Goal: Information Seeking & Learning: Learn about a topic

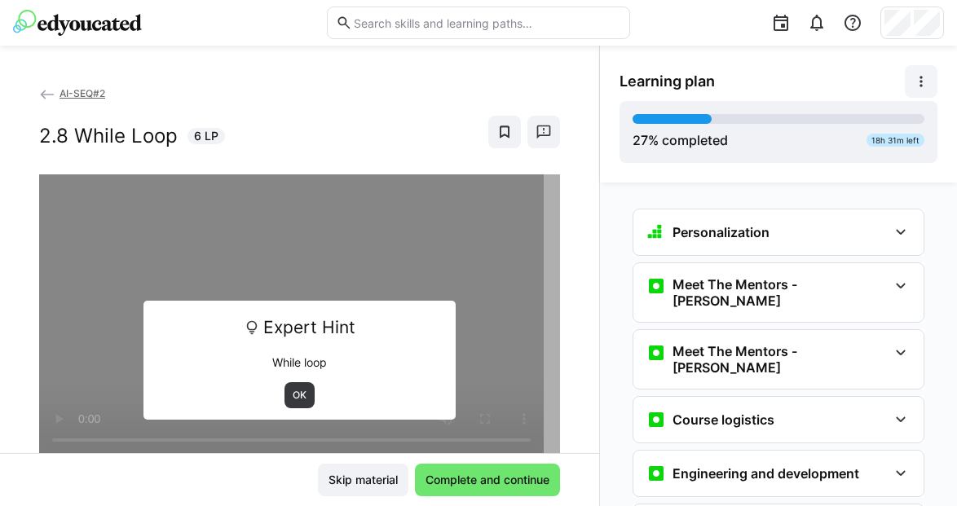
scroll to position [1287, 0]
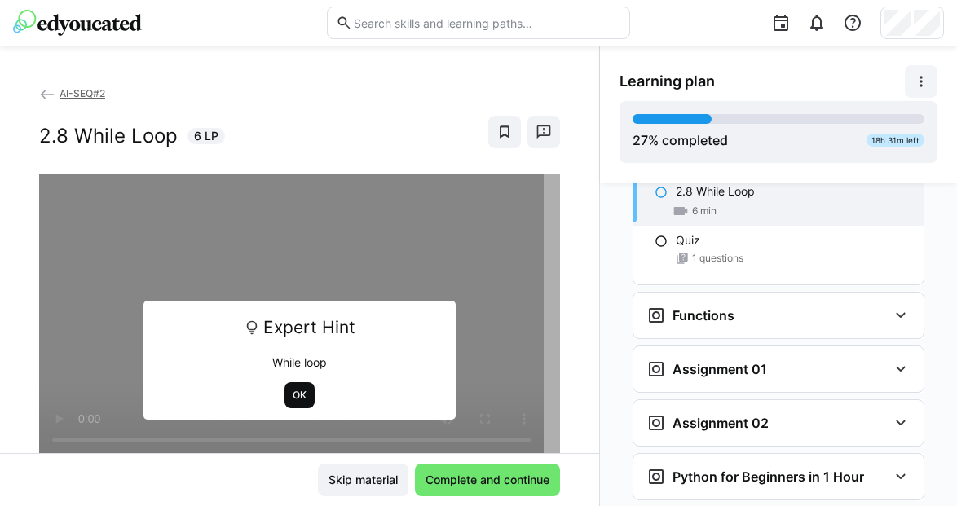
click at [291, 392] on span "OK" at bounding box center [299, 395] width 17 height 13
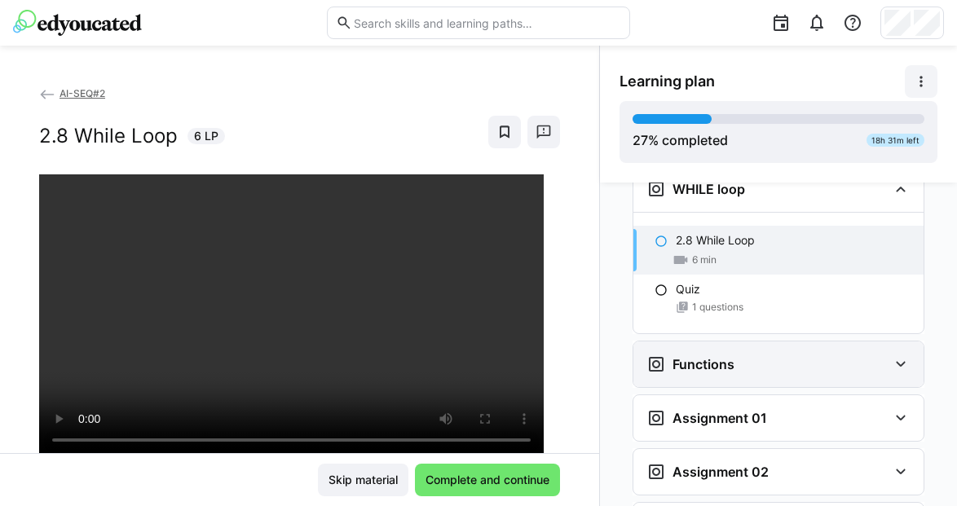
scroll to position [1231, 0]
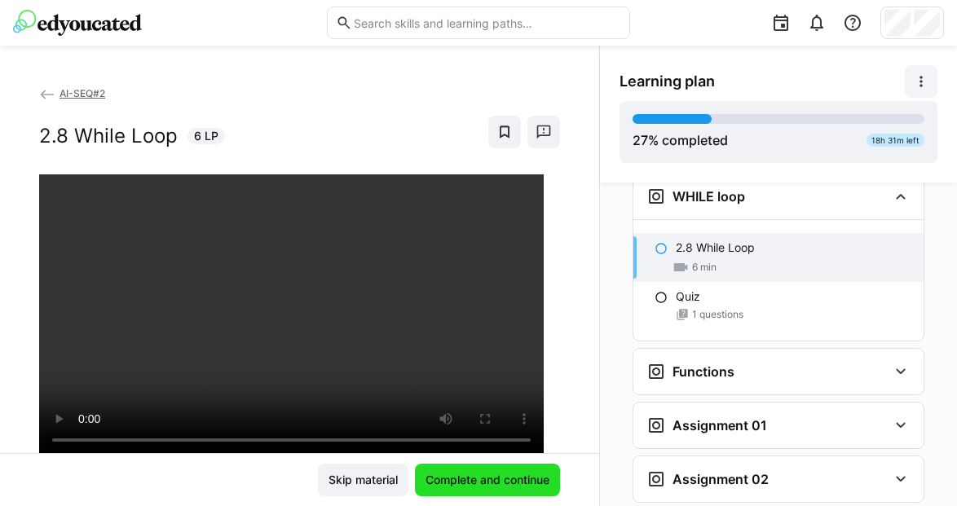
click at [484, 482] on span "Complete and continue" at bounding box center [487, 480] width 129 height 16
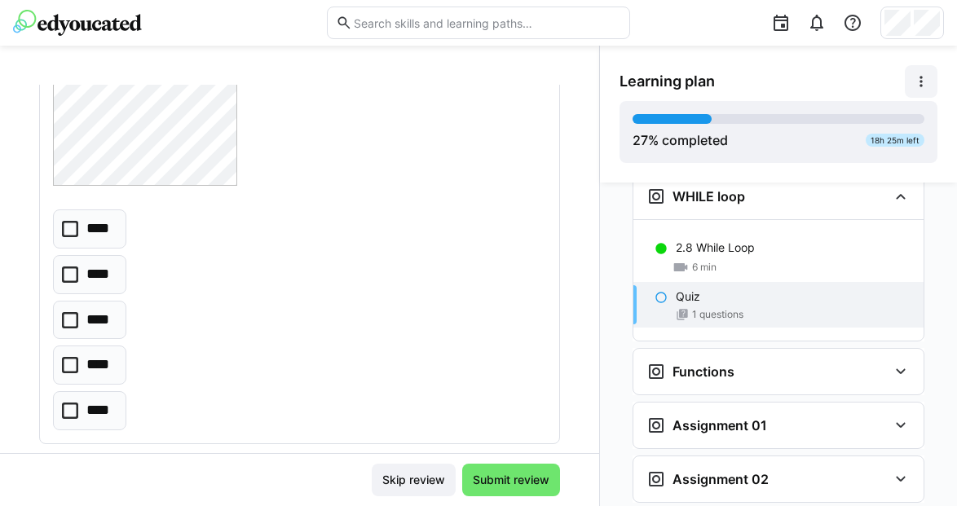
scroll to position [153, 0]
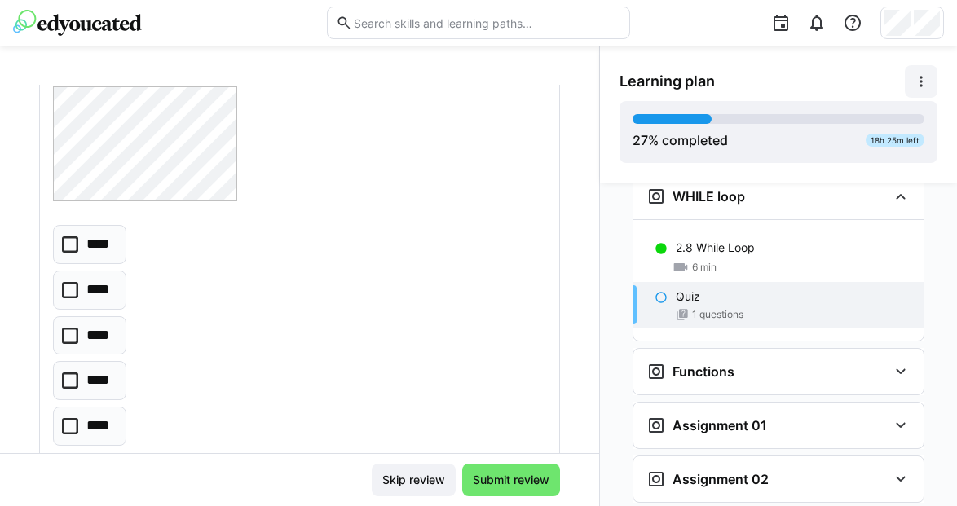
click at [114, 342] on eds-checkbox "****" at bounding box center [89, 335] width 73 height 39
click at [522, 472] on span "Submit review" at bounding box center [511, 480] width 82 height 16
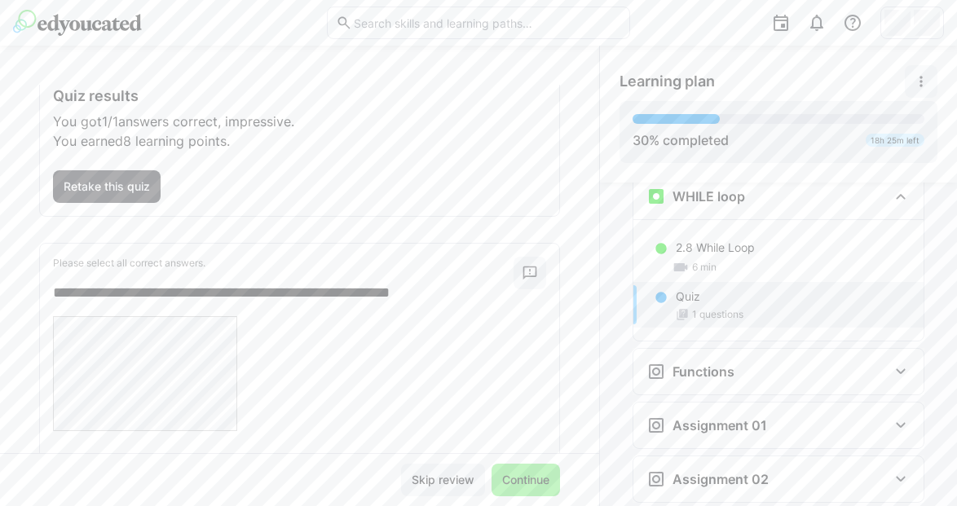
scroll to position [185, 0]
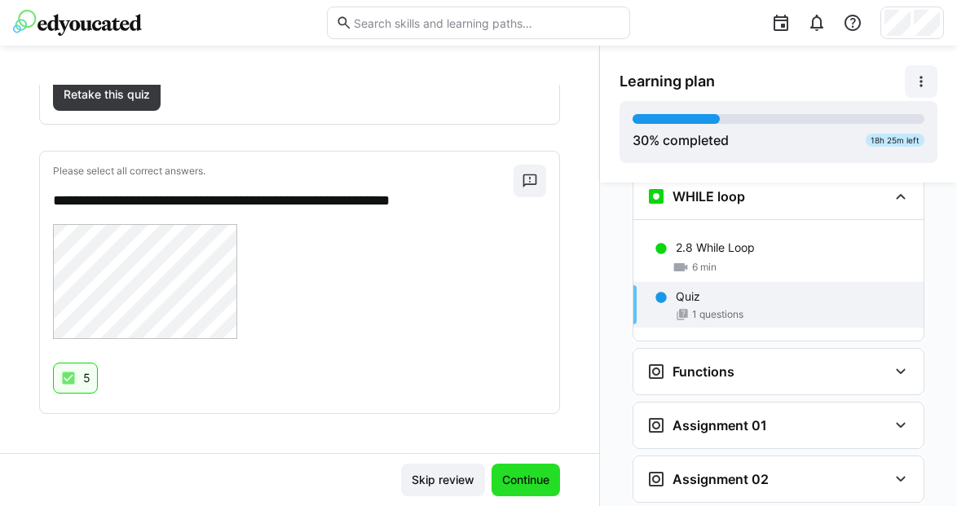
click at [510, 482] on span "Continue" at bounding box center [526, 480] width 52 height 16
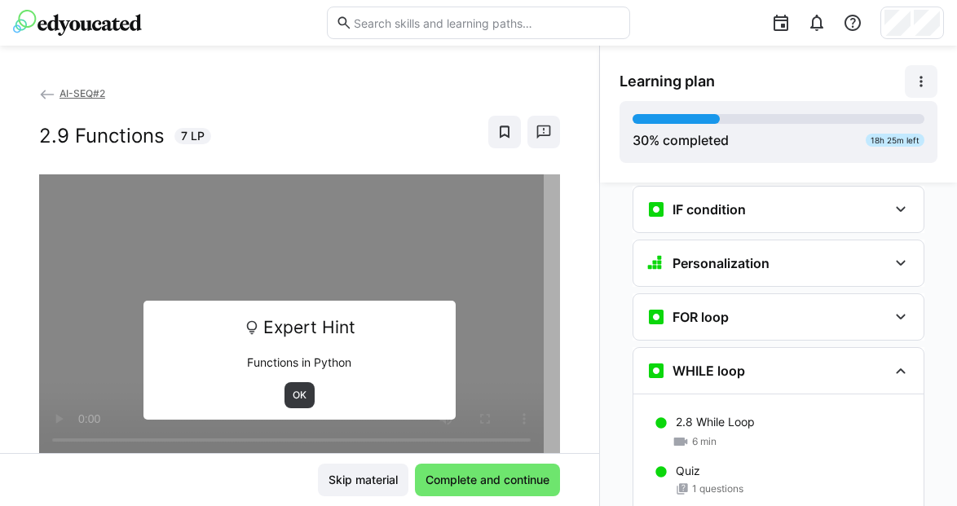
scroll to position [1035, 0]
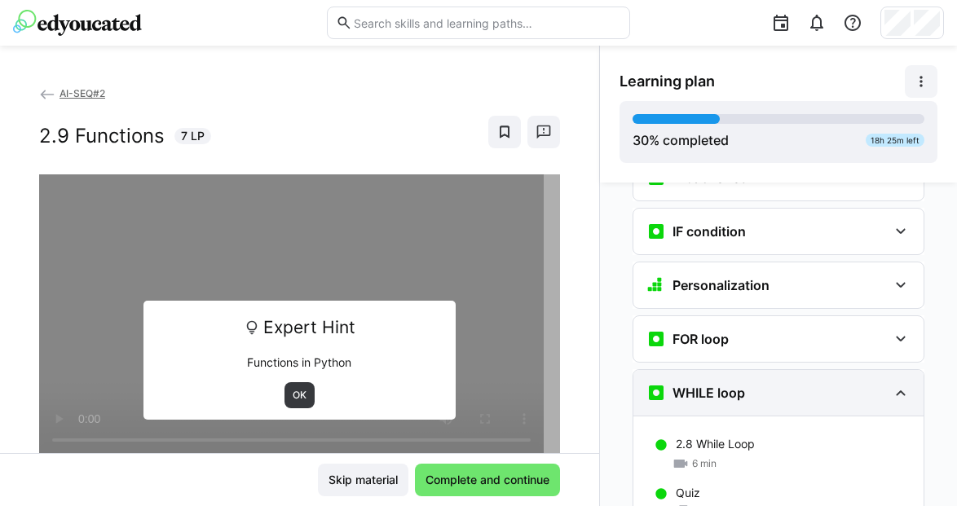
click at [896, 383] on eds-icon at bounding box center [901, 393] width 20 height 20
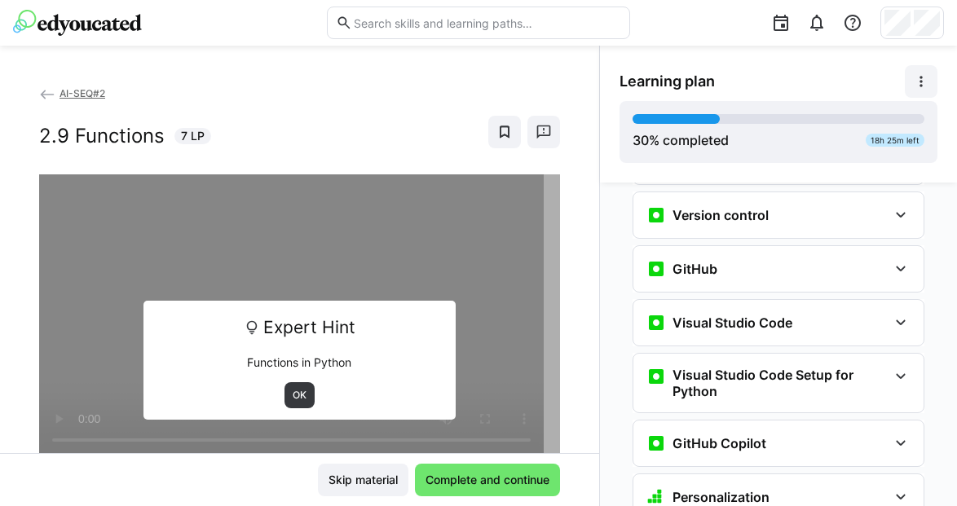
scroll to position [501, 0]
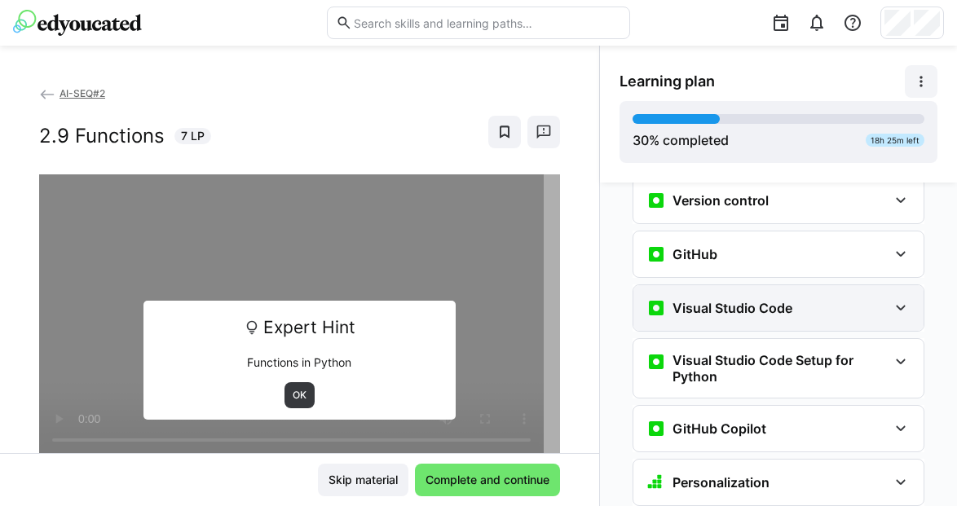
click at [842, 298] on div "Visual Studio Code" at bounding box center [767, 308] width 241 height 20
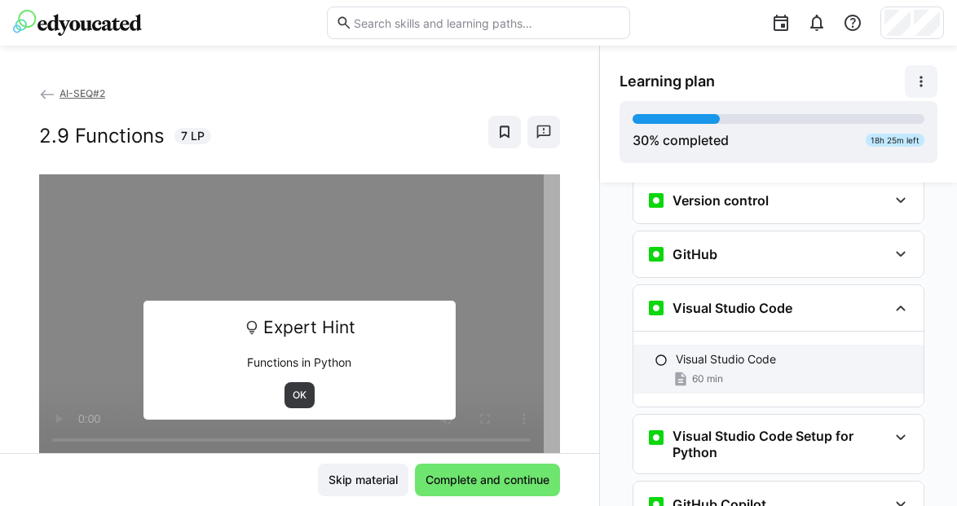
click at [780, 351] on div "Visual Studio Code" at bounding box center [793, 359] width 235 height 16
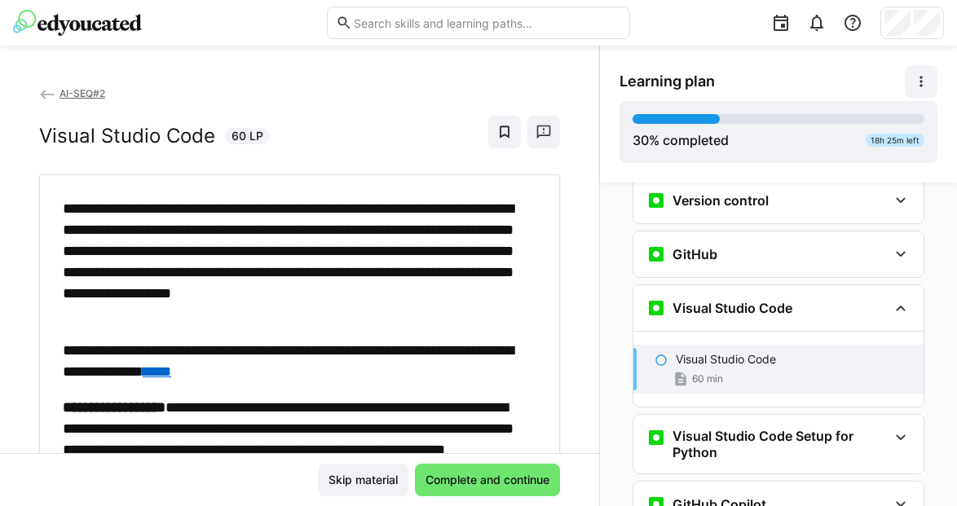
scroll to position [577, 0]
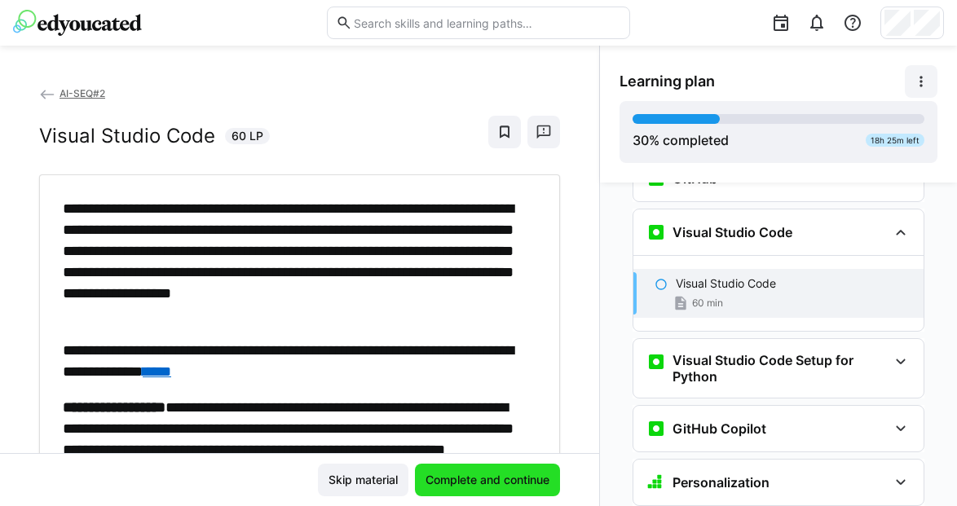
click at [471, 483] on span "Complete and continue" at bounding box center [487, 480] width 129 height 16
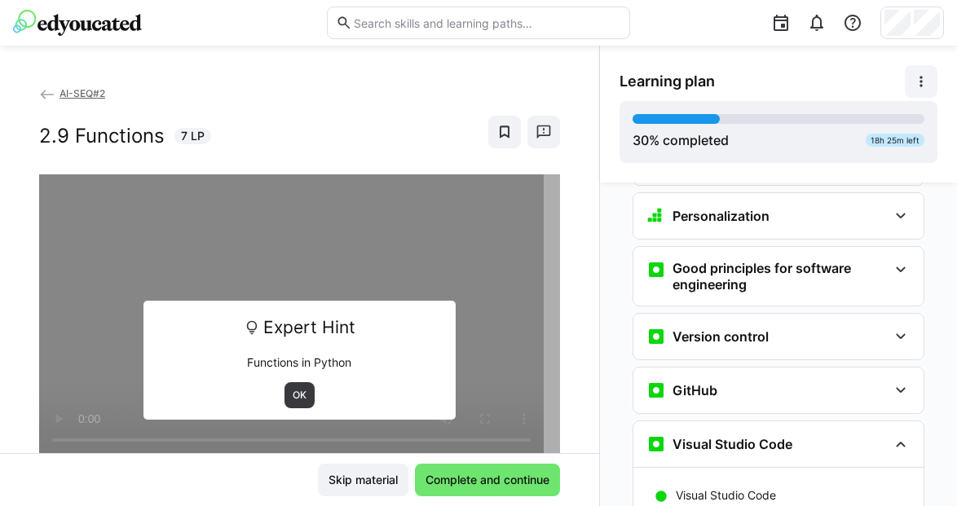
scroll to position [501, 0]
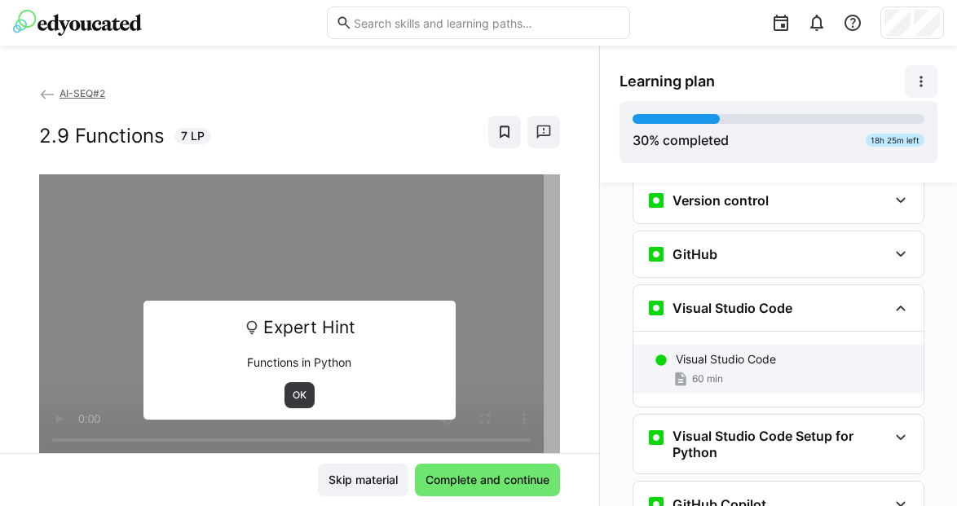
click at [727, 351] on p "Visual Studio Code" at bounding box center [726, 359] width 100 height 16
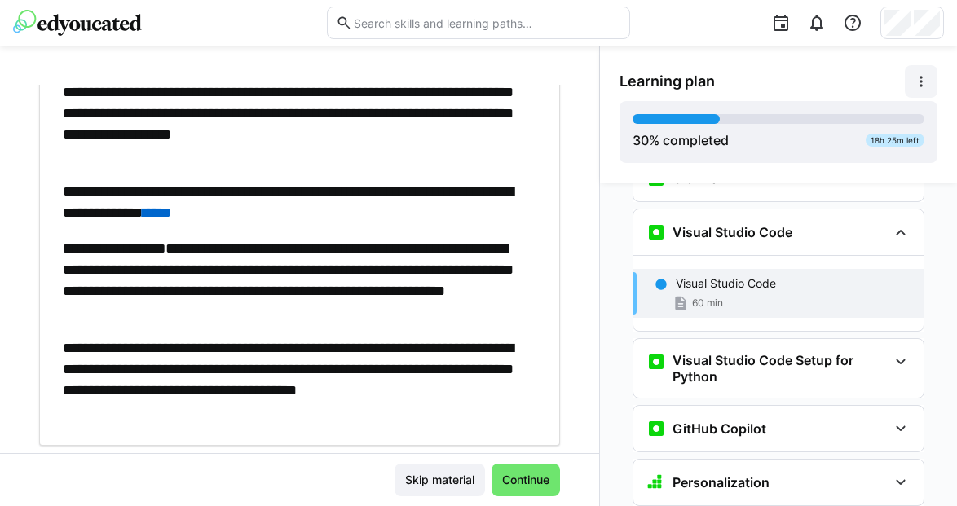
scroll to position [203, 0]
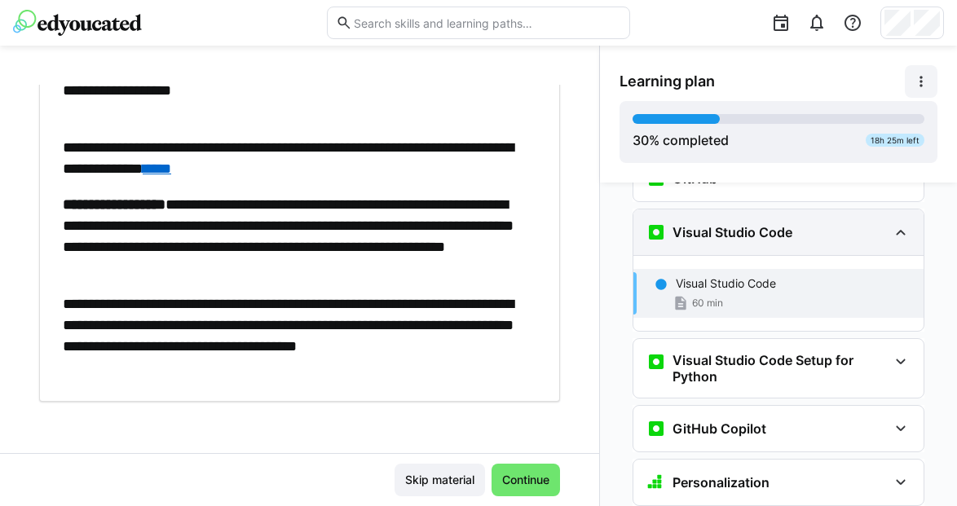
click at [894, 223] on eds-icon at bounding box center [901, 233] width 20 height 20
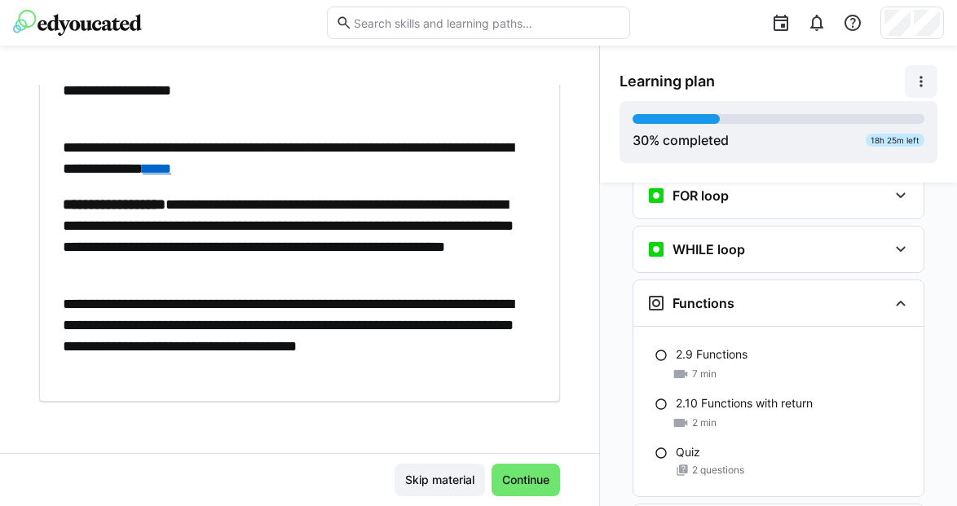
scroll to position [1086, 0]
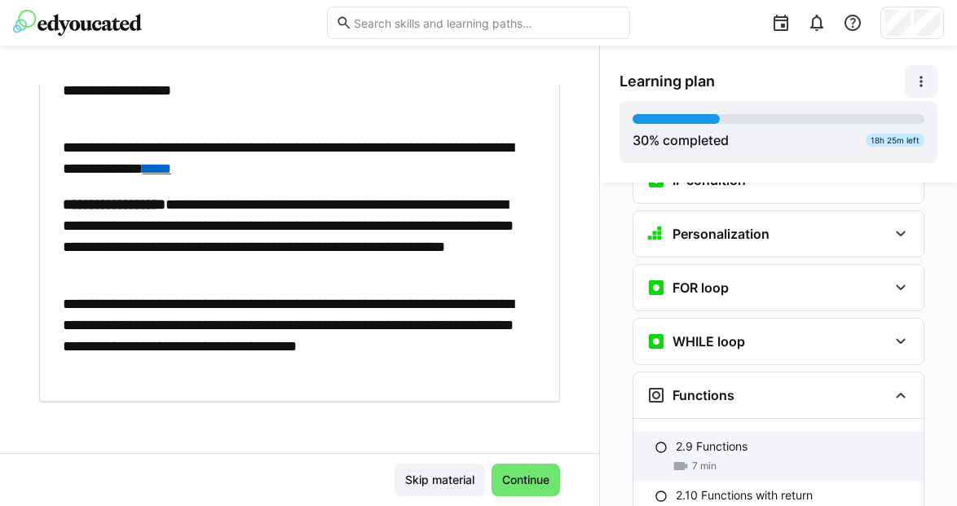
click at [739, 439] on p "2.9 Functions" at bounding box center [712, 447] width 72 height 16
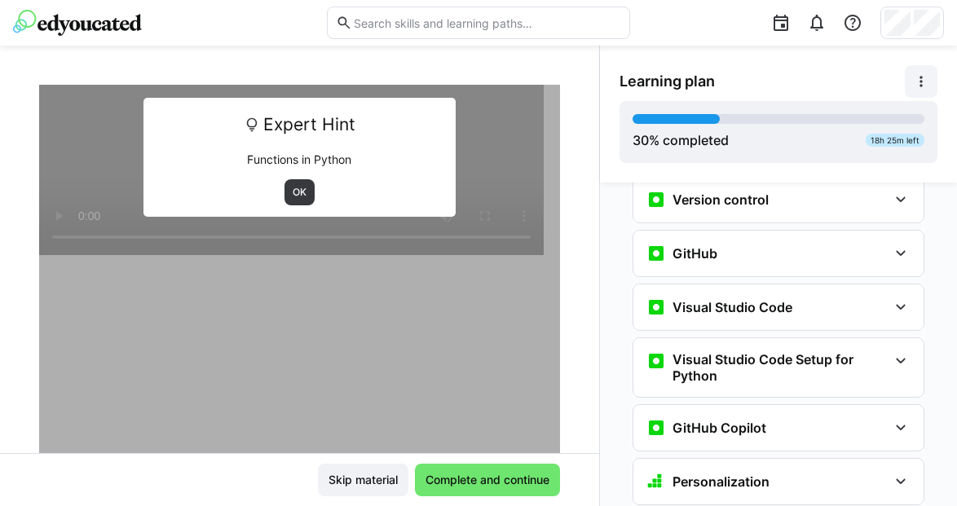
scroll to position [501, 0]
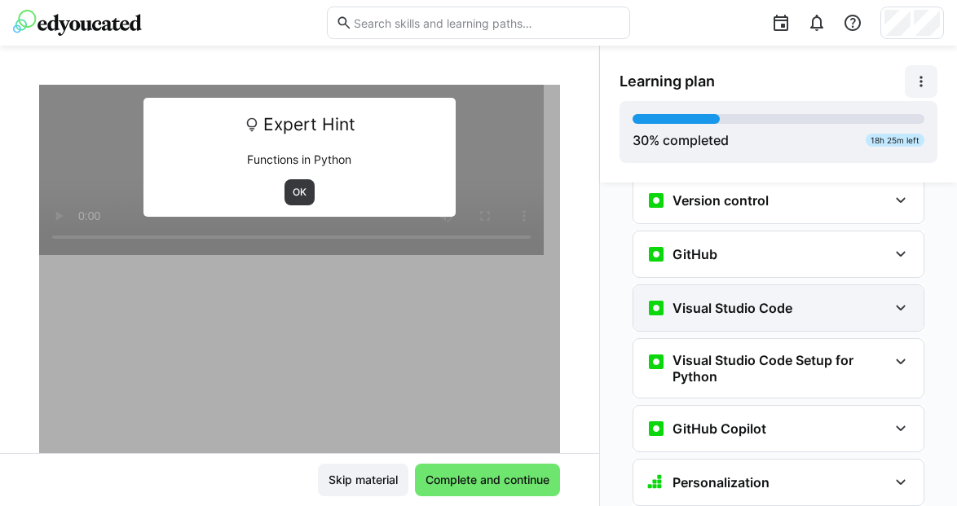
click at [785, 298] on div "Visual Studio Code" at bounding box center [767, 308] width 241 height 20
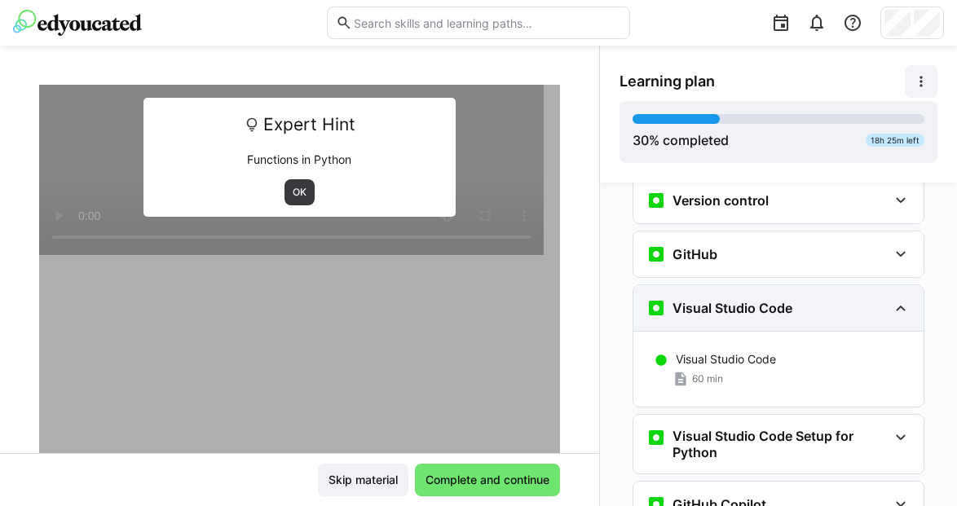
click at [787, 293] on div "Visual Studio Code" at bounding box center [779, 308] width 290 height 46
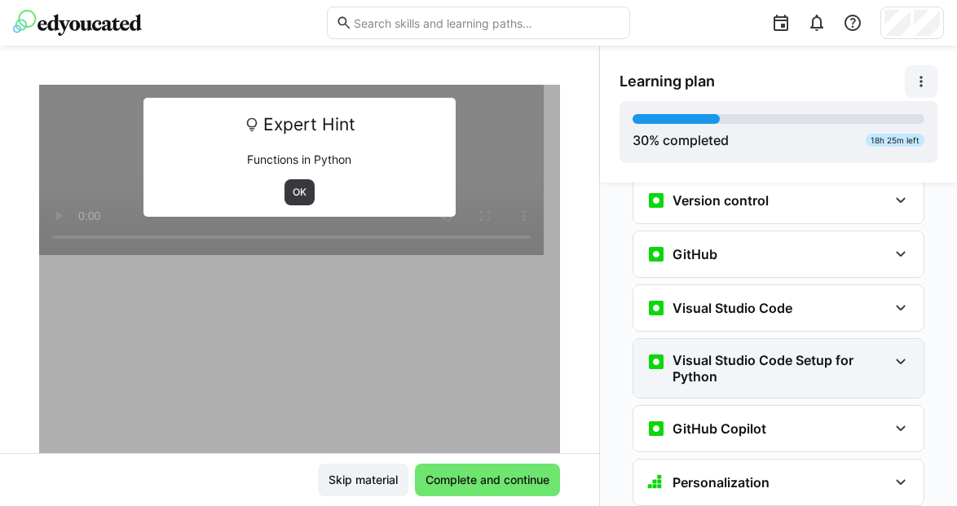
click at [797, 353] on h3 "Visual Studio Code Setup for Python" at bounding box center [780, 368] width 215 height 33
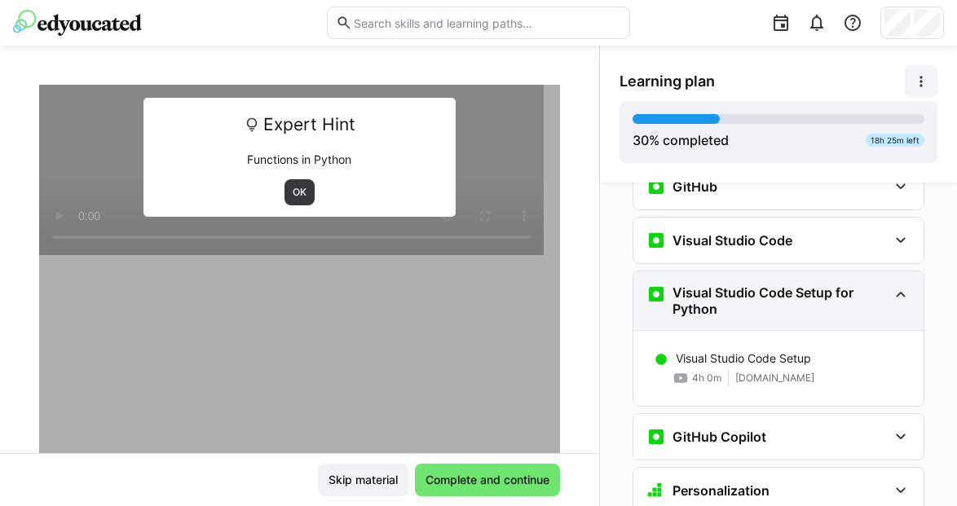
scroll to position [564, 0]
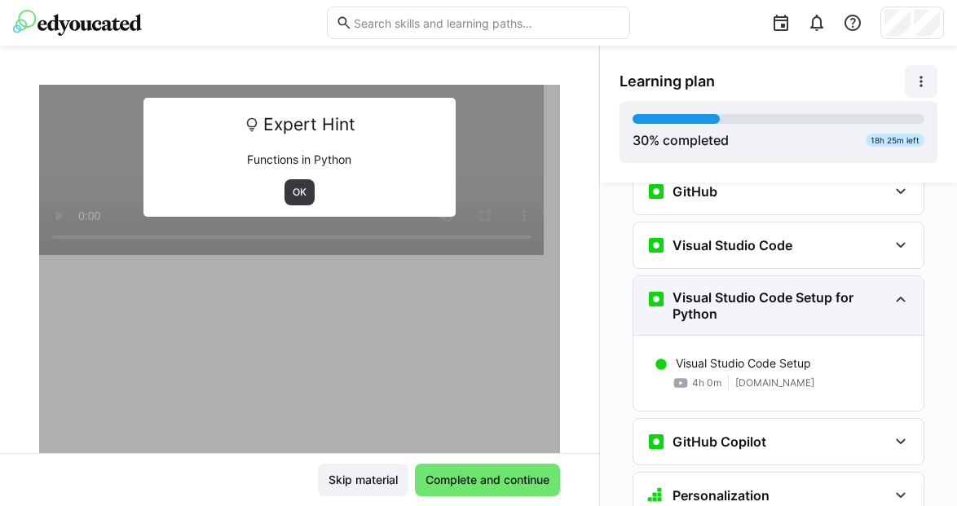
click at [780, 305] on div "Visual Studio Code Setup for Python" at bounding box center [779, 305] width 290 height 59
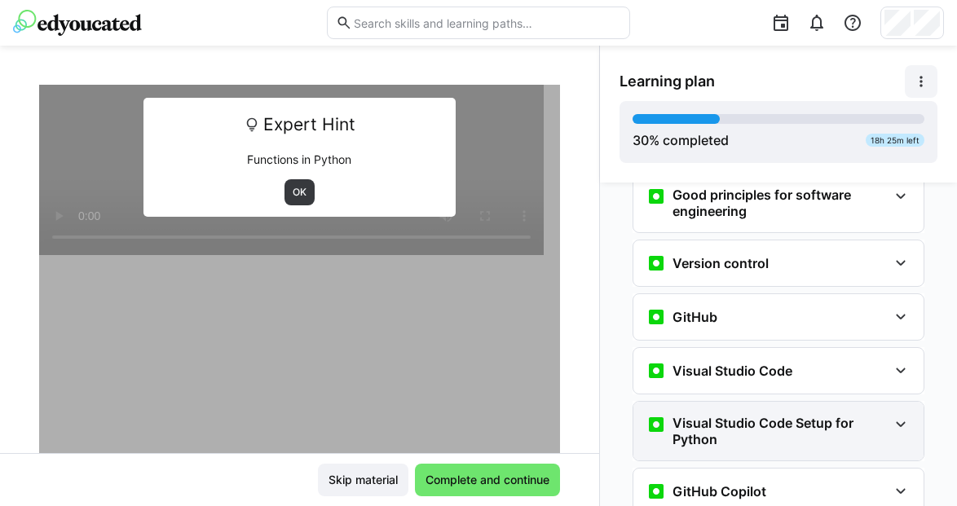
scroll to position [430, 0]
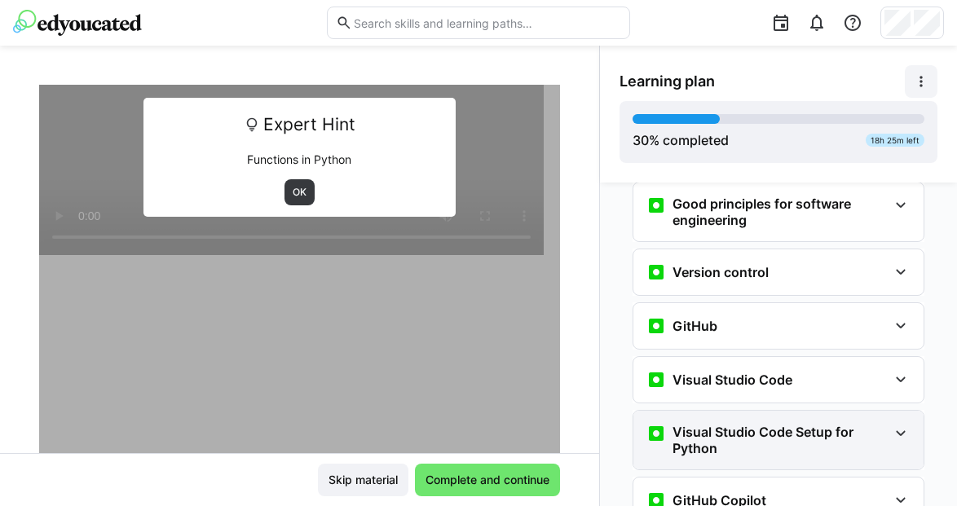
click at [780, 316] on div "GitHub" at bounding box center [767, 326] width 241 height 20
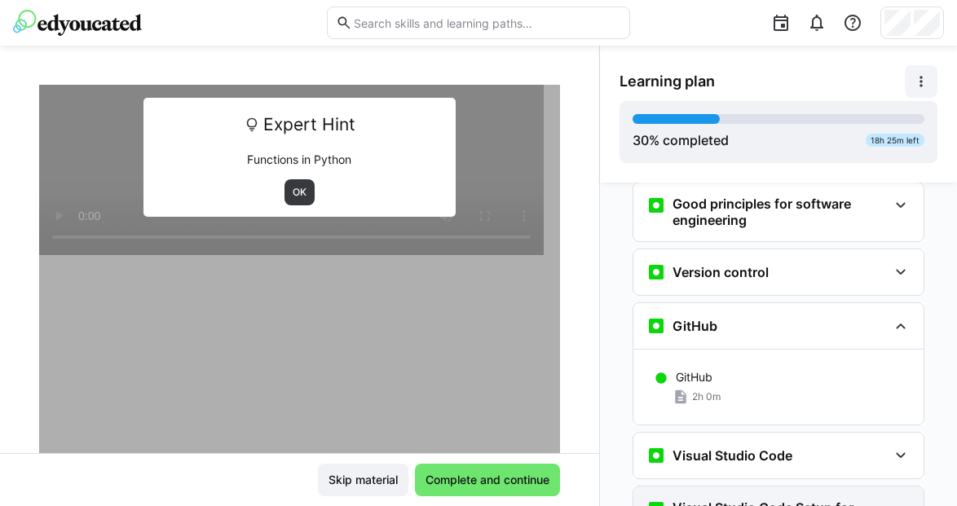
click at [780, 316] on div "GitHub" at bounding box center [767, 326] width 241 height 20
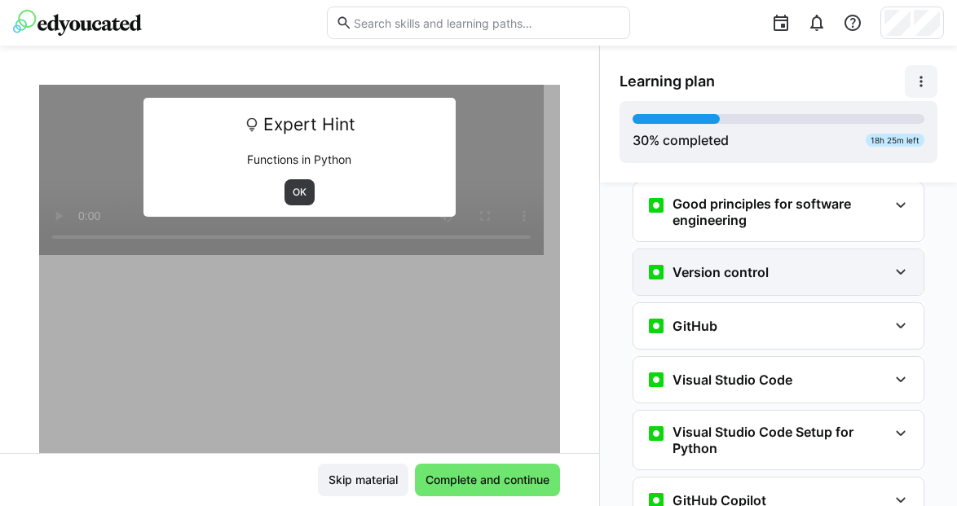
click at [770, 263] on div "Version control" at bounding box center [767, 273] width 241 height 20
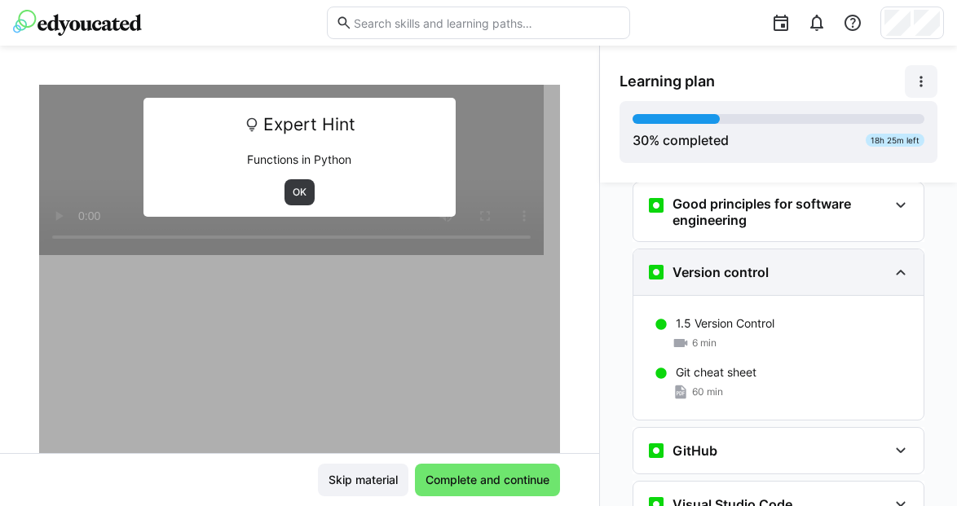
click at [770, 263] on div "Version control" at bounding box center [767, 273] width 241 height 20
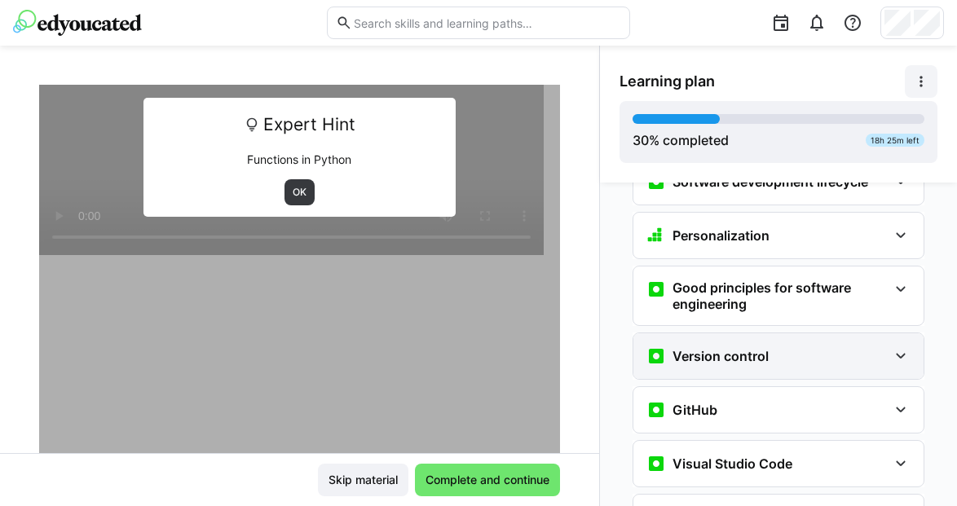
scroll to position [342, 0]
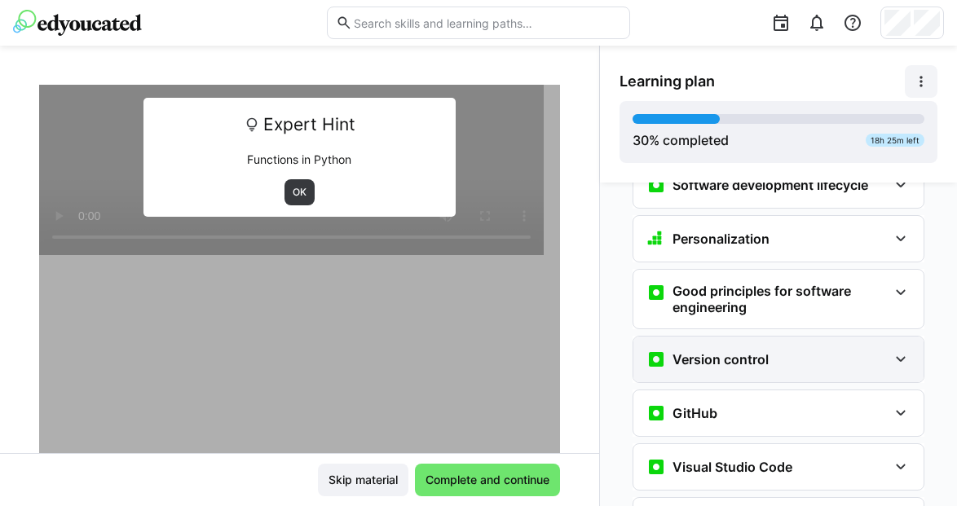
click at [770, 270] on div "Good principles for software engineering" at bounding box center [779, 299] width 290 height 59
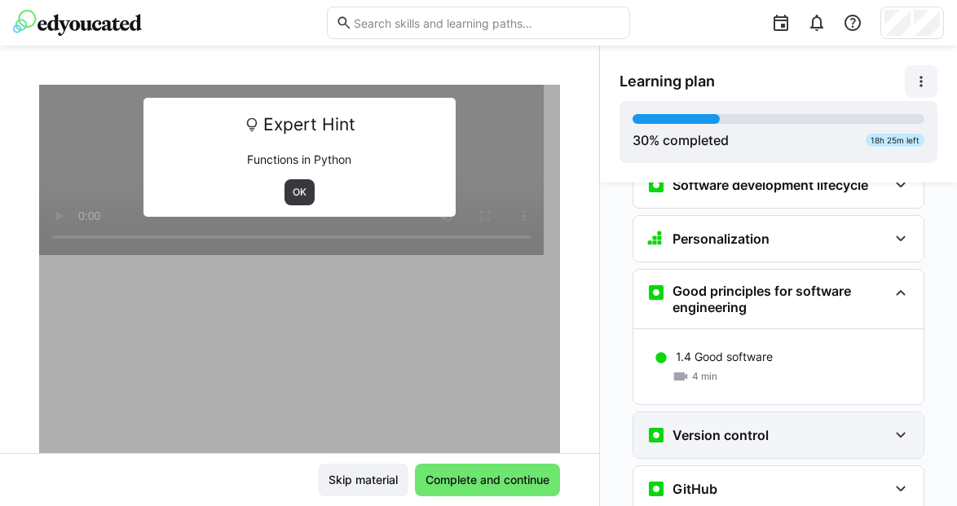
click at [770, 270] on div "Good principles for software engineering" at bounding box center [779, 299] width 290 height 59
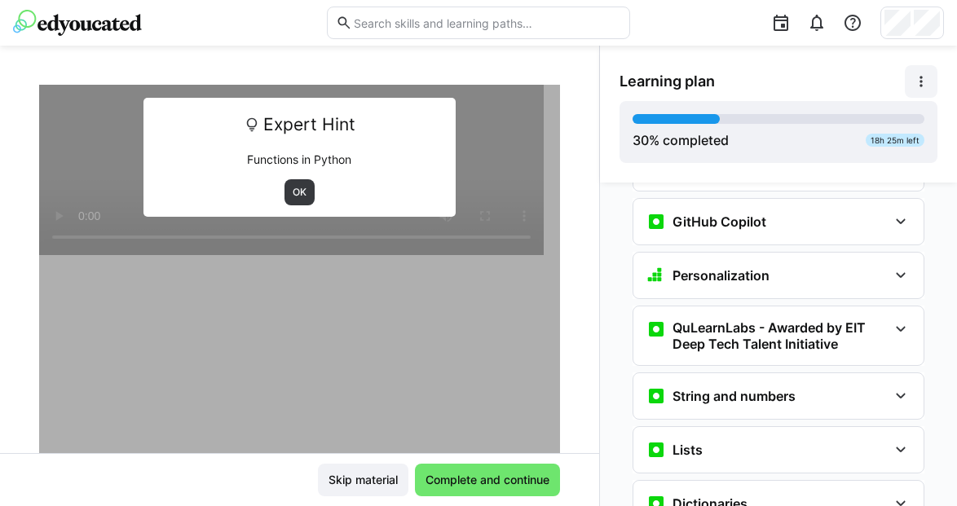
scroll to position [739, 0]
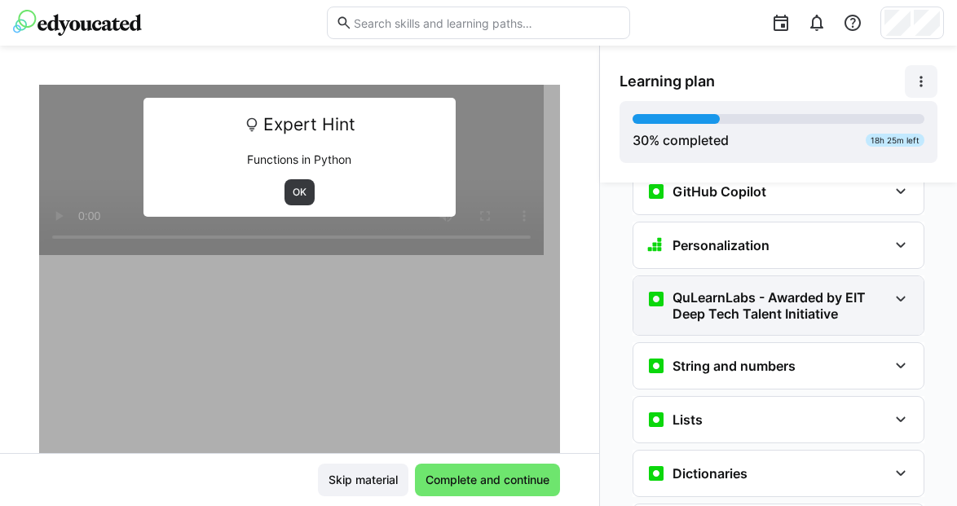
click at [776, 289] on h3 "QuLearnLabs - Awarded by EIT Deep Tech Talent Initiative" at bounding box center [780, 305] width 215 height 33
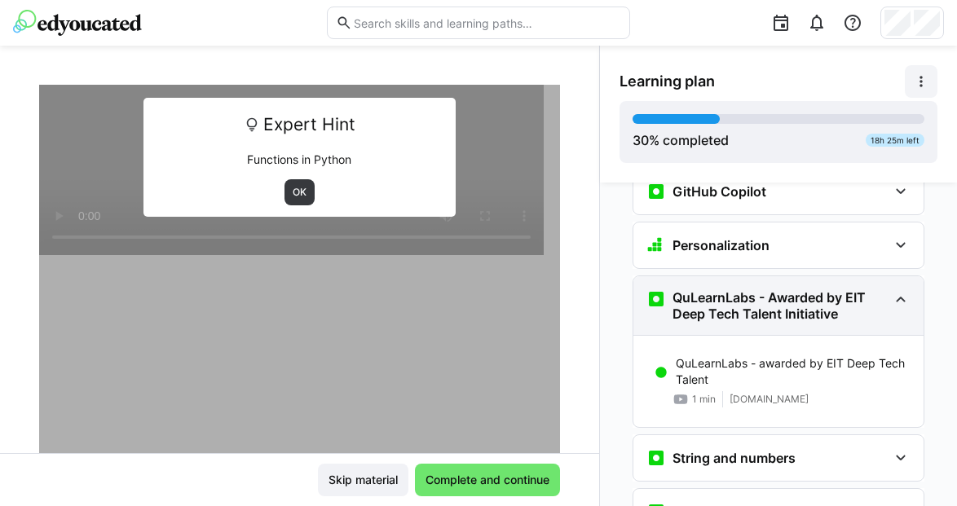
click at [776, 289] on h3 "QuLearnLabs - Awarded by EIT Deep Tech Talent Initiative" at bounding box center [780, 305] width 215 height 33
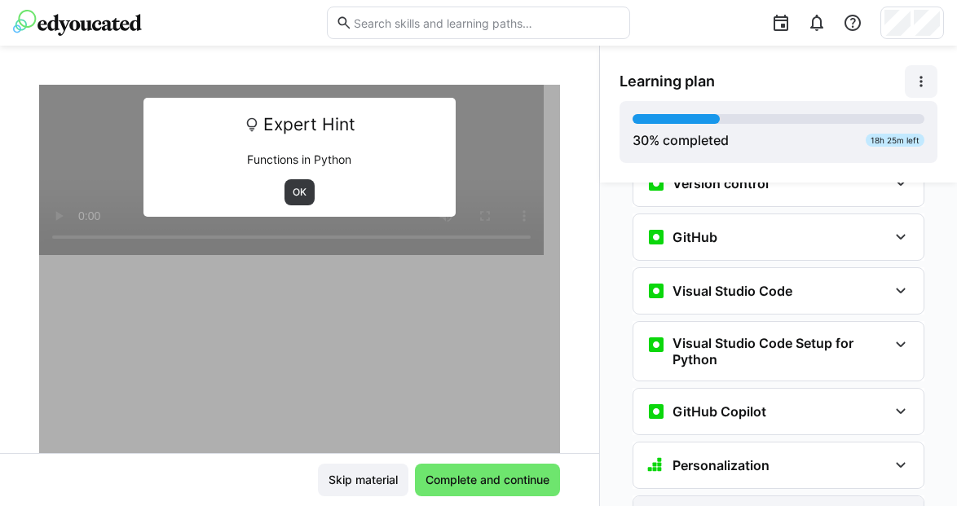
scroll to position [515, 0]
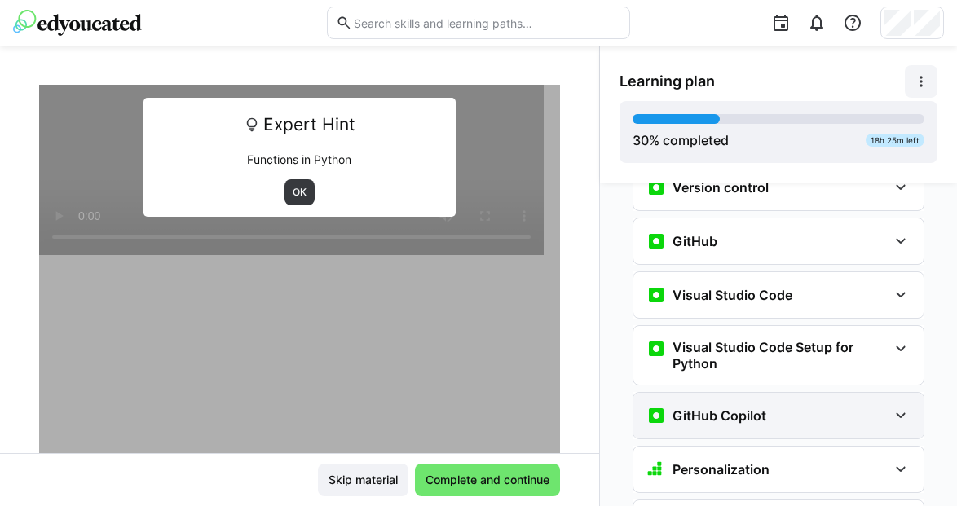
click at [772, 406] on div "GitHub Copilot" at bounding box center [767, 416] width 241 height 20
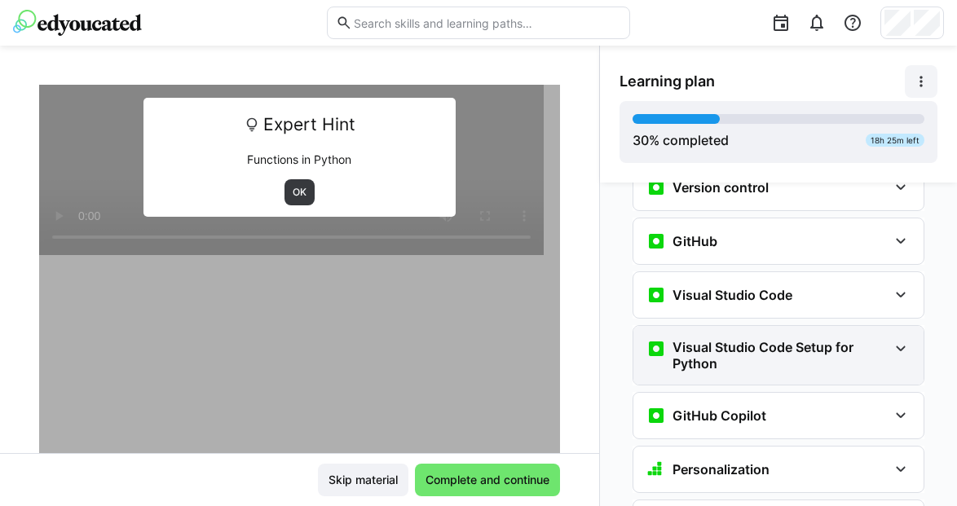
click at [756, 339] on h3 "Visual Studio Code Setup for Python" at bounding box center [780, 355] width 215 height 33
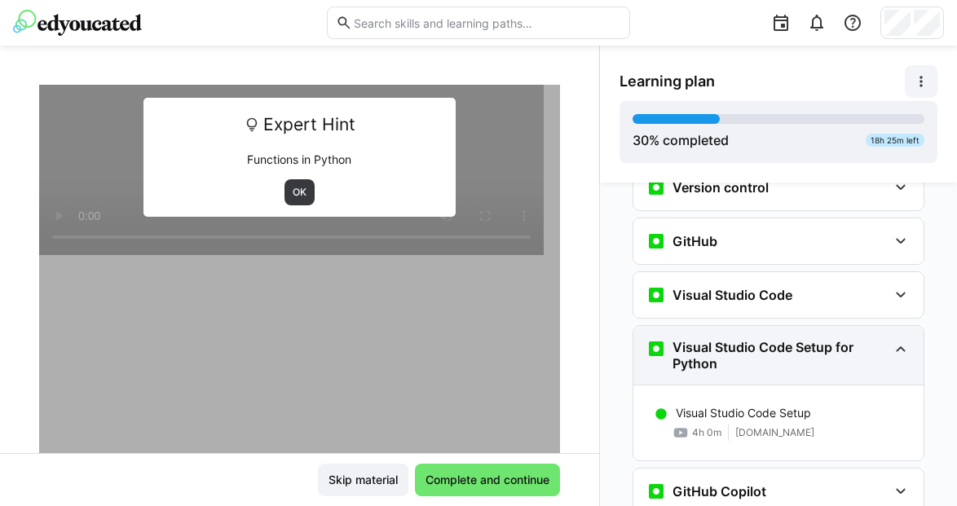
click at [756, 339] on h3 "Visual Studio Code Setup for Python" at bounding box center [780, 355] width 215 height 33
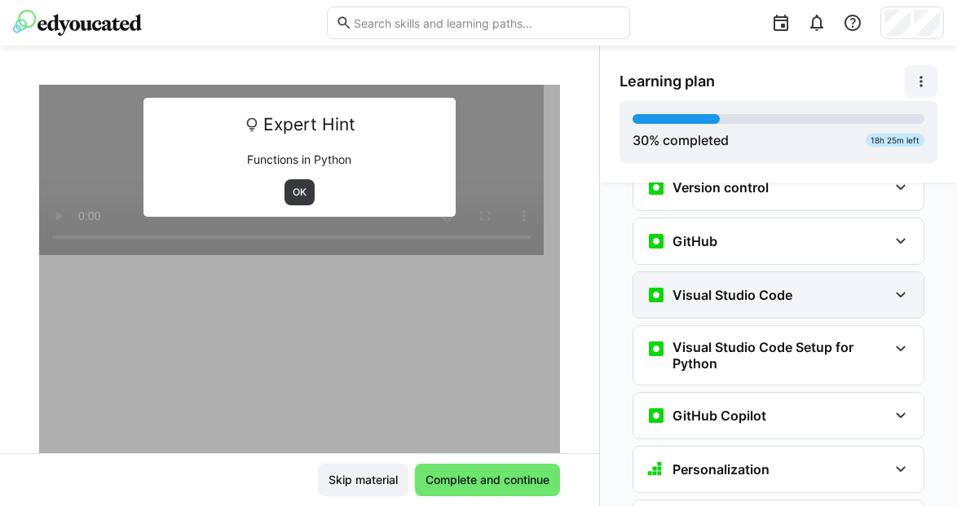
click at [741, 285] on div "Visual Studio Code" at bounding box center [779, 295] width 290 height 46
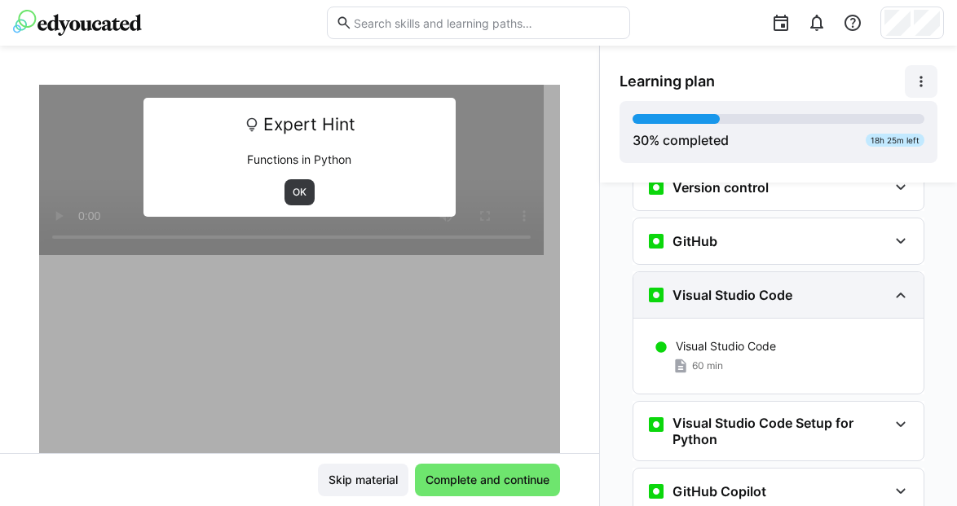
click at [741, 285] on div "Visual Studio Code" at bounding box center [779, 295] width 290 height 46
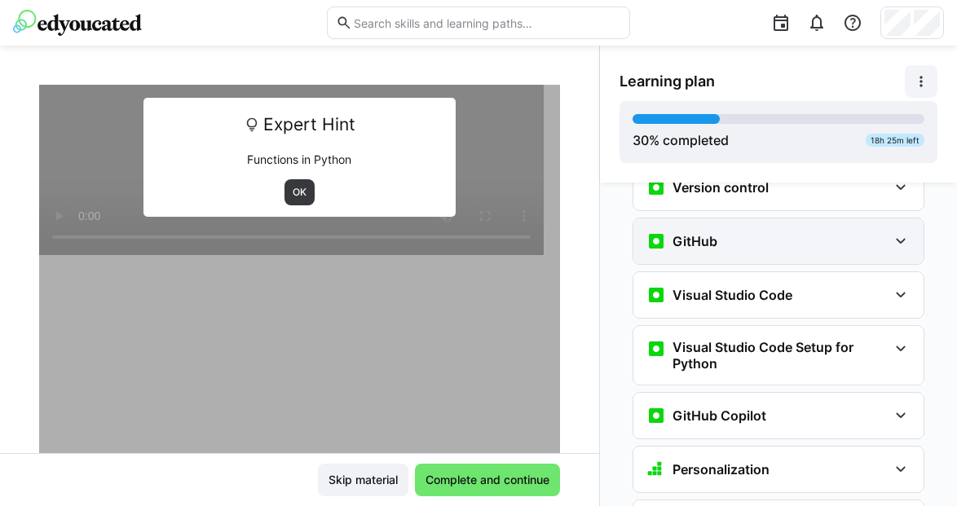
click at [725, 225] on div "GitHub" at bounding box center [779, 242] width 290 height 46
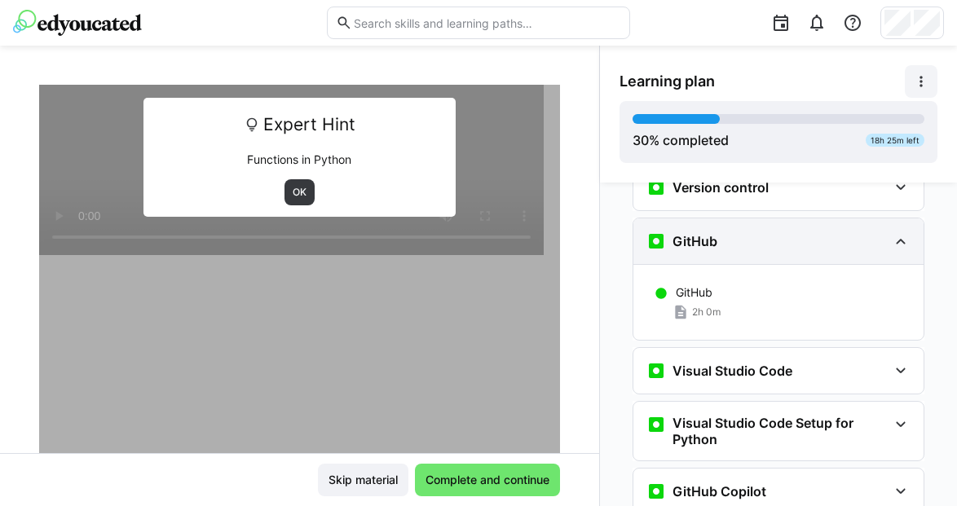
click at [725, 225] on div "GitHub" at bounding box center [779, 242] width 290 height 46
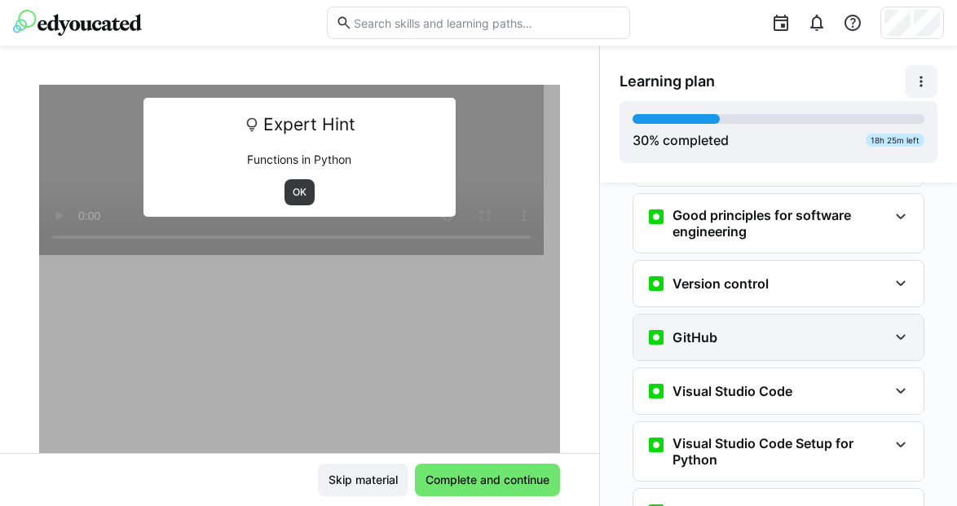
scroll to position [395, 0]
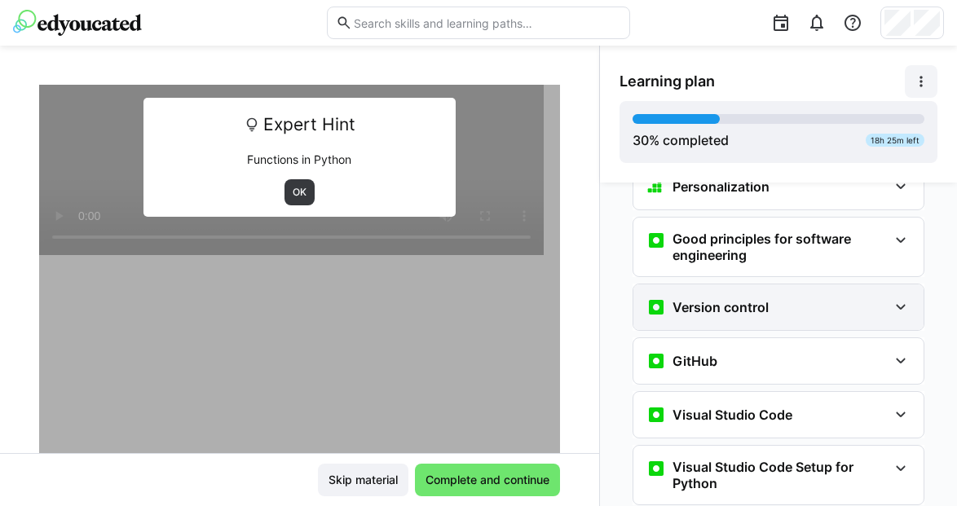
click at [735, 291] on div "Version control" at bounding box center [779, 308] width 290 height 46
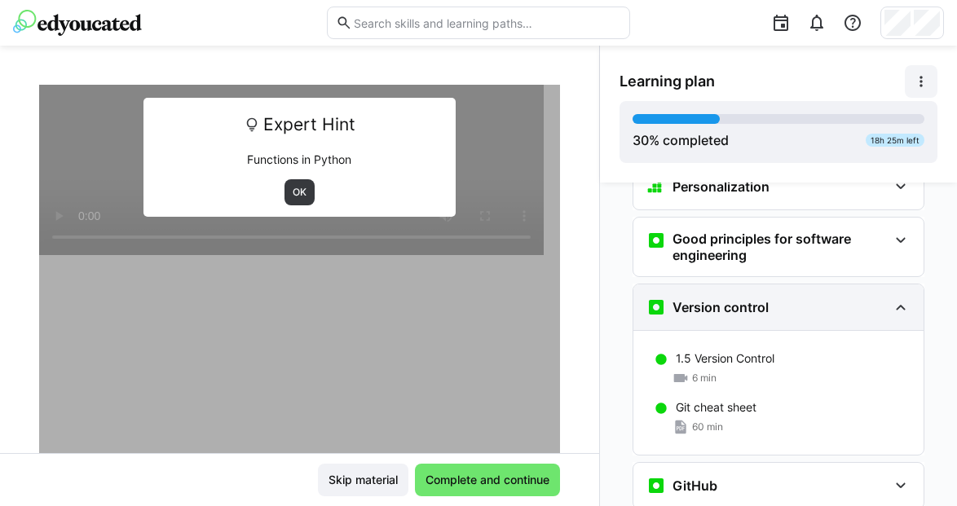
click at [735, 291] on div "Version control" at bounding box center [779, 308] width 290 height 46
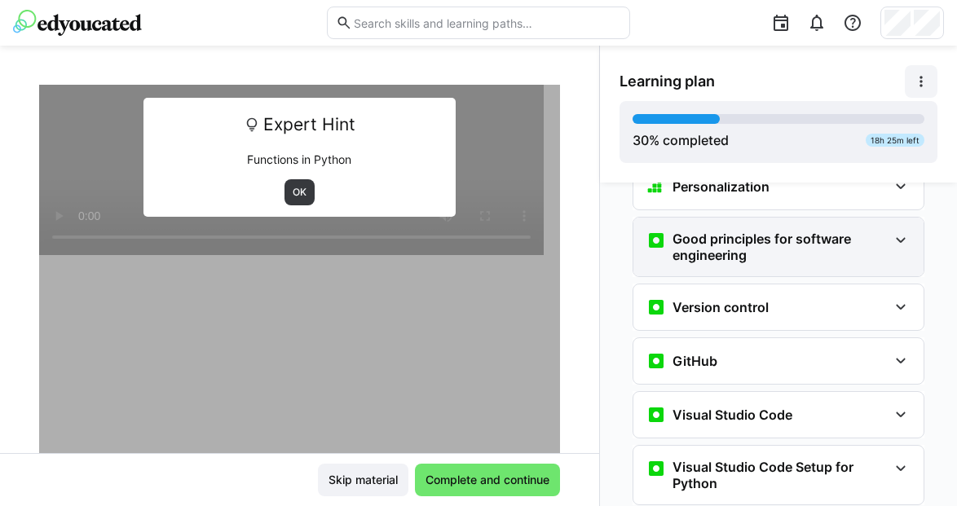
click at [721, 242] on div "Good principles for software engineering" at bounding box center [779, 247] width 290 height 59
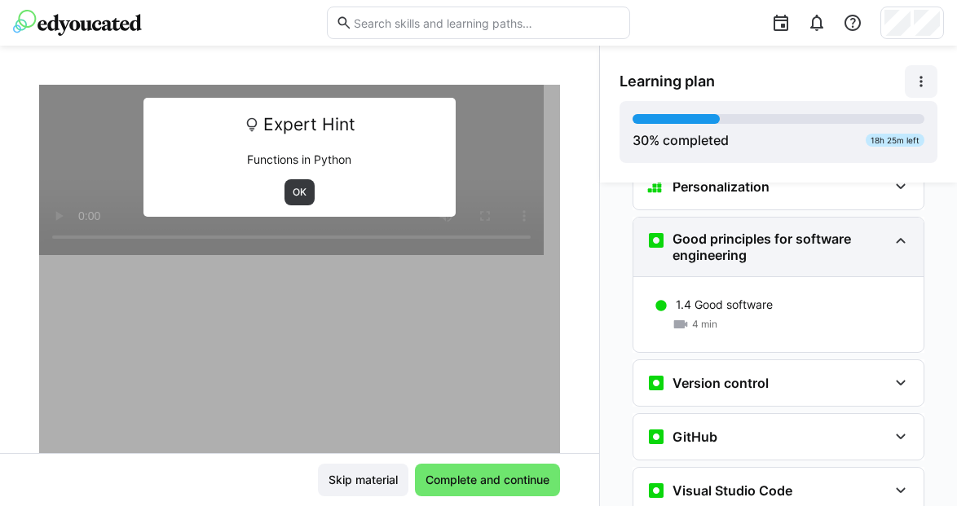
click at [721, 242] on div "Good principles for software engineering" at bounding box center [779, 247] width 290 height 59
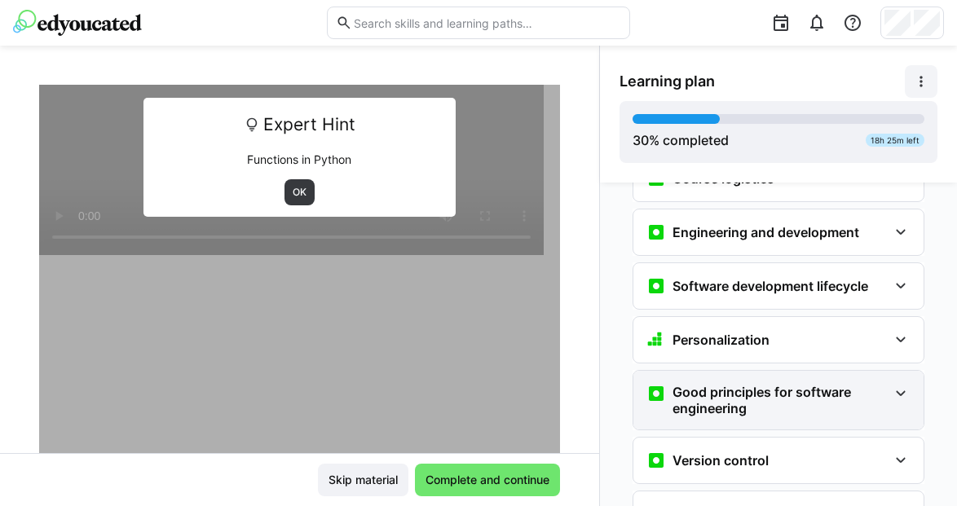
scroll to position [239, 0]
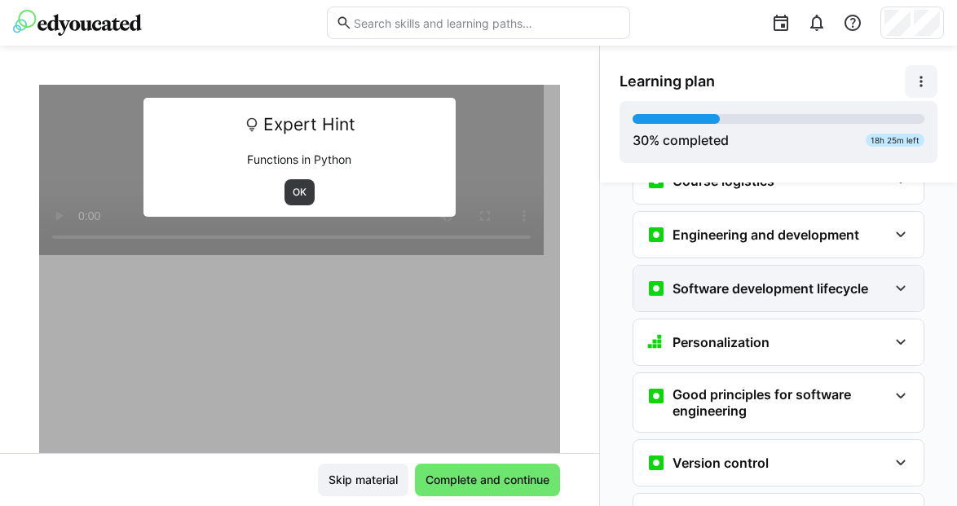
click at [723, 280] on h3 "Software development lifecycle" at bounding box center [771, 288] width 196 height 16
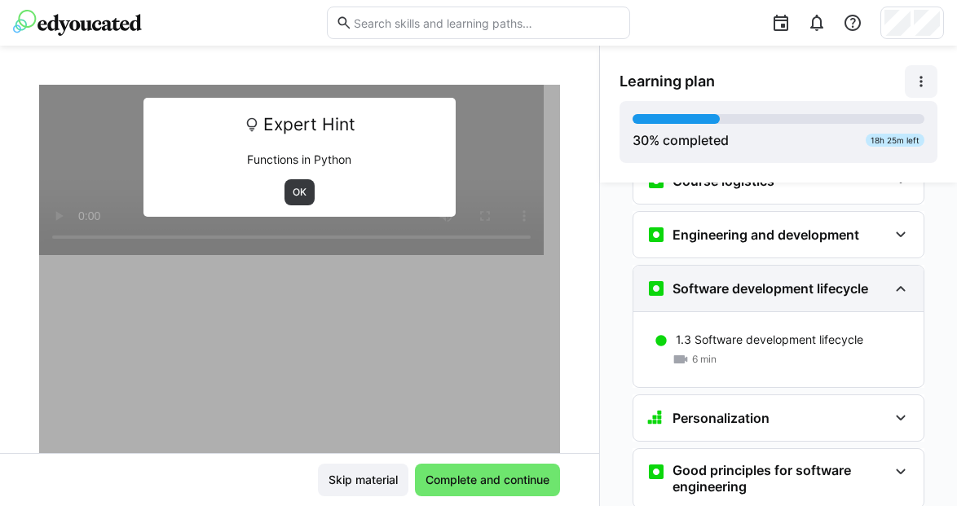
click at [723, 280] on h3 "Software development lifecycle" at bounding box center [771, 288] width 196 height 16
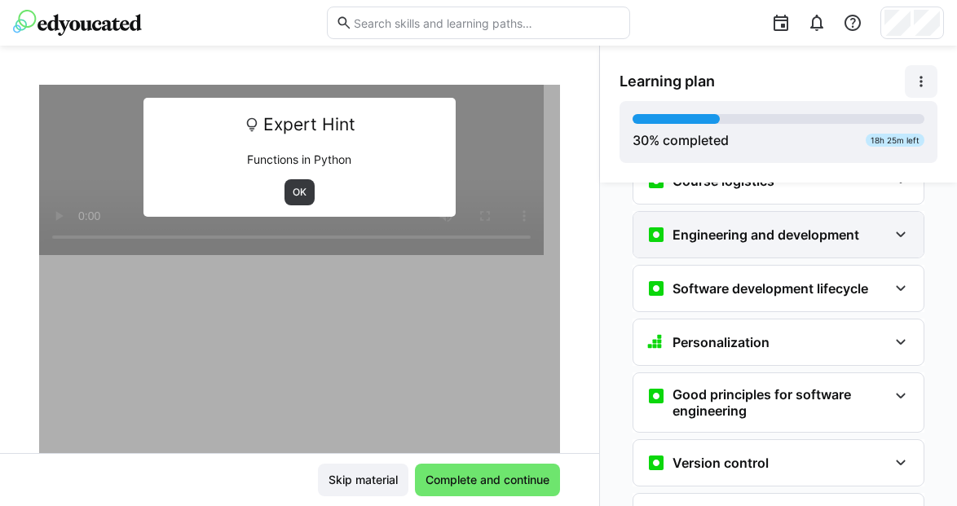
click at [707, 227] on h3 "Engineering and development" at bounding box center [766, 235] width 187 height 16
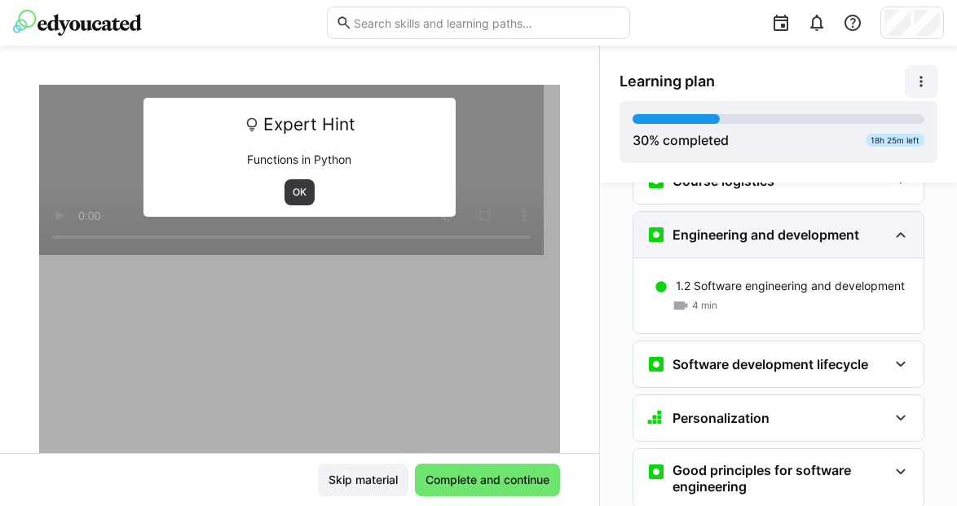
click at [707, 227] on h3 "Engineering and development" at bounding box center [766, 235] width 187 height 16
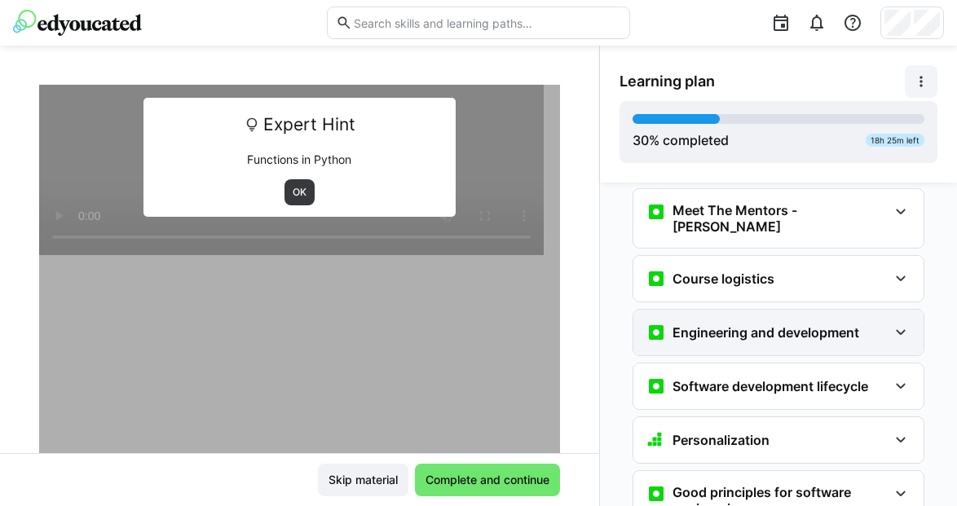
scroll to position [132, 0]
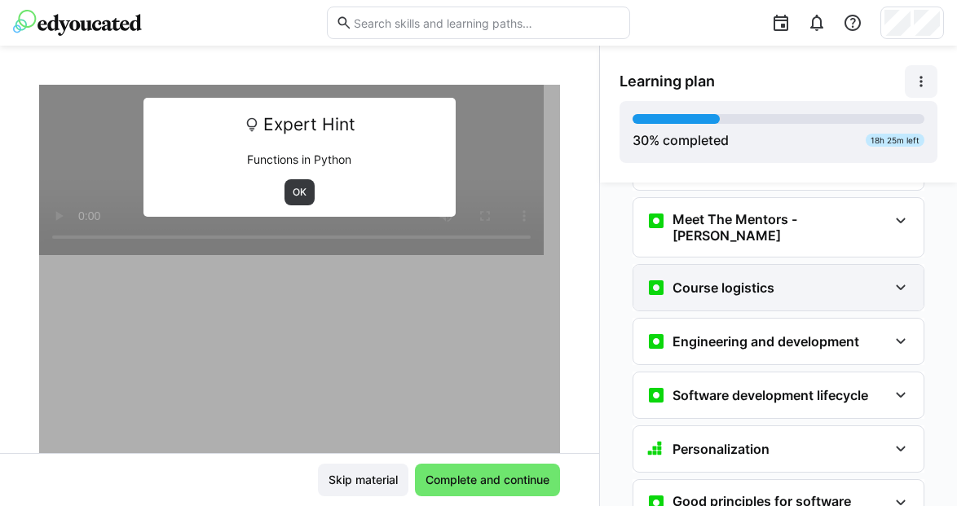
click at [722, 280] on h3 "Course logistics" at bounding box center [724, 288] width 102 height 16
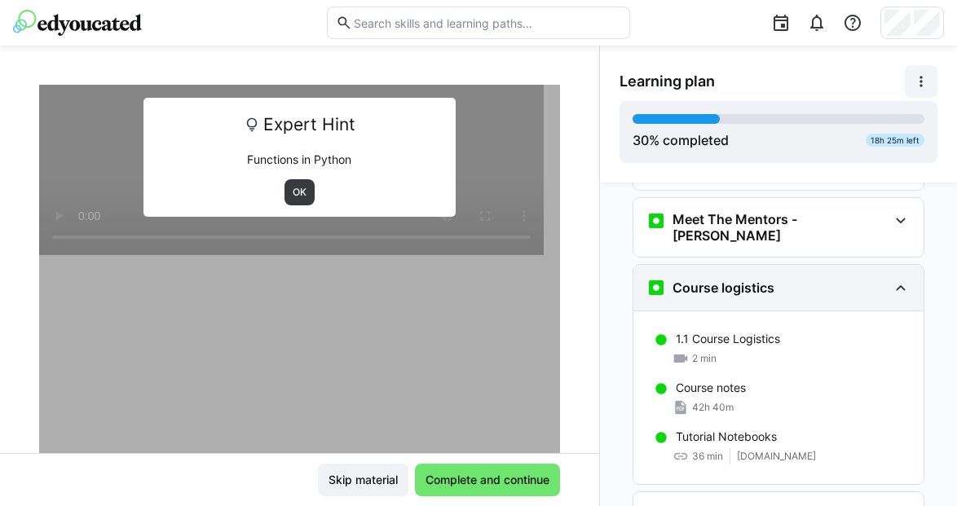
click at [722, 280] on h3 "Course logistics" at bounding box center [724, 288] width 102 height 16
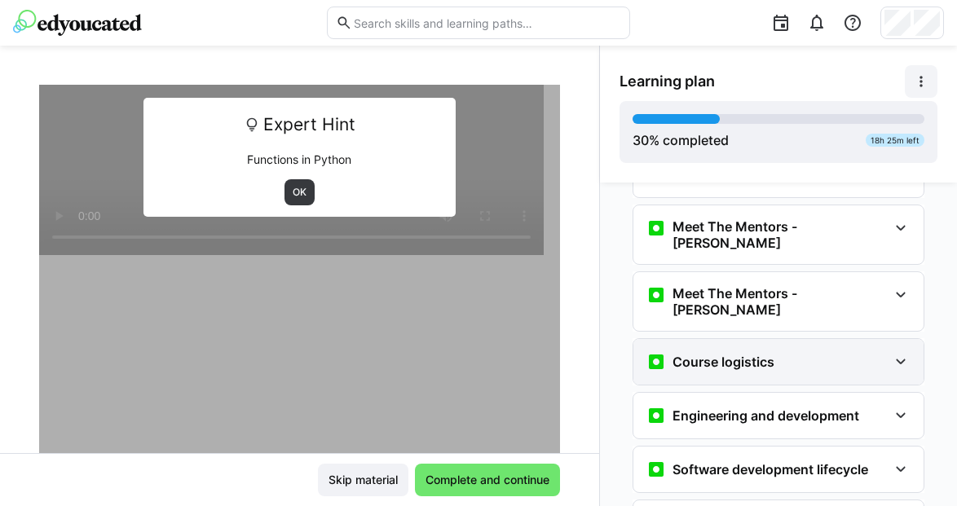
scroll to position [55, 0]
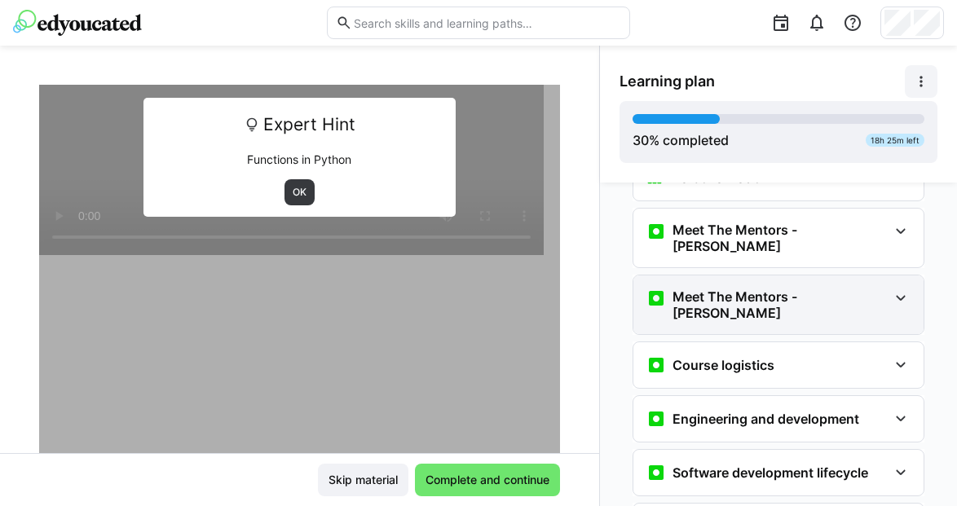
click at [728, 289] on h3 "Meet The Mentors - Pascal" at bounding box center [780, 305] width 215 height 33
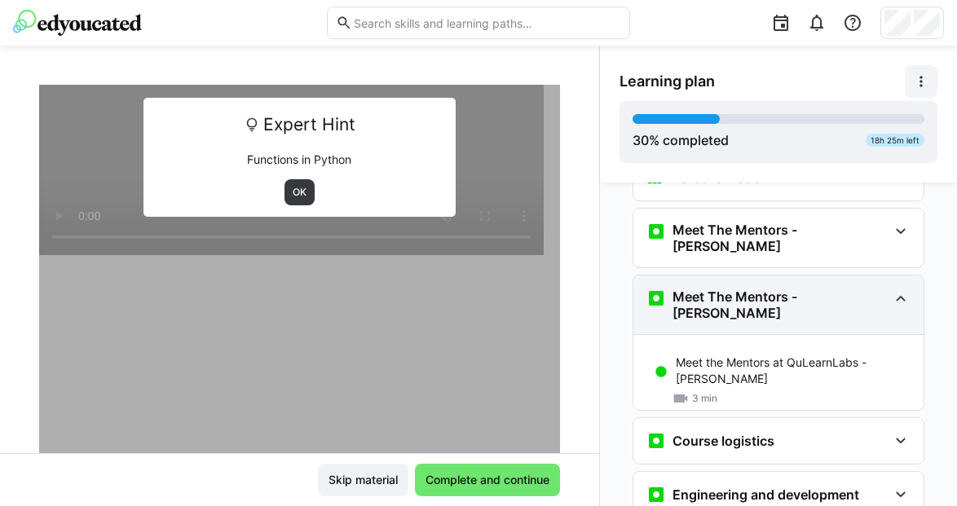
click at [728, 289] on h3 "Meet The Mentors - Pascal" at bounding box center [780, 305] width 215 height 33
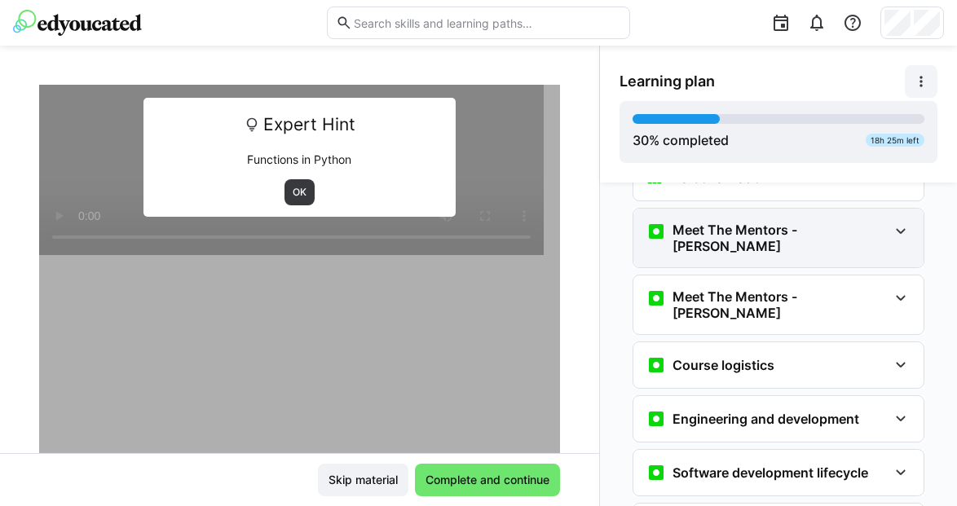
click at [724, 243] on div "Meet The Mentors - Ravi" at bounding box center [779, 238] width 290 height 59
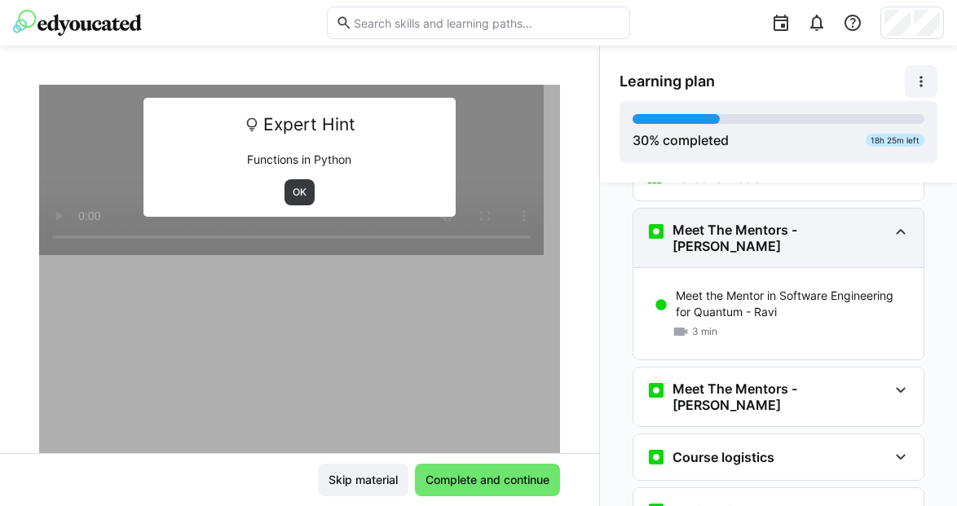
click at [724, 243] on div "Meet The Mentors - Ravi" at bounding box center [779, 238] width 290 height 59
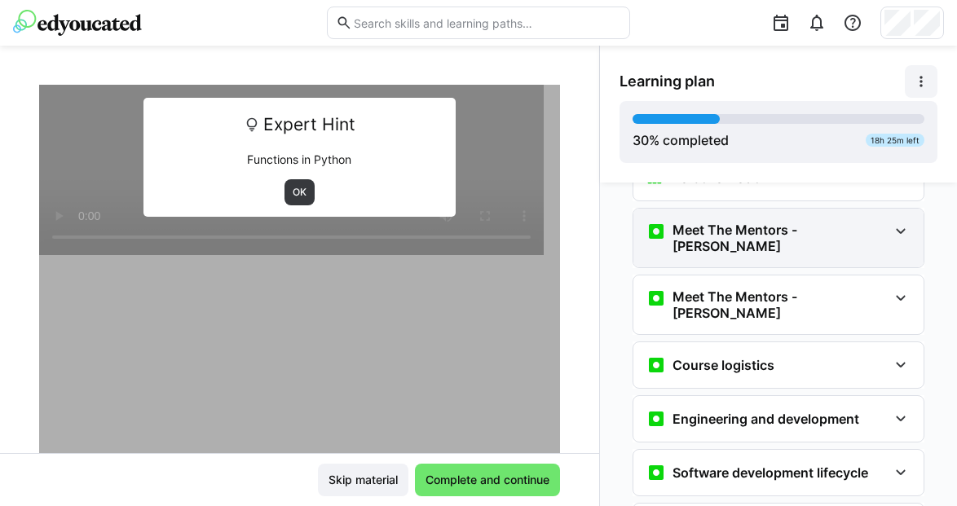
scroll to position [0, 0]
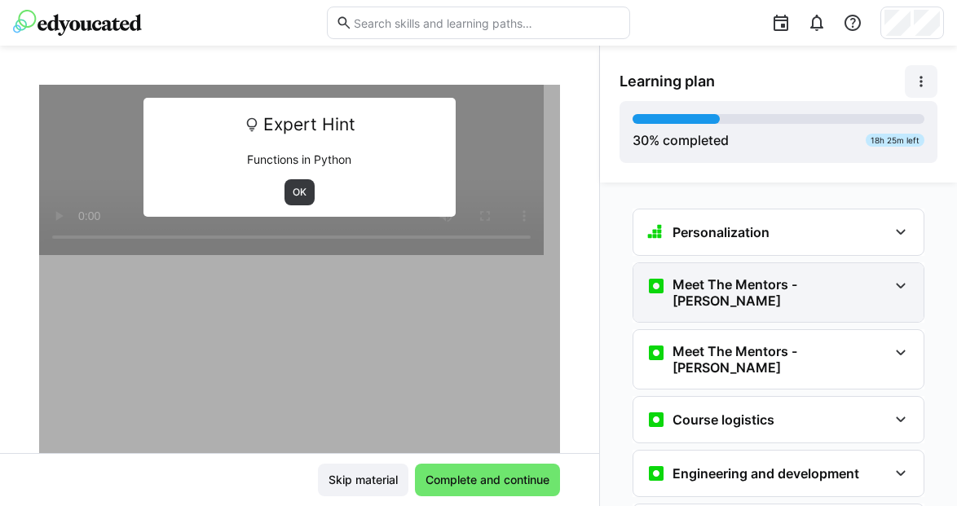
click at [724, 243] on div "Personalization" at bounding box center [779, 233] width 290 height 46
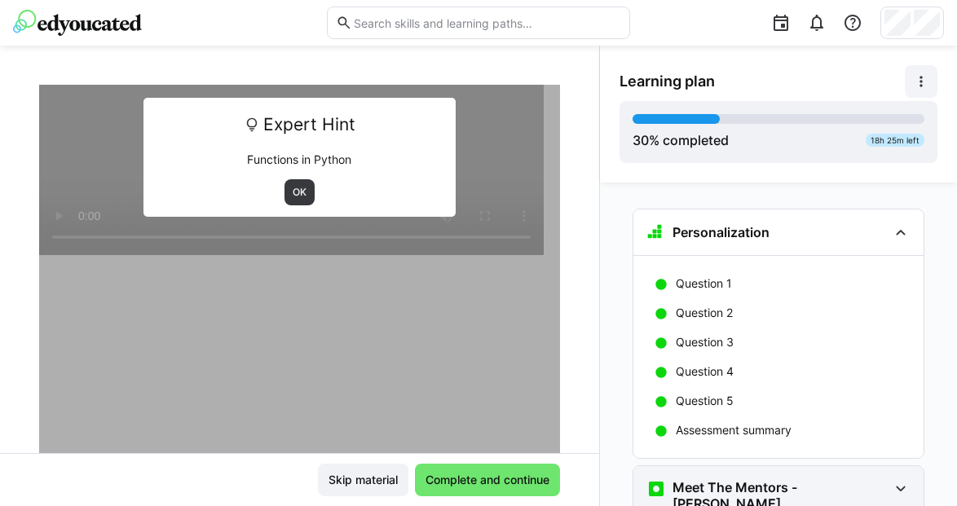
click at [724, 243] on div "Personalization" at bounding box center [779, 233] width 290 height 46
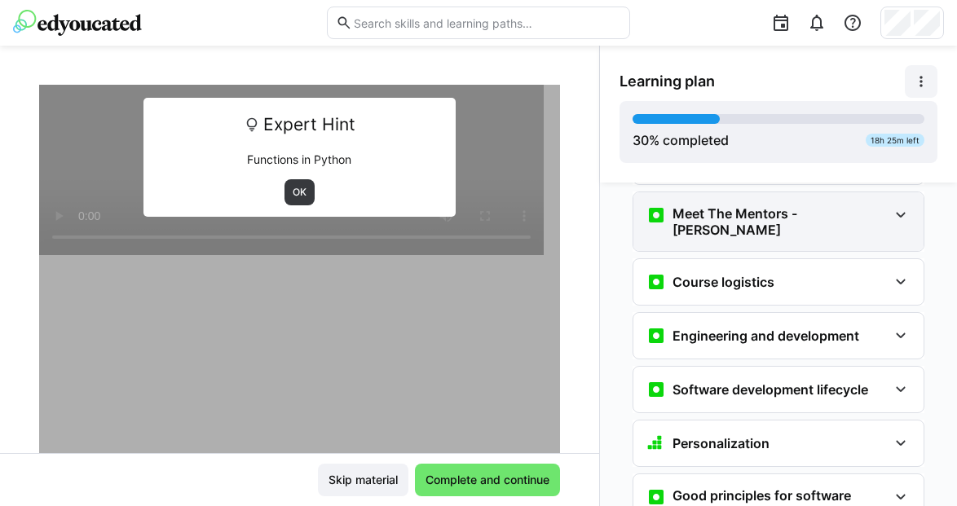
scroll to position [179, 0]
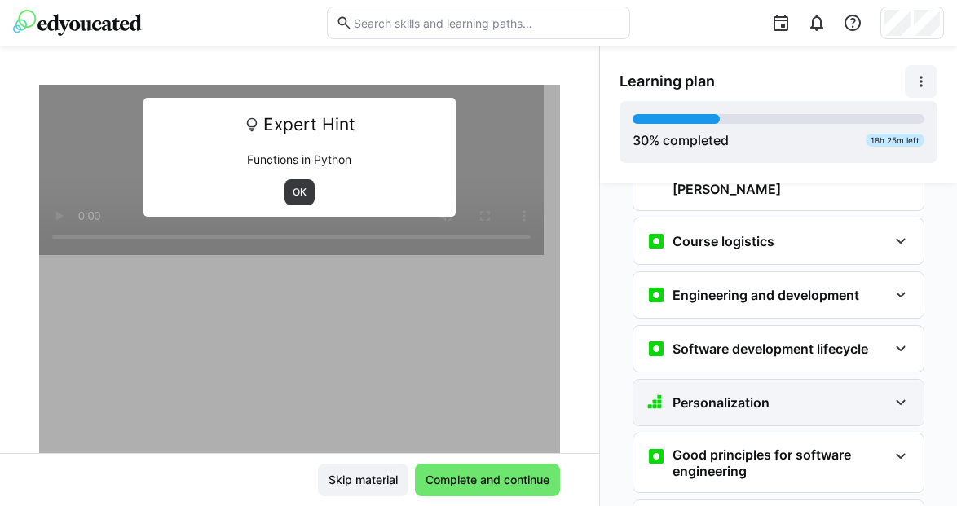
click at [744, 395] on h3 "Personalization" at bounding box center [721, 403] width 97 height 16
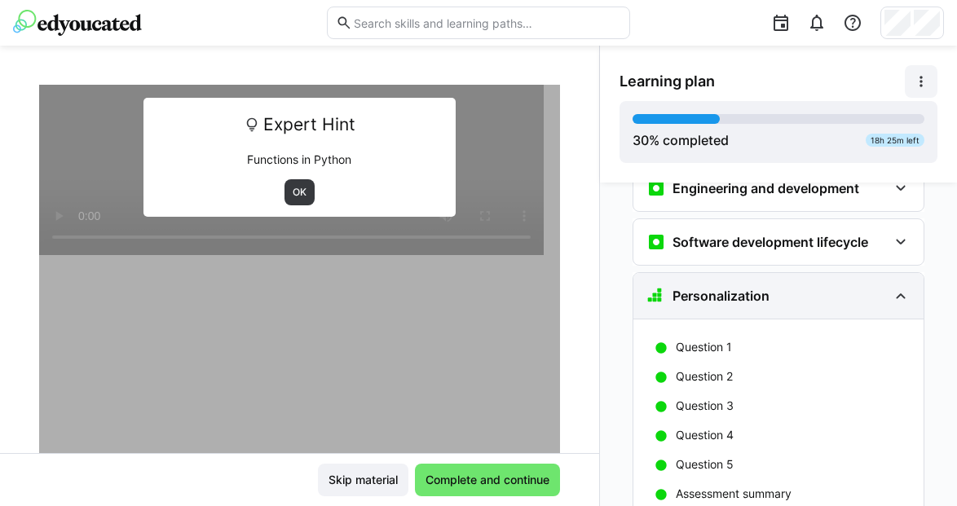
scroll to position [284, 0]
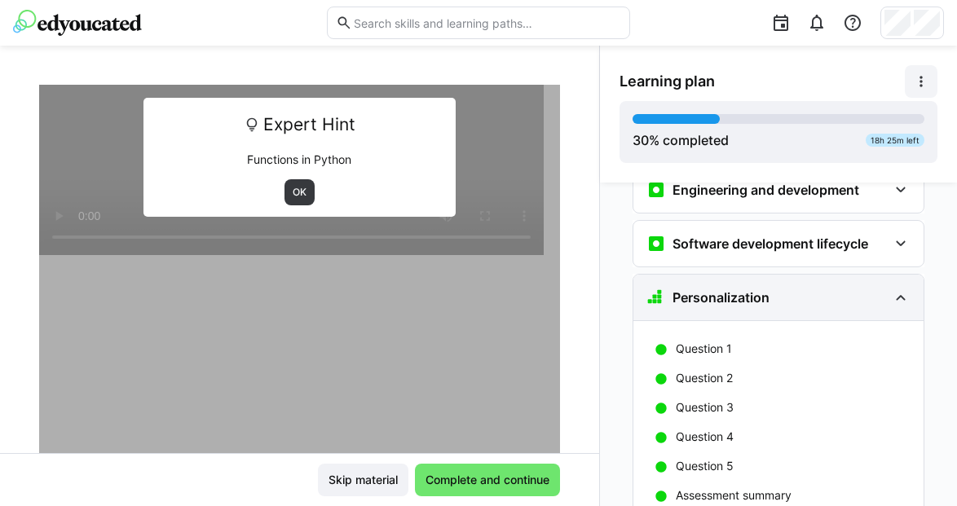
click at [732, 287] on div "Personalization" at bounding box center [779, 298] width 290 height 46
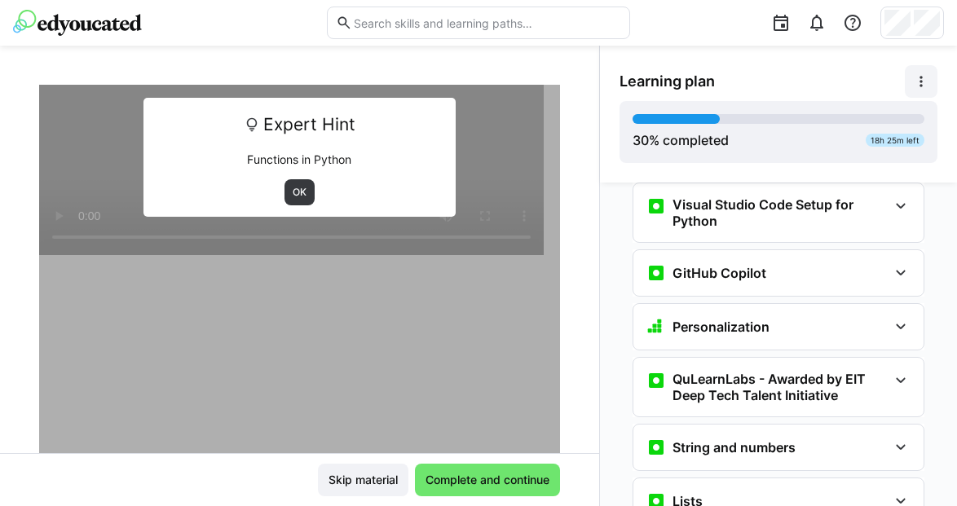
scroll to position [659, 0]
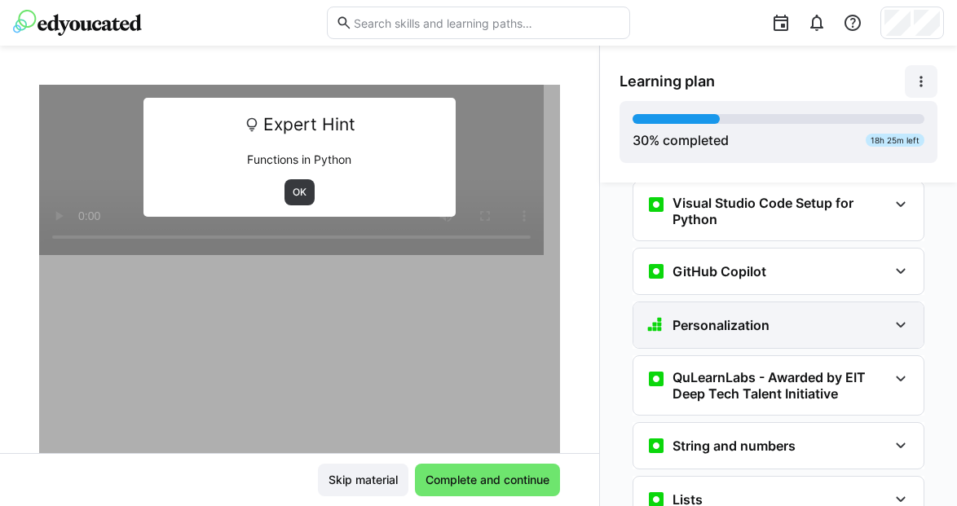
click at [734, 316] on div "Personalization" at bounding box center [708, 326] width 123 height 20
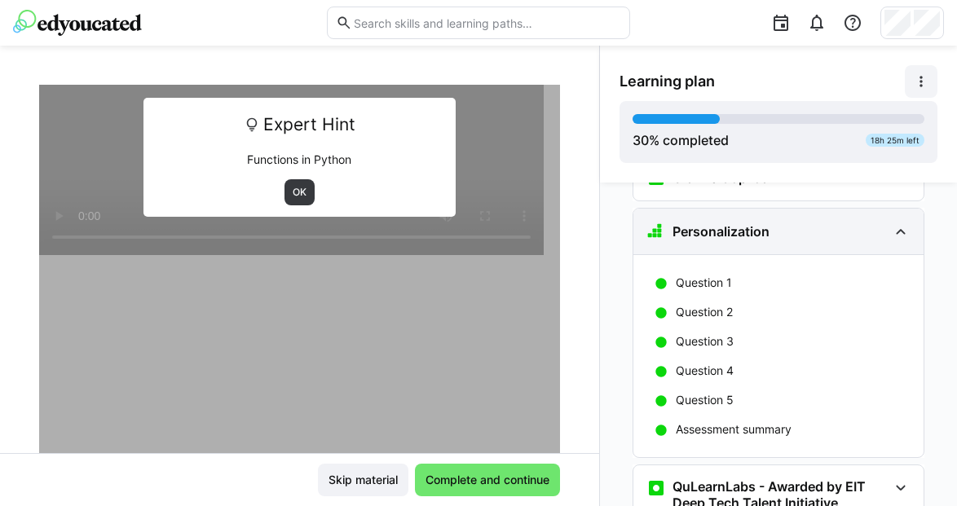
scroll to position [729, 0]
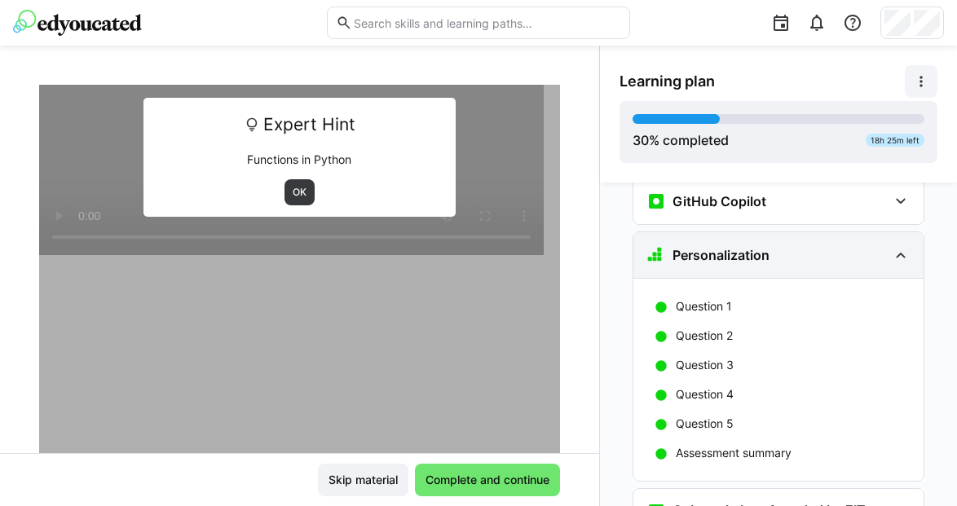
click at [722, 247] on h3 "Personalization" at bounding box center [721, 255] width 97 height 16
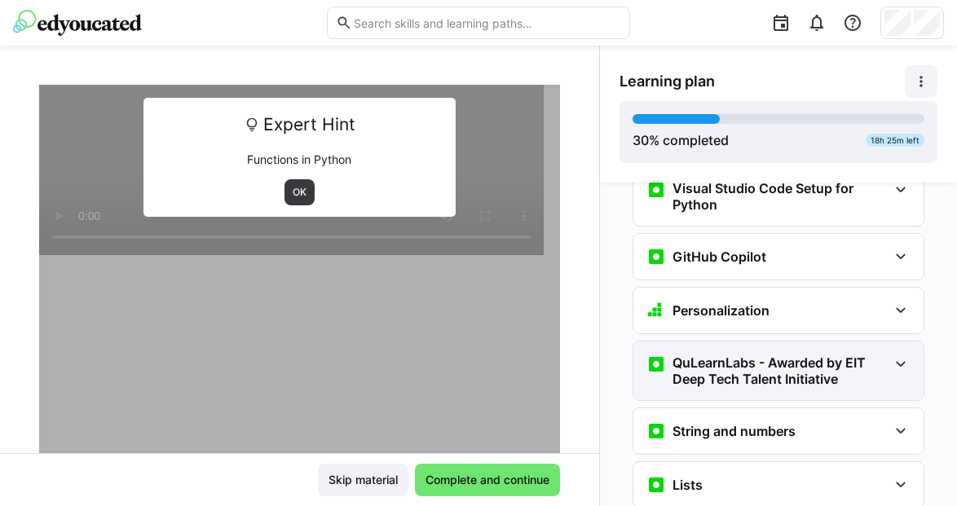
scroll to position [671, 0]
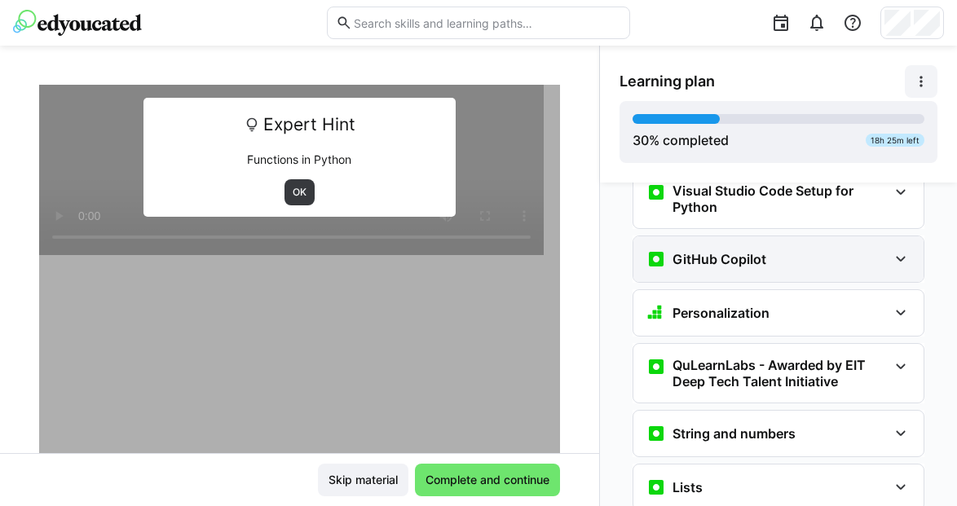
click at [726, 250] on div "GitHub Copilot" at bounding box center [779, 259] width 290 height 46
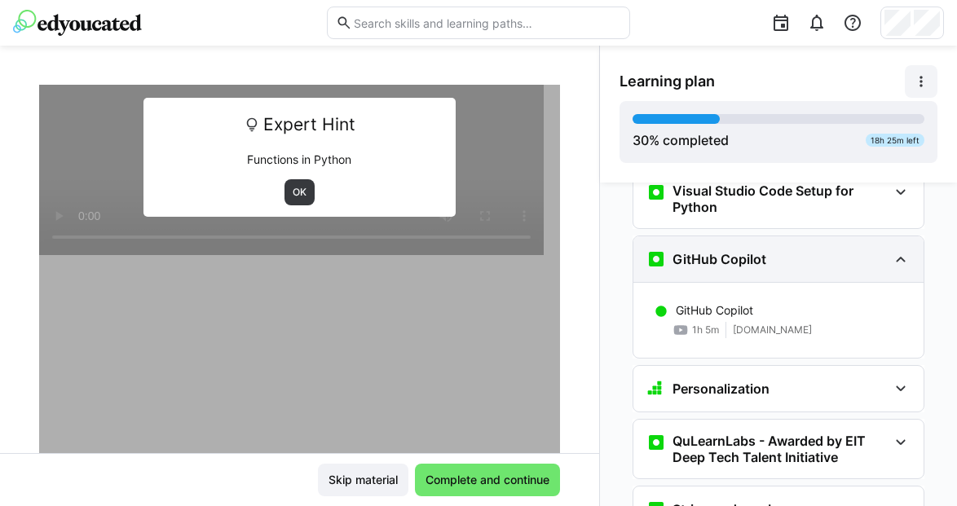
click at [726, 250] on div "GitHub Copilot" at bounding box center [779, 259] width 290 height 46
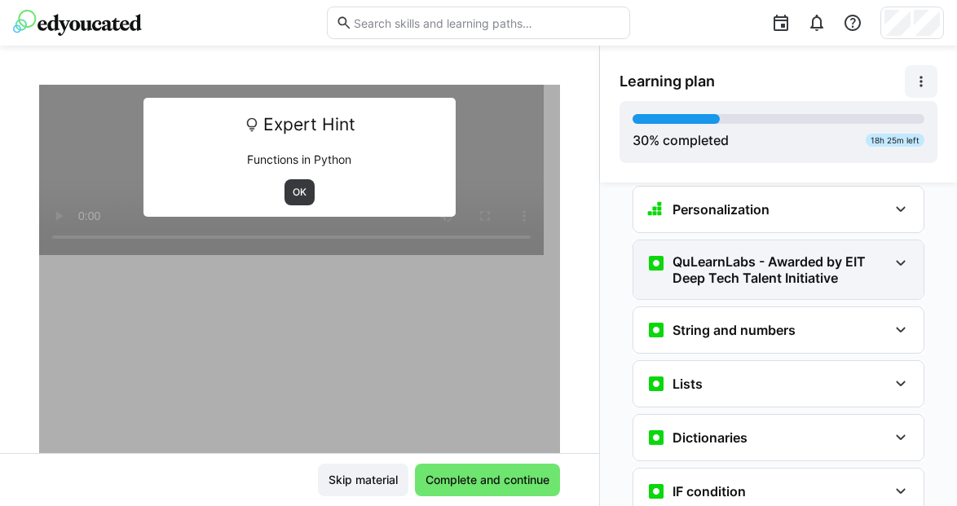
scroll to position [780, 0]
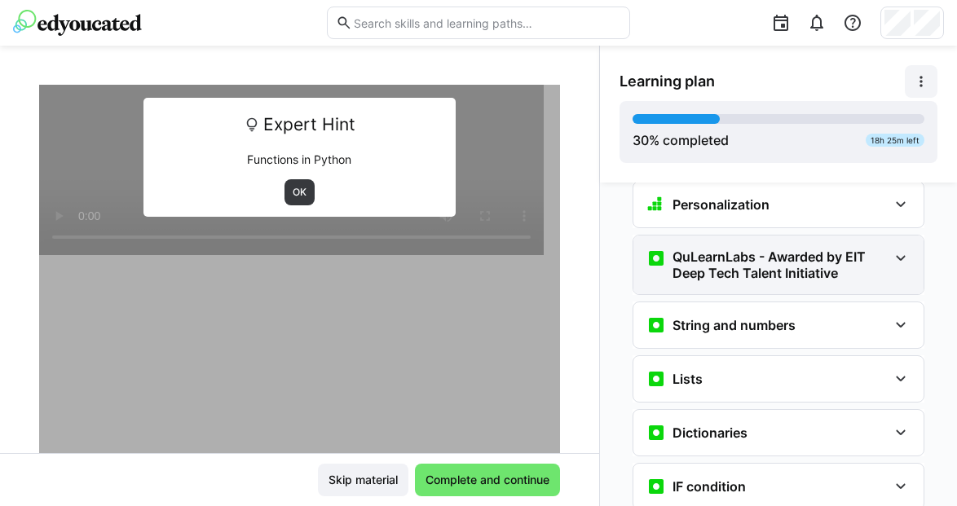
click at [732, 249] on h3 "QuLearnLabs - Awarded by EIT Deep Tech Talent Initiative" at bounding box center [780, 265] width 215 height 33
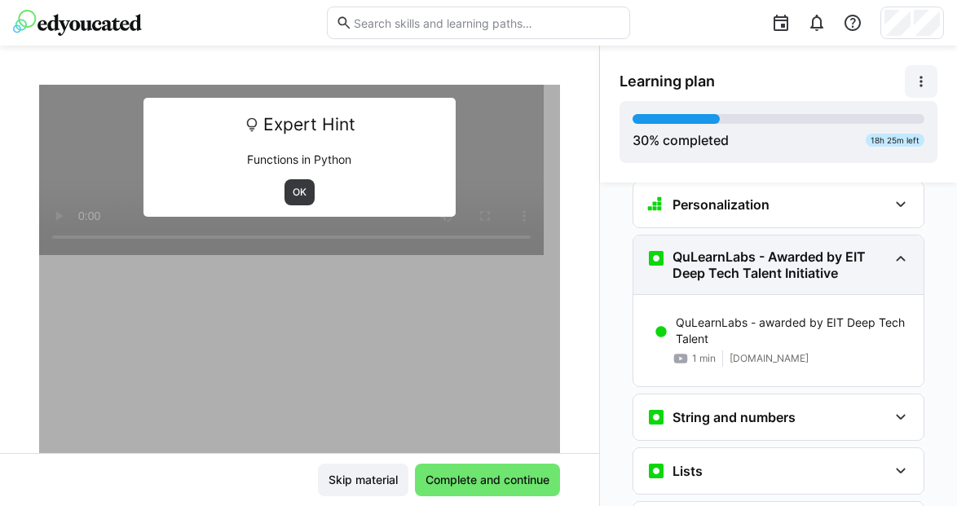
click at [732, 249] on h3 "QuLearnLabs - Awarded by EIT Deep Tech Talent Initiative" at bounding box center [780, 265] width 215 height 33
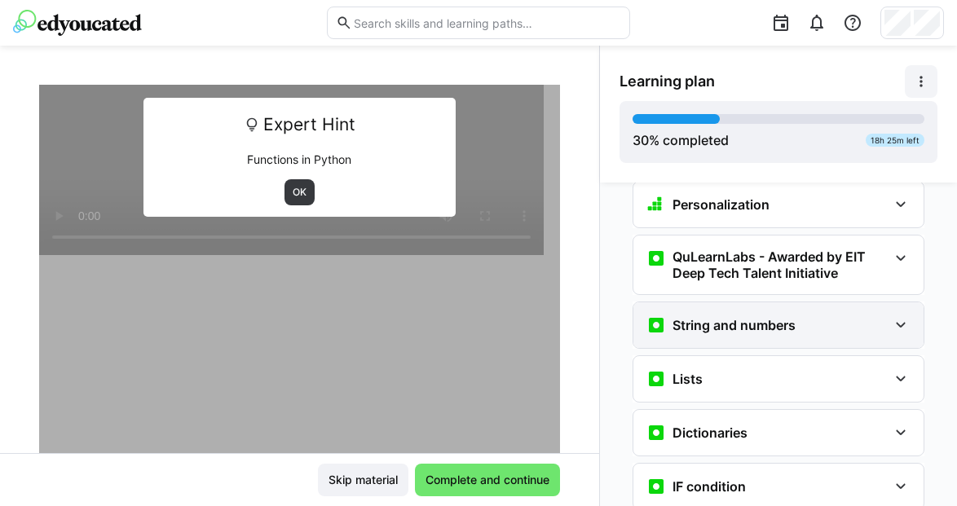
click at [740, 317] on h3 "String and numbers" at bounding box center [734, 325] width 123 height 16
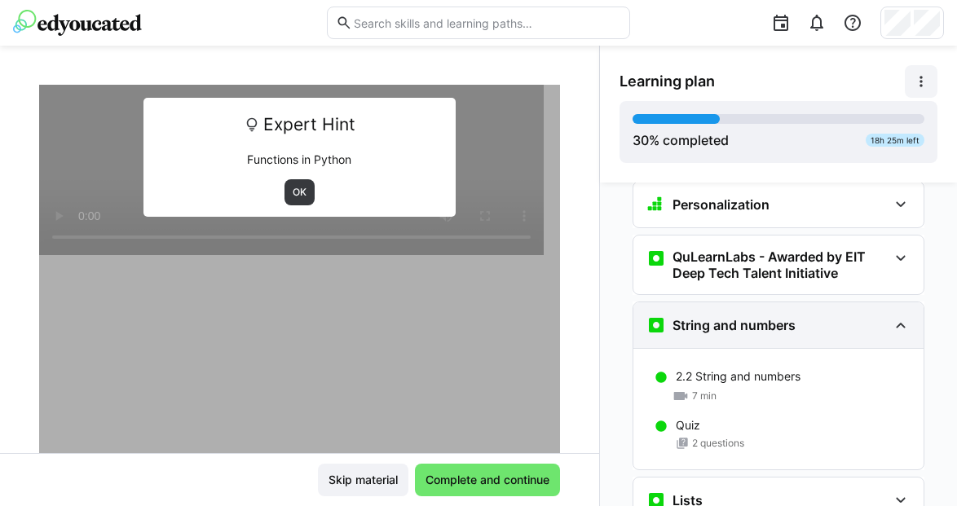
click at [740, 317] on h3 "String and numbers" at bounding box center [734, 325] width 123 height 16
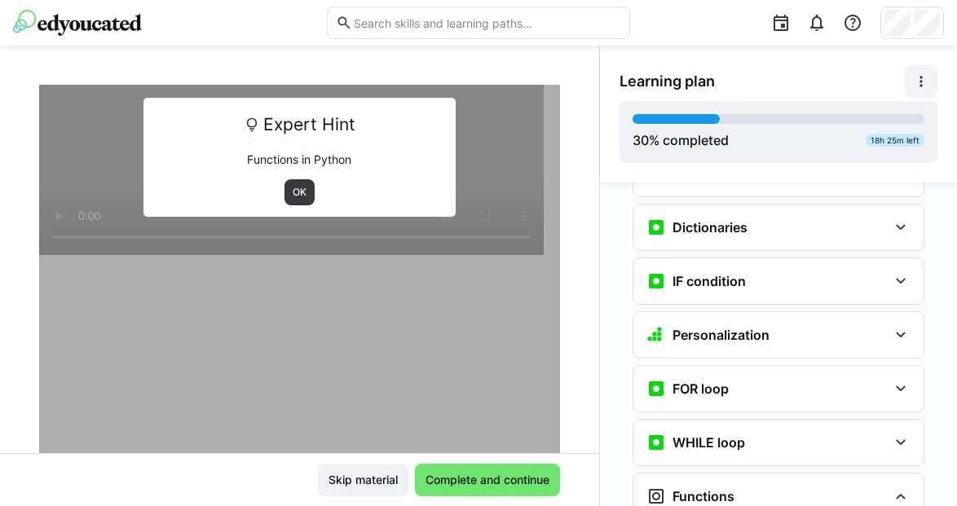
scroll to position [989, 0]
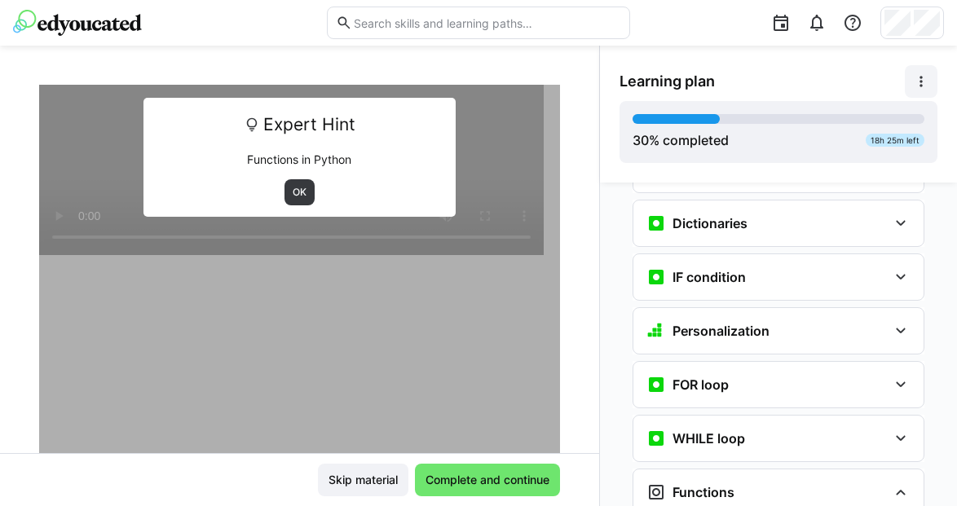
click at [740, 321] on div "Personalization" at bounding box center [708, 331] width 123 height 20
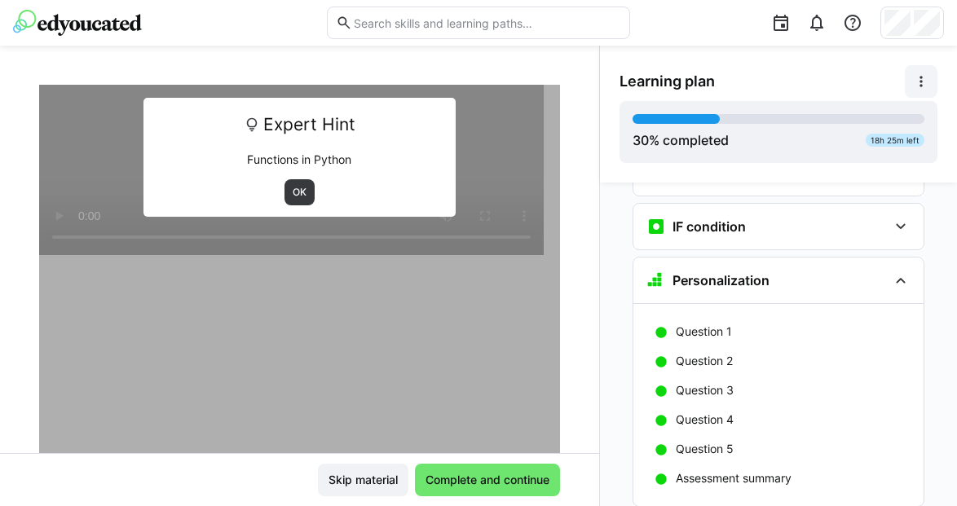
scroll to position [1022, 0]
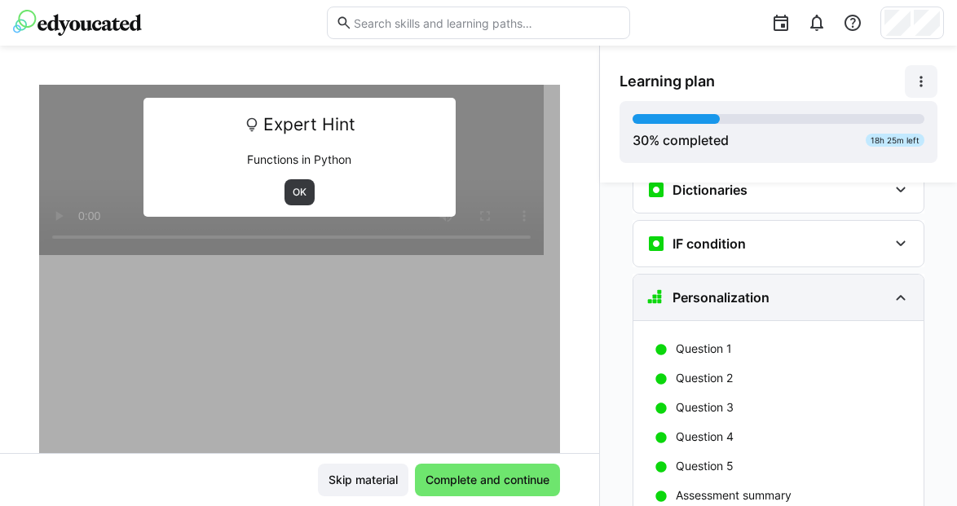
click at [737, 289] on h3 "Personalization" at bounding box center [721, 297] width 97 height 16
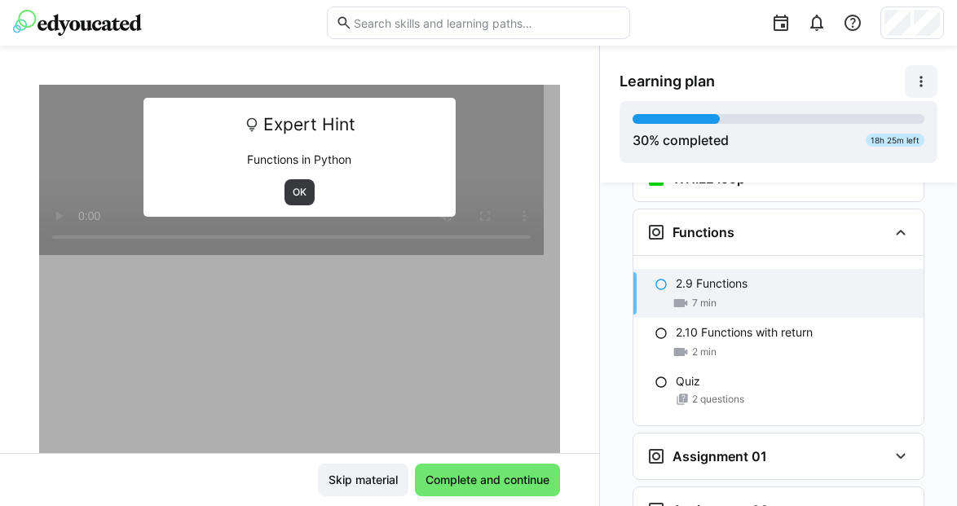
scroll to position [1237, 0]
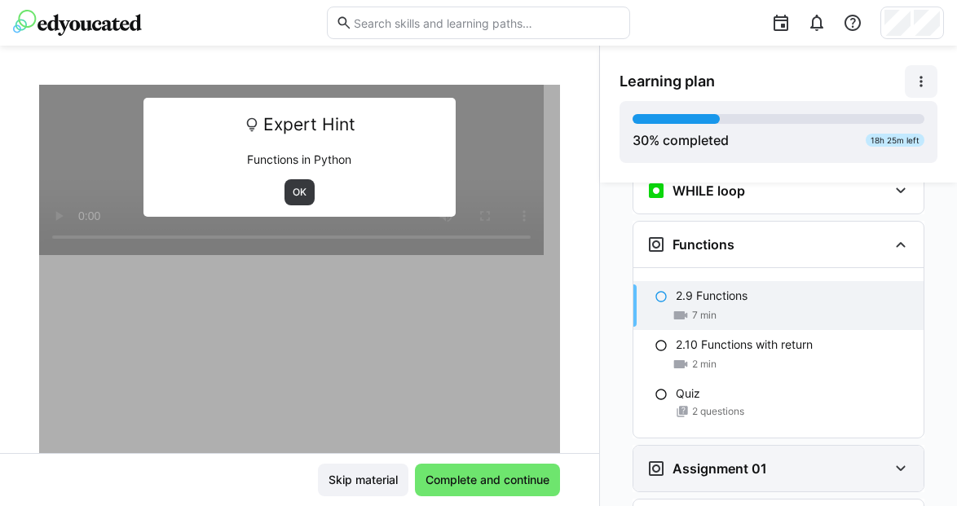
click at [722, 446] on div "Assignment 01" at bounding box center [779, 469] width 290 height 46
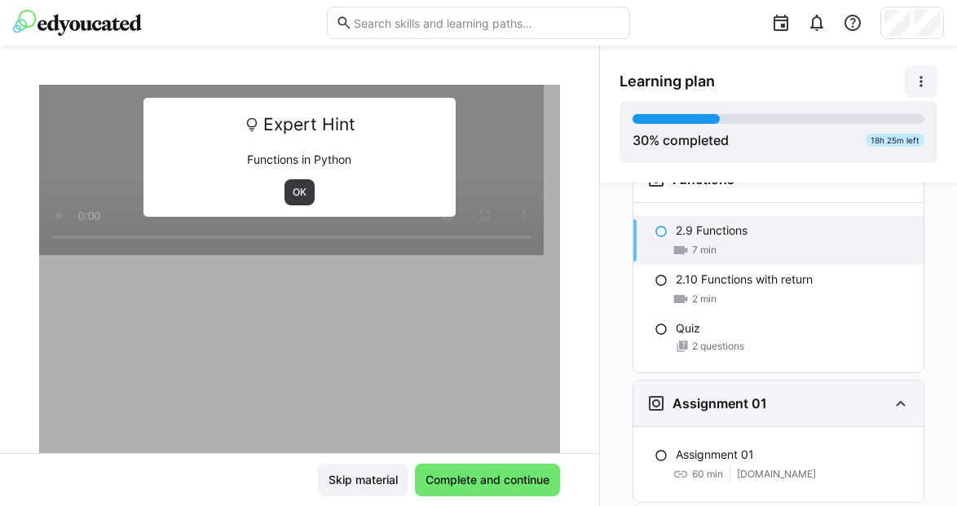
scroll to position [1293, 0]
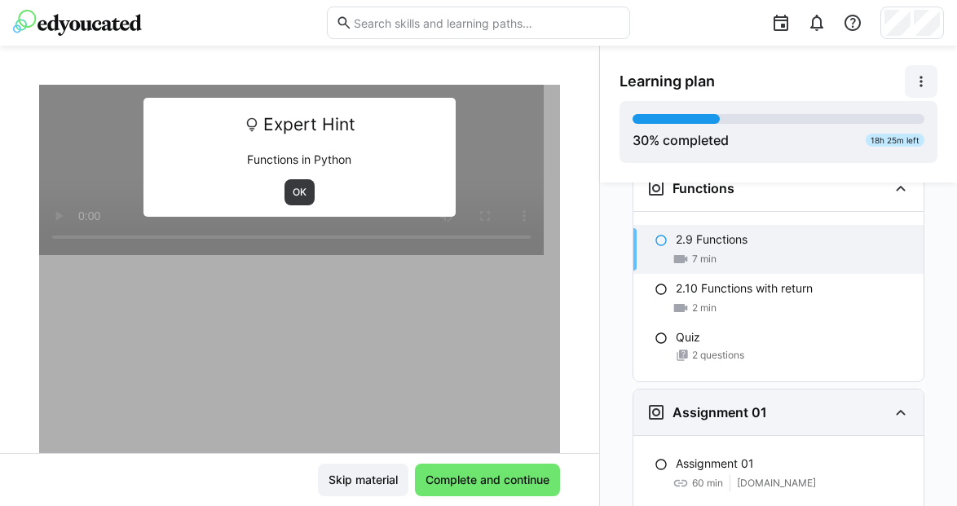
click at [722, 404] on h3 "Assignment 01" at bounding box center [720, 412] width 95 height 16
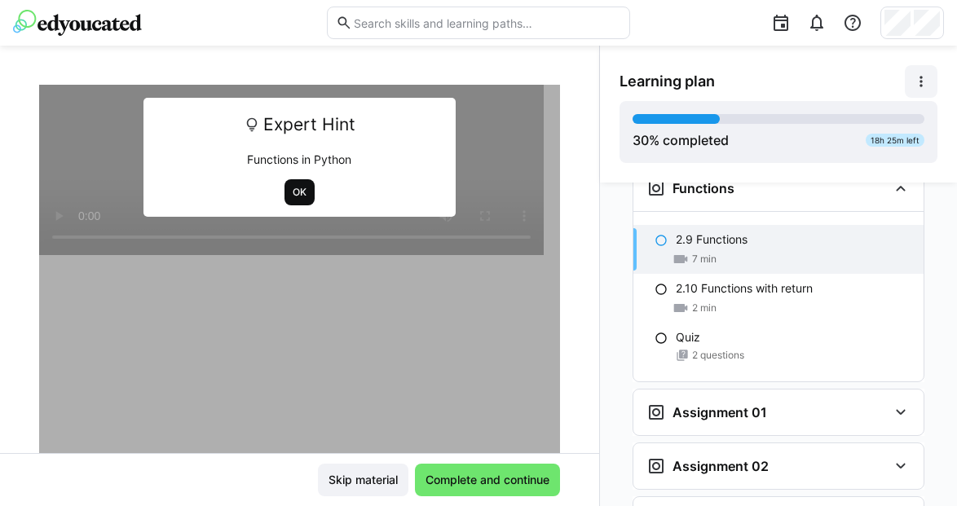
click at [291, 188] on span "OK" at bounding box center [299, 192] width 17 height 13
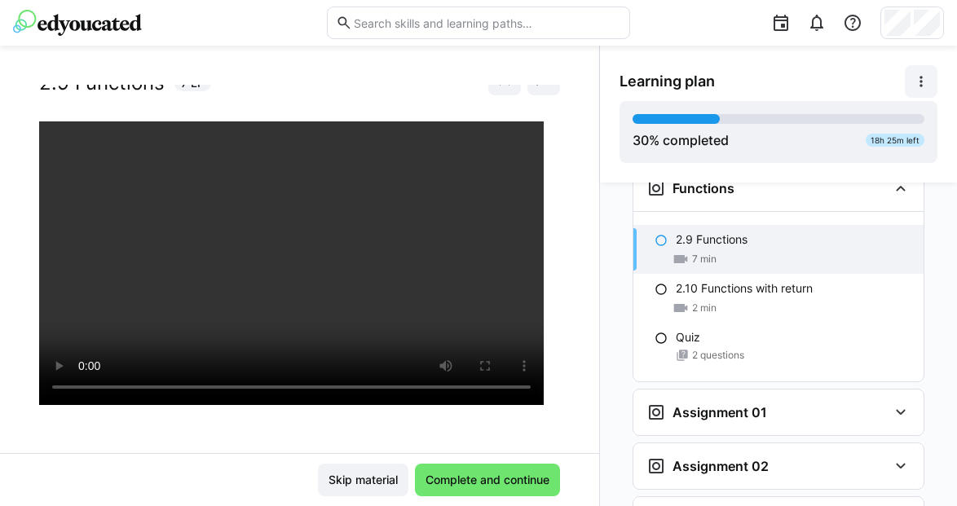
scroll to position [0, 0]
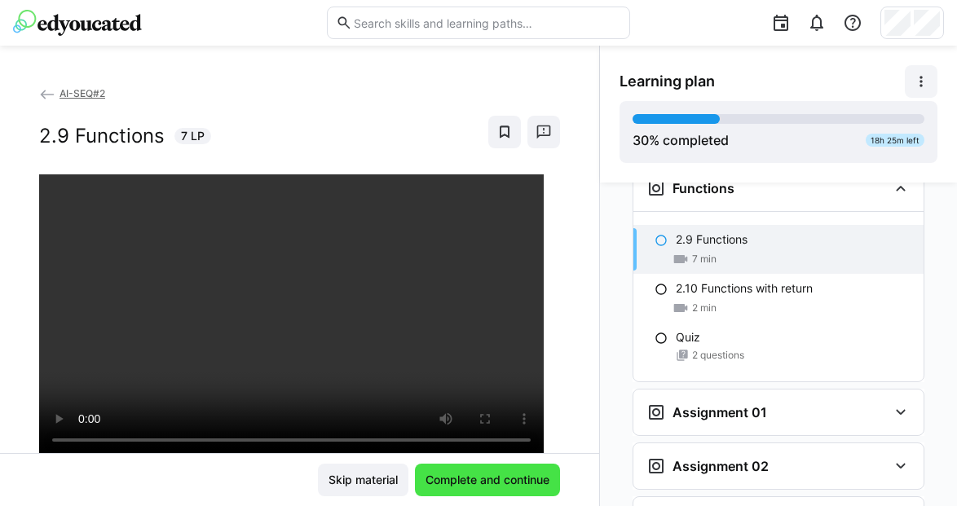
click at [470, 485] on span "Complete and continue" at bounding box center [487, 480] width 129 height 16
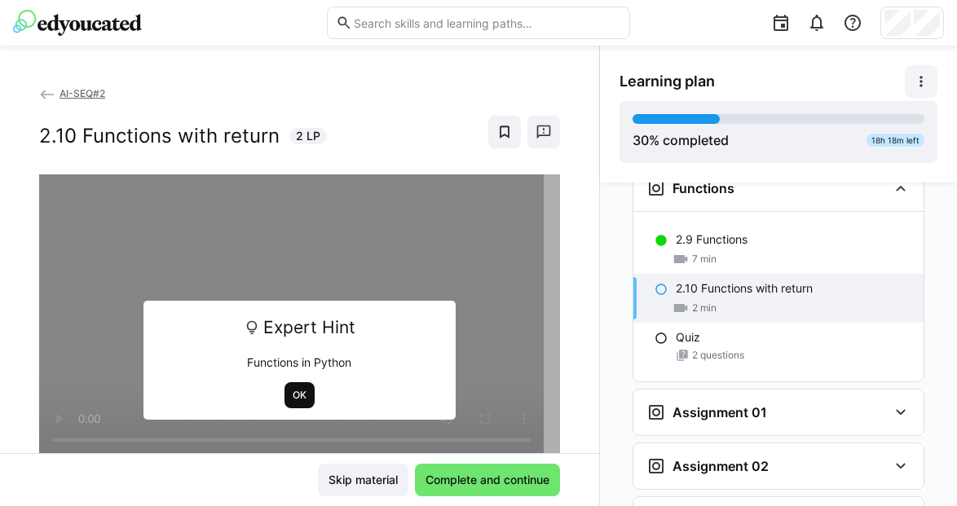
click at [291, 389] on span "OK" at bounding box center [299, 395] width 17 height 13
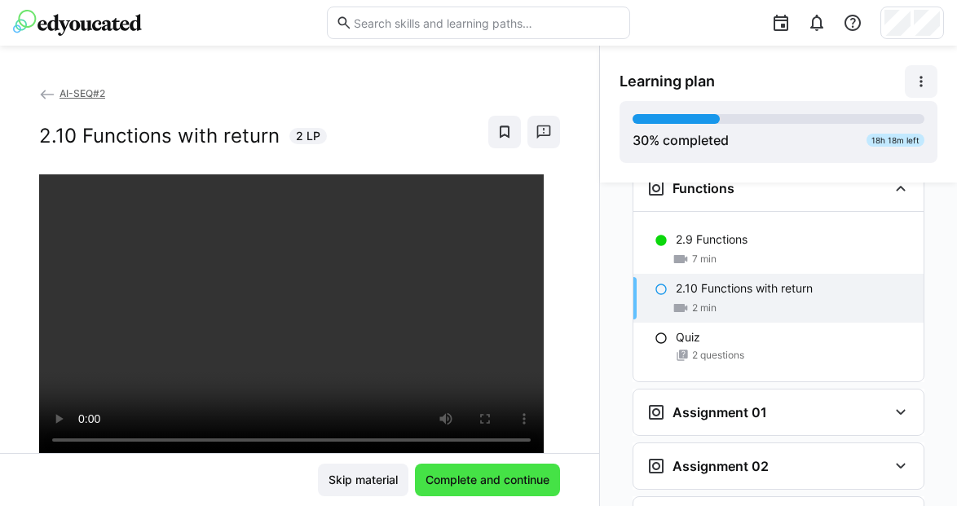
click at [493, 485] on span "Complete and continue" at bounding box center [487, 480] width 129 height 16
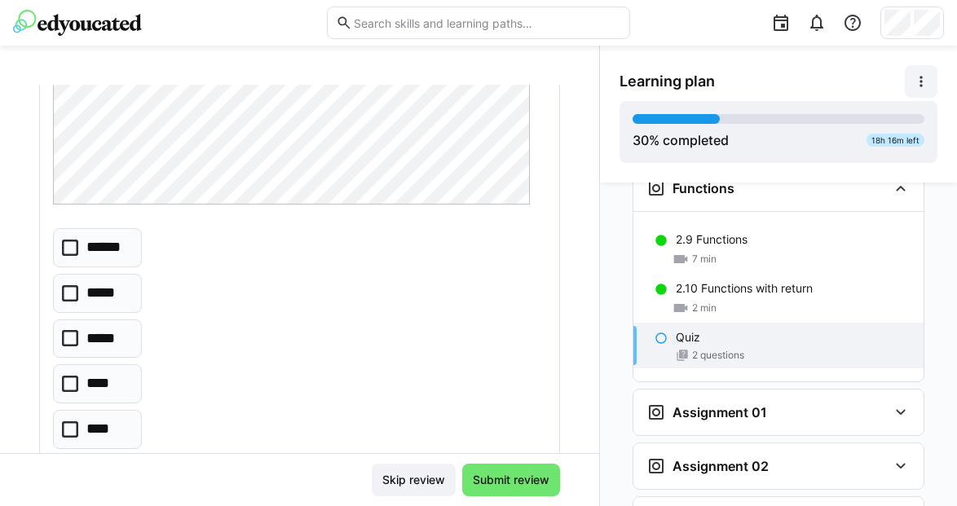
scroll to position [311, 0]
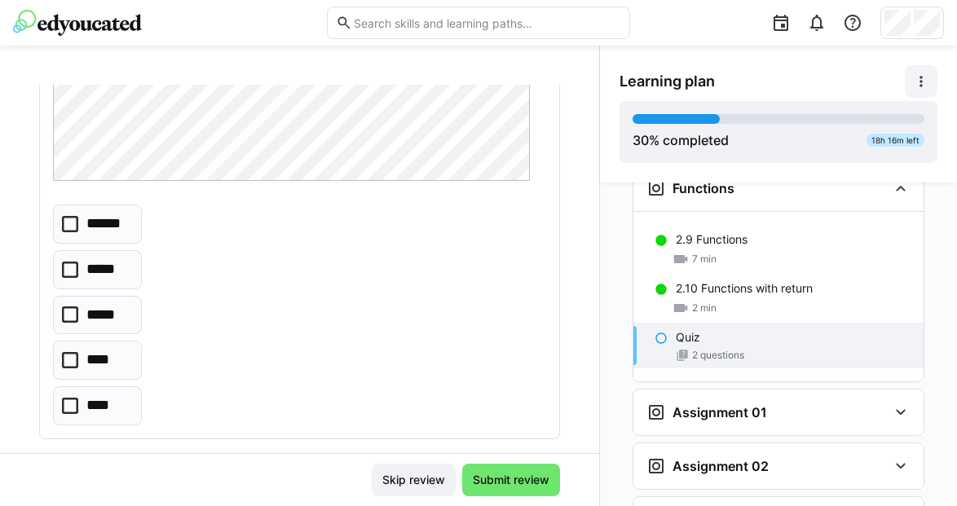
click at [115, 351] on eds-checkbox "****" at bounding box center [97, 360] width 89 height 39
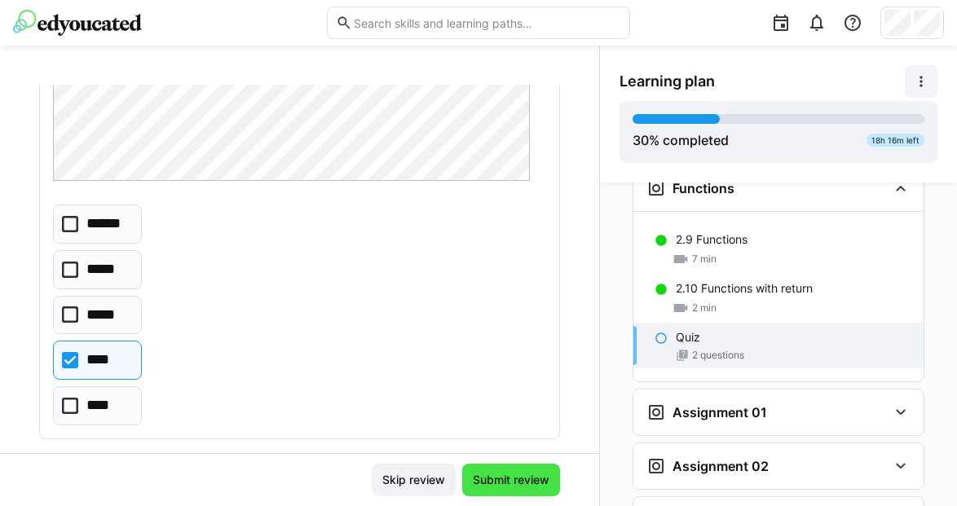
click at [506, 474] on span "Submit review" at bounding box center [511, 480] width 82 height 16
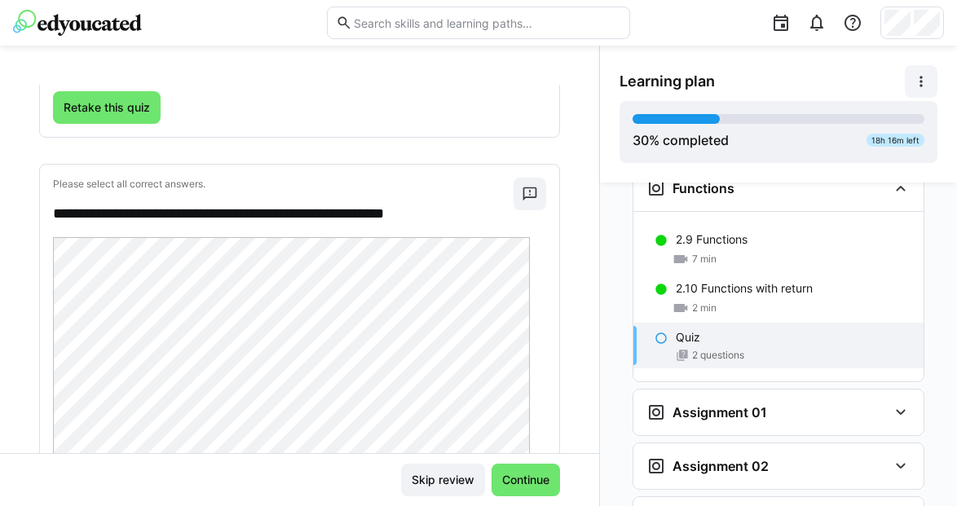
scroll to position [0, 0]
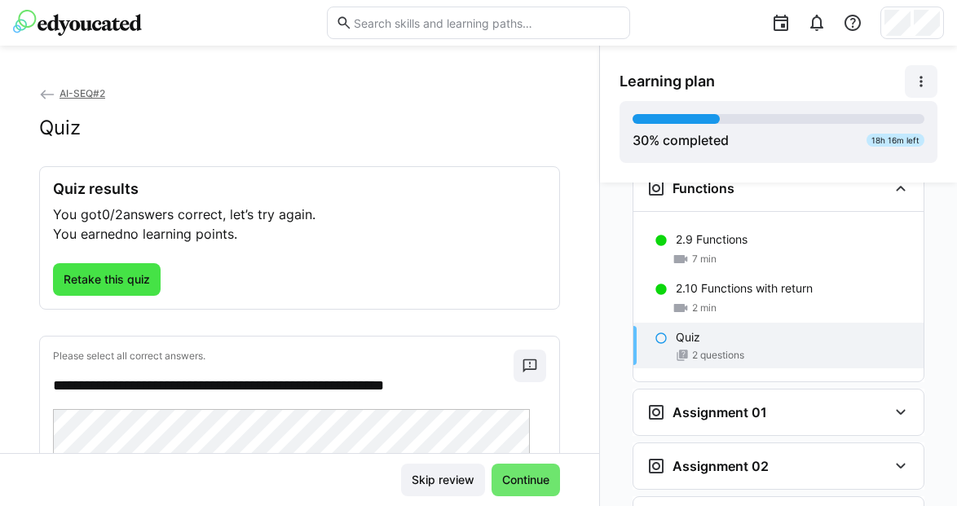
click at [116, 279] on span "Retake this quiz" at bounding box center [106, 280] width 91 height 16
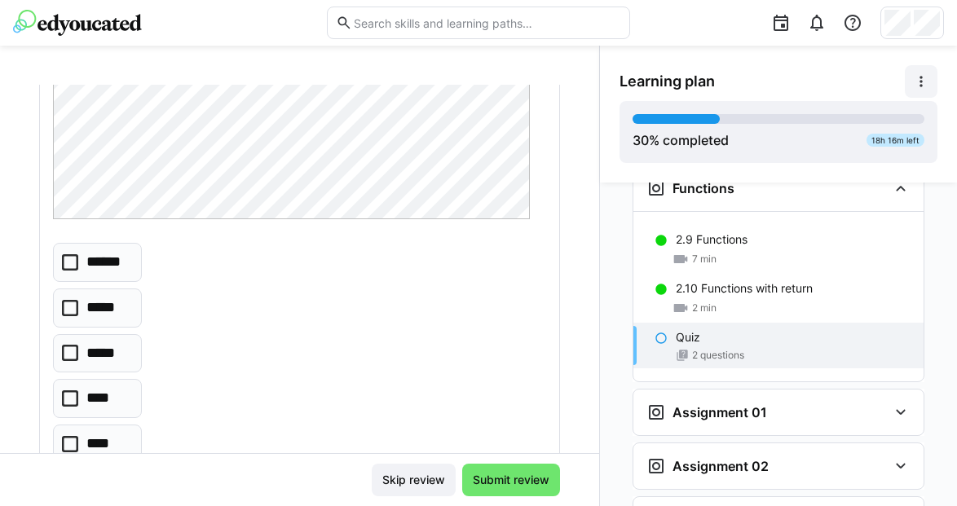
scroll to position [305, 0]
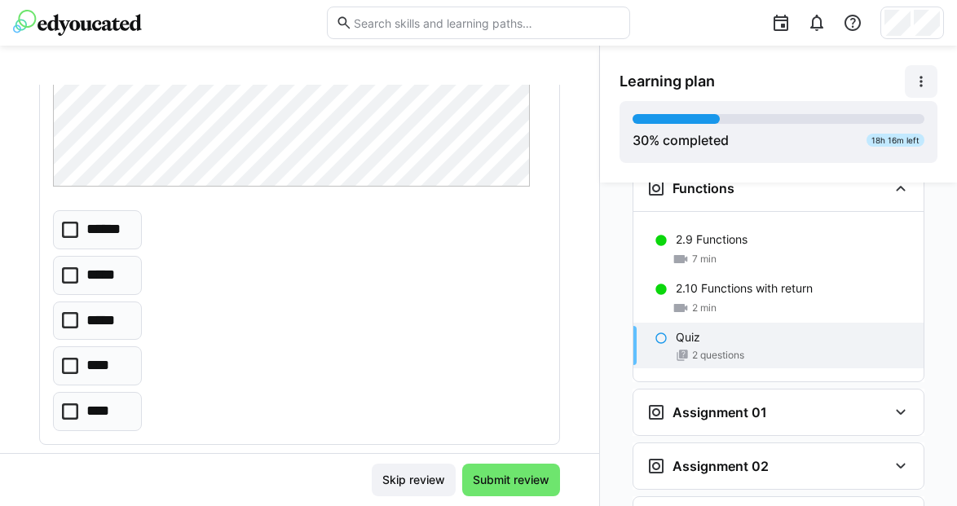
click at [112, 270] on p "*****" at bounding box center [104, 275] width 36 height 21
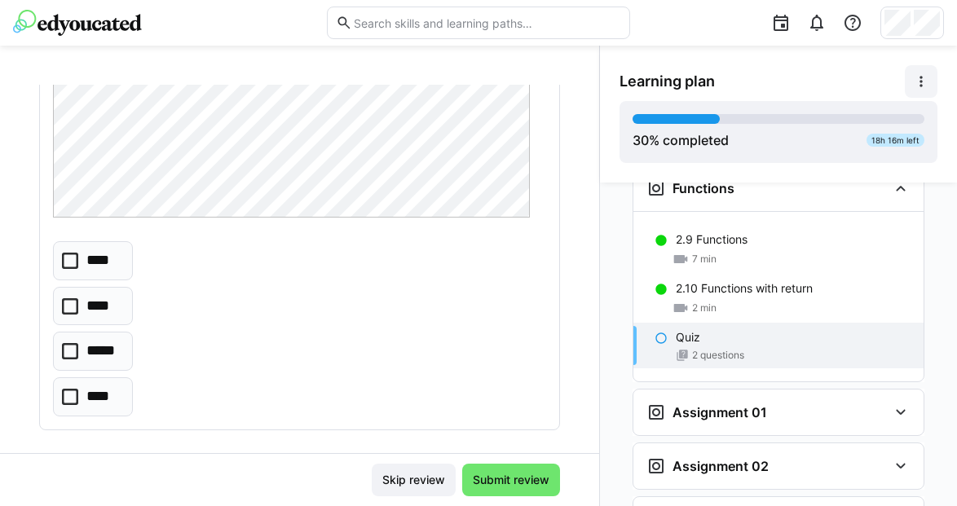
scroll to position [943, 0]
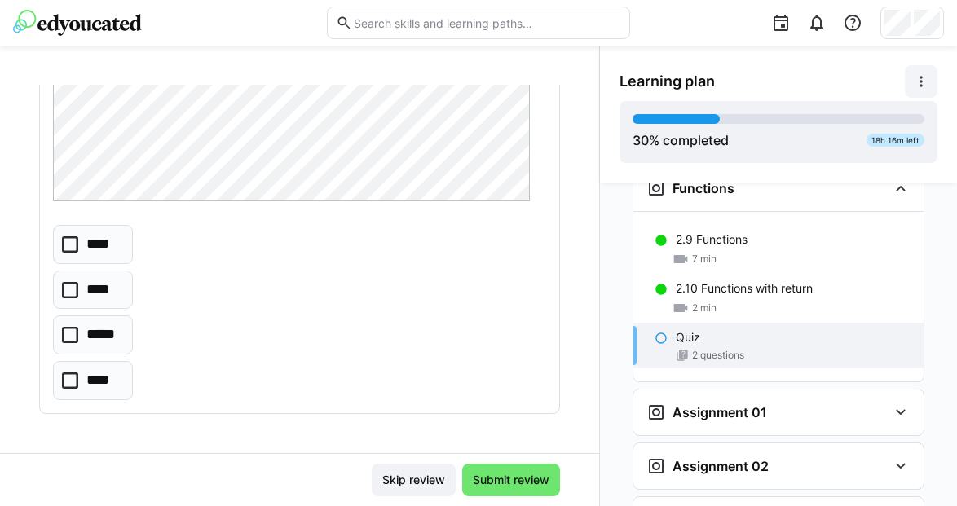
click at [130, 330] on eds-checkbox "*****" at bounding box center [93, 335] width 80 height 39
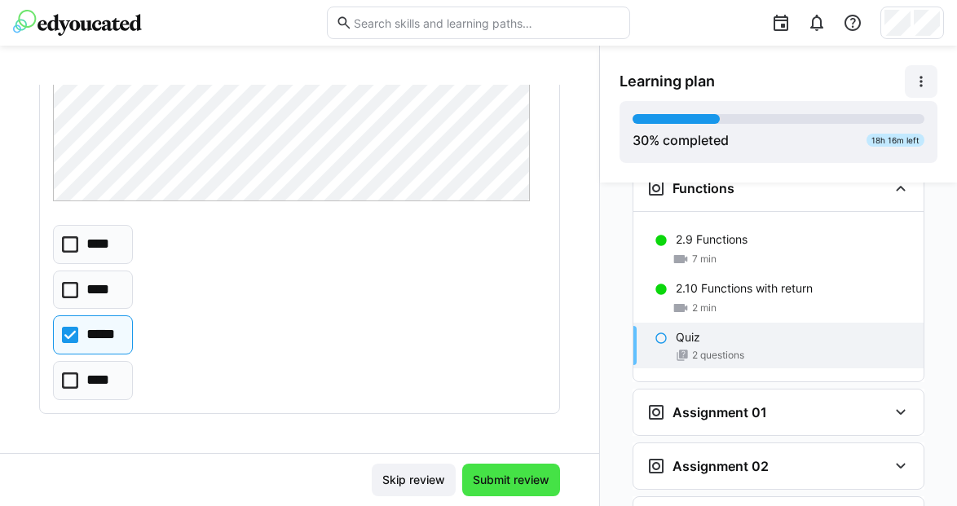
click at [503, 475] on span "Submit review" at bounding box center [511, 480] width 82 height 16
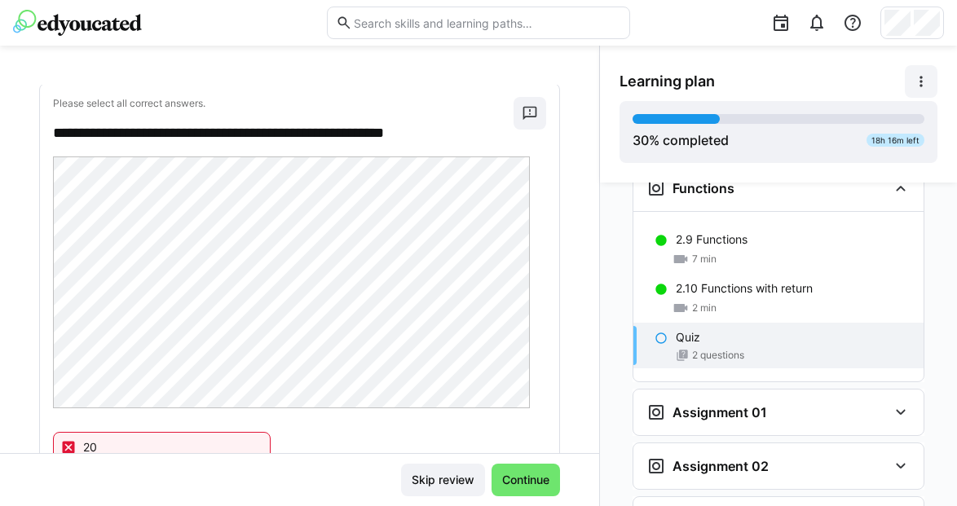
scroll to position [0, 0]
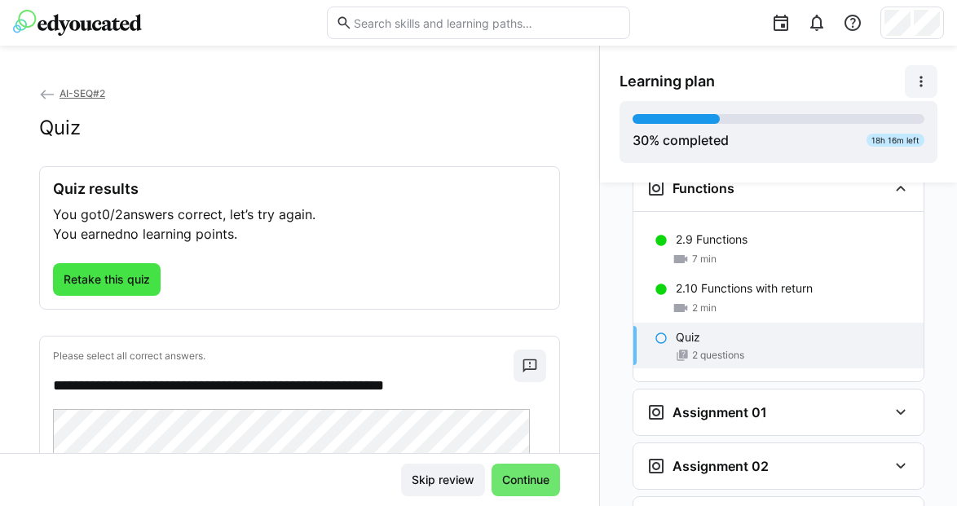
click at [114, 277] on span "Retake this quiz" at bounding box center [106, 280] width 91 height 16
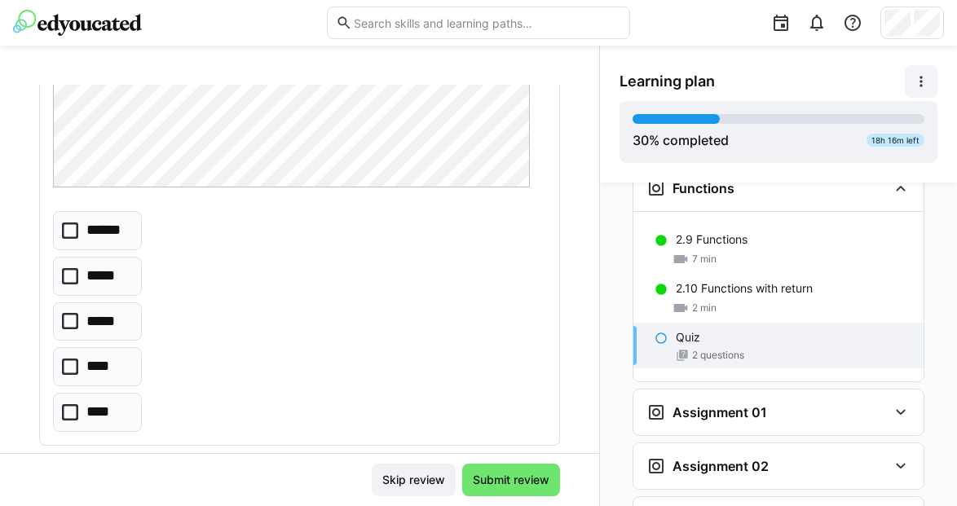
scroll to position [350, 0]
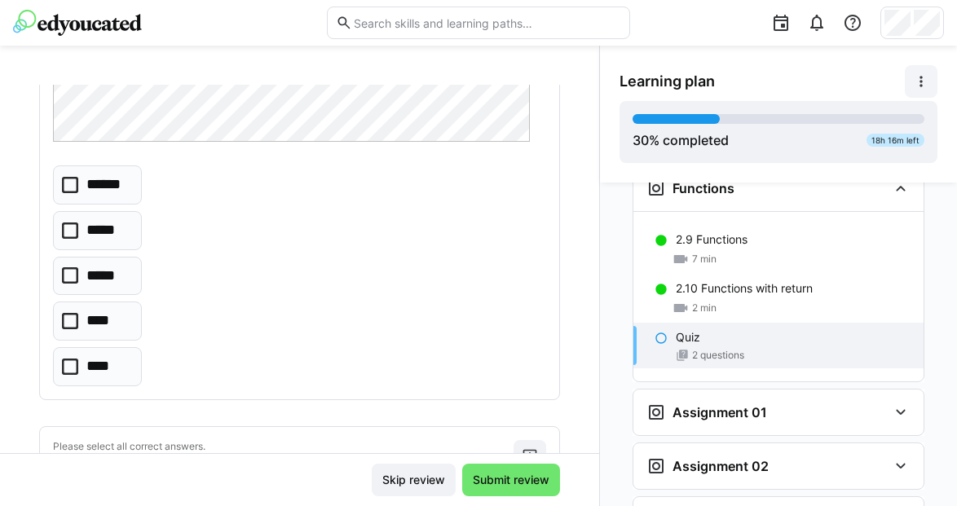
click at [98, 189] on p "******" at bounding box center [107, 184] width 43 height 21
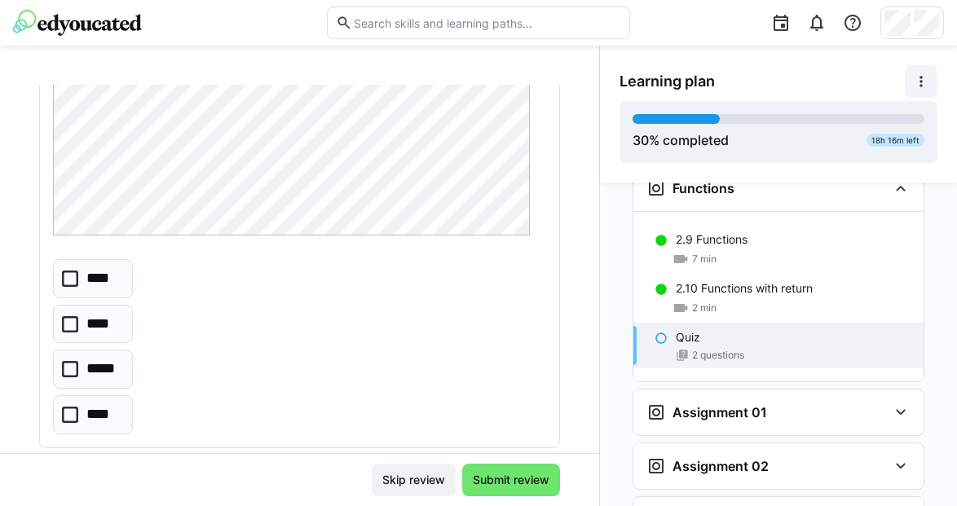
scroll to position [934, 0]
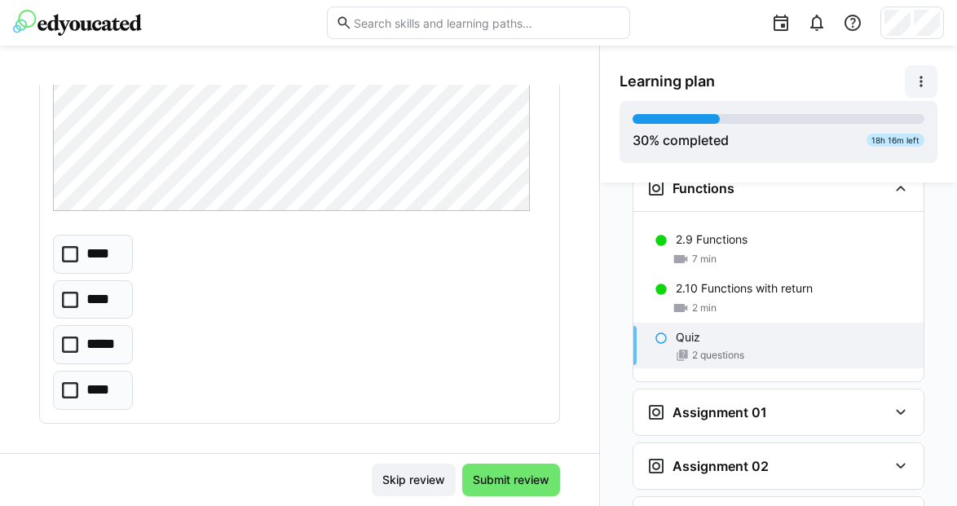
click at [94, 260] on p "****" at bounding box center [99, 254] width 27 height 21
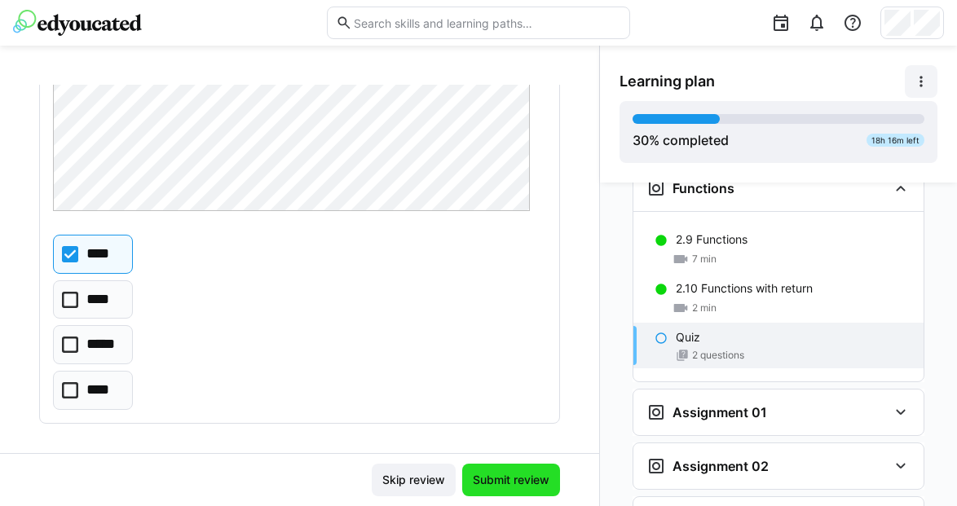
click at [474, 478] on span "Submit review" at bounding box center [511, 480] width 82 height 16
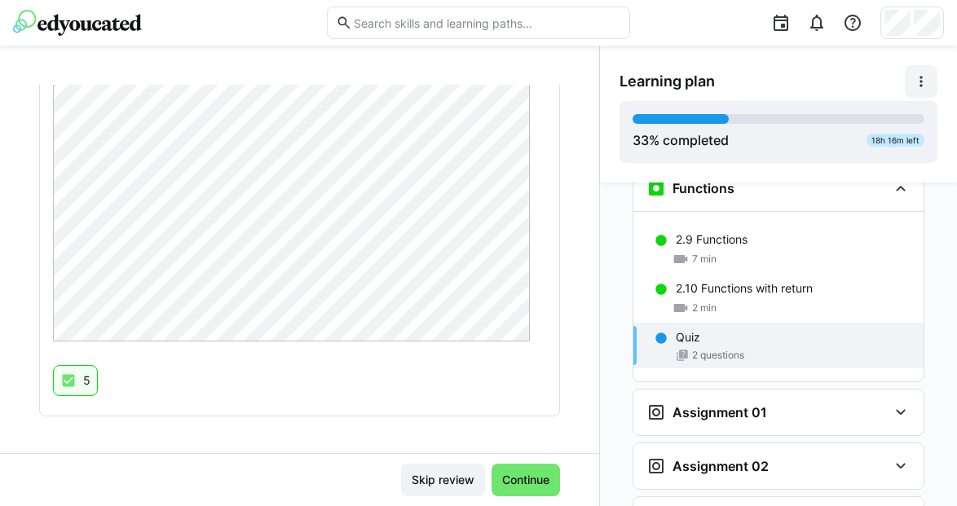
scroll to position [793, 0]
click at [528, 481] on span "Continue" at bounding box center [526, 480] width 52 height 16
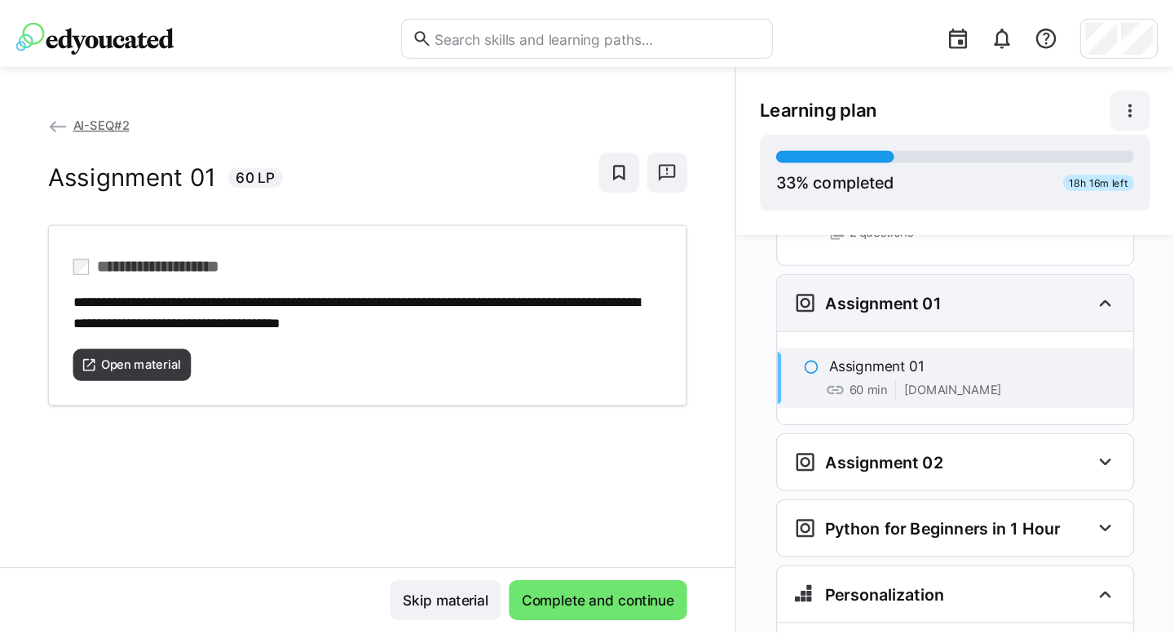
scroll to position [1473, 0]
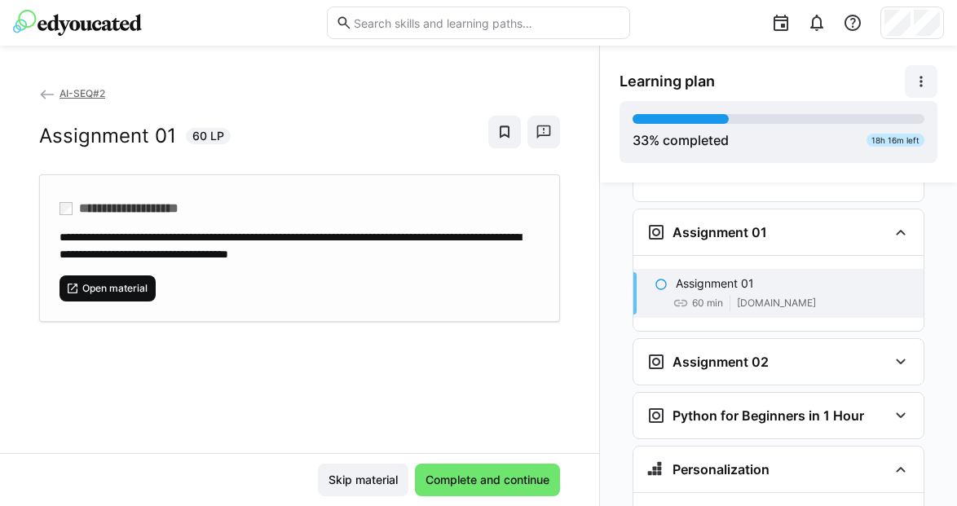
click at [139, 292] on span "Open material" at bounding box center [115, 288] width 68 height 13
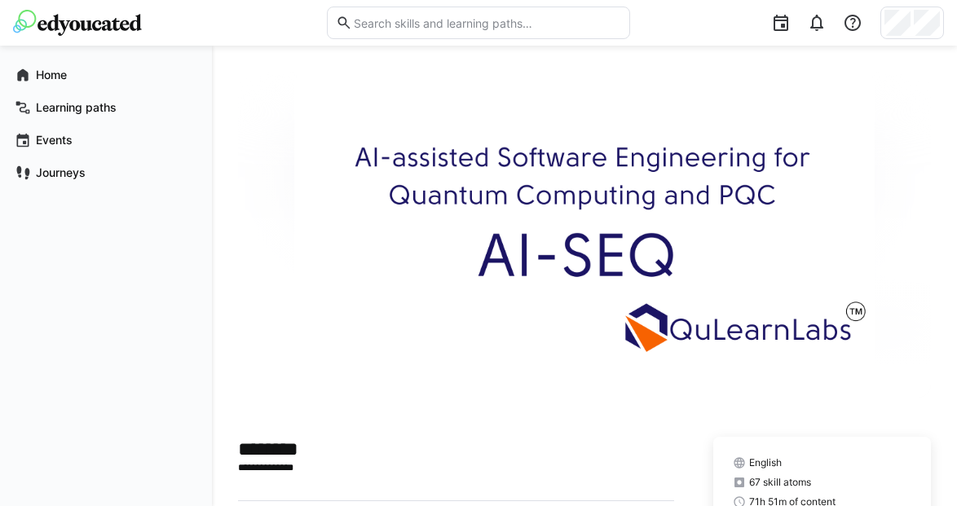
scroll to position [570, 0]
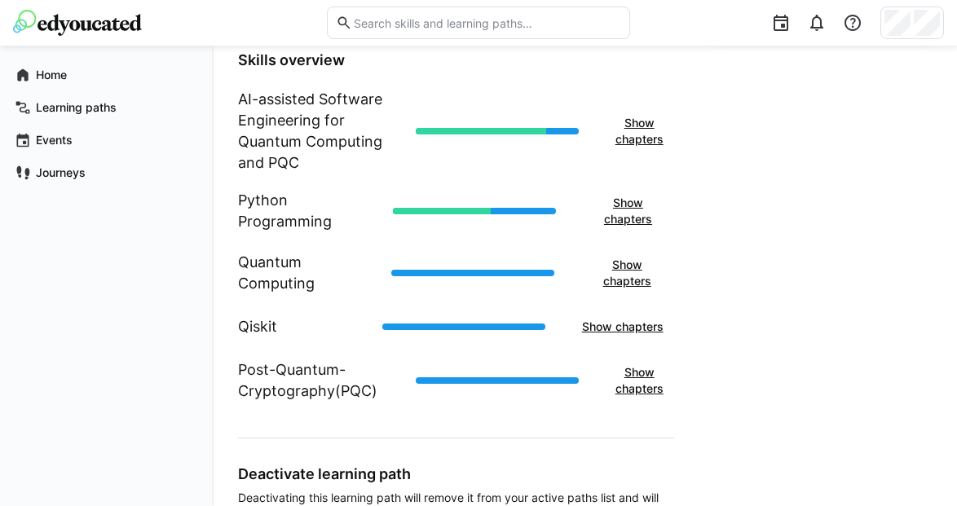
scroll to position [634, 0]
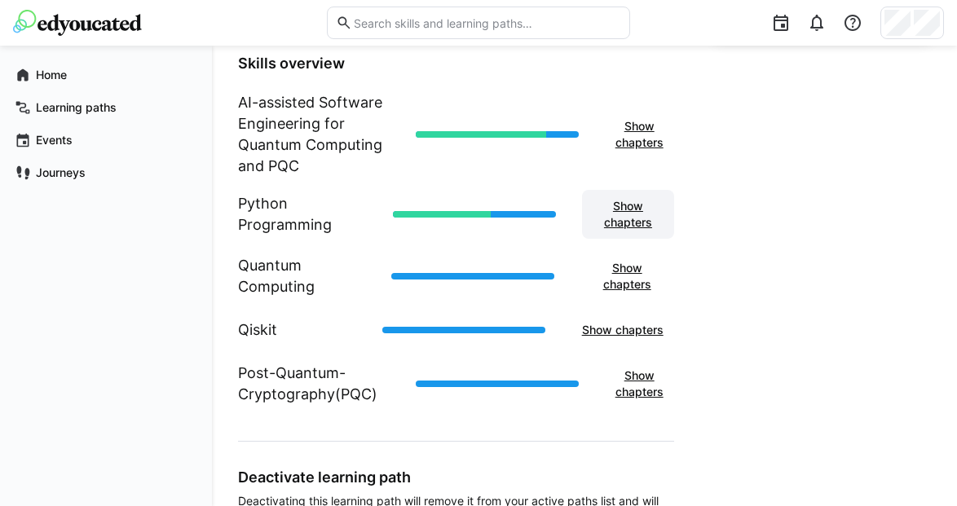
click at [647, 221] on span "Show chapters" at bounding box center [628, 214] width 76 height 33
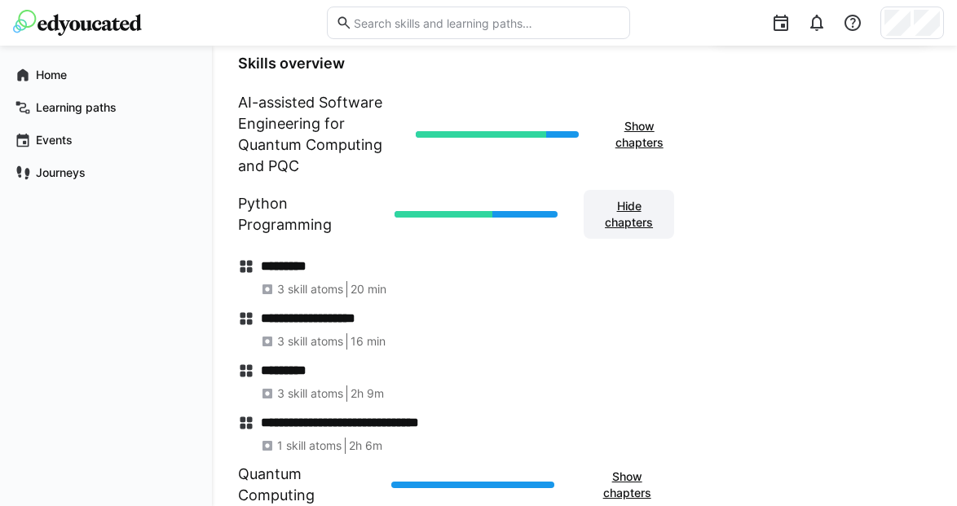
click at [647, 221] on span "Hide chapters" at bounding box center [628, 214] width 73 height 33
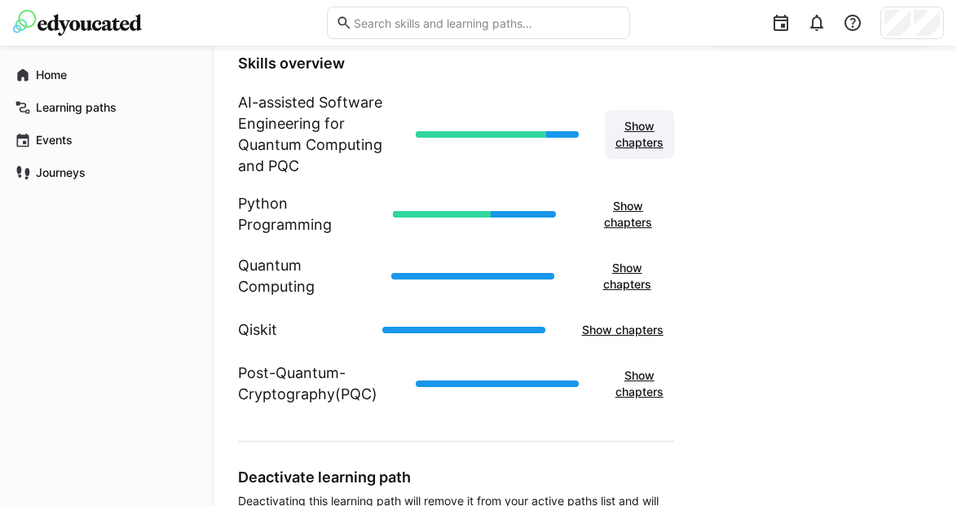
click at [649, 151] on span "Show chapters" at bounding box center [639, 134] width 69 height 49
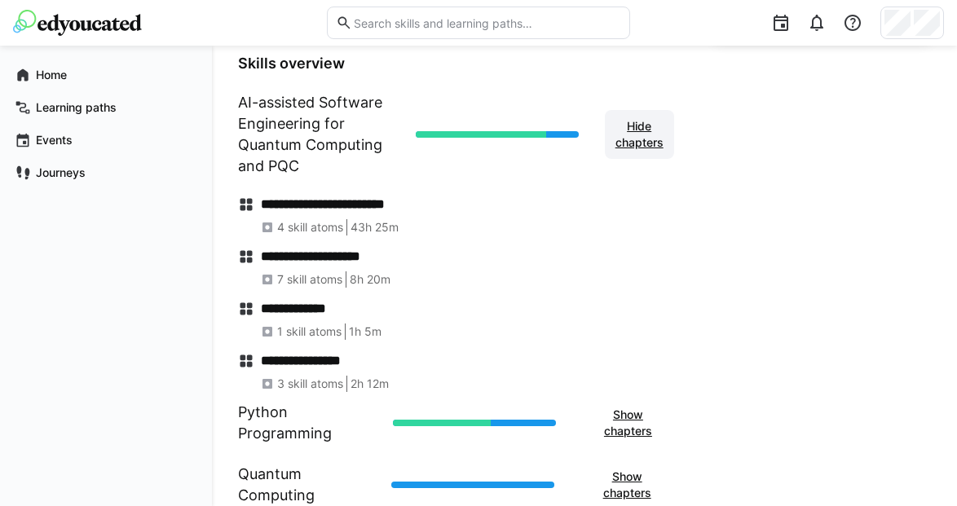
click at [649, 151] on span "Hide chapters" at bounding box center [639, 134] width 69 height 49
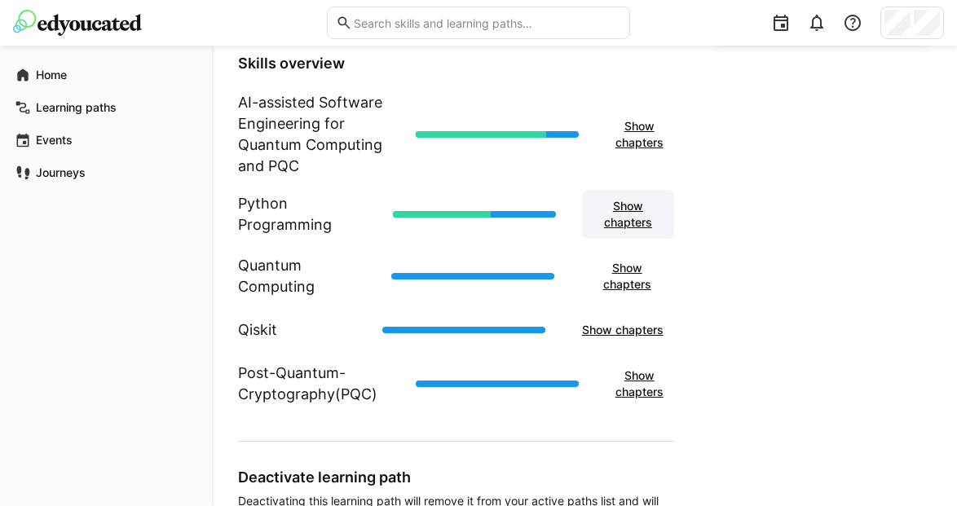
click at [632, 219] on span "Show chapters" at bounding box center [628, 214] width 76 height 33
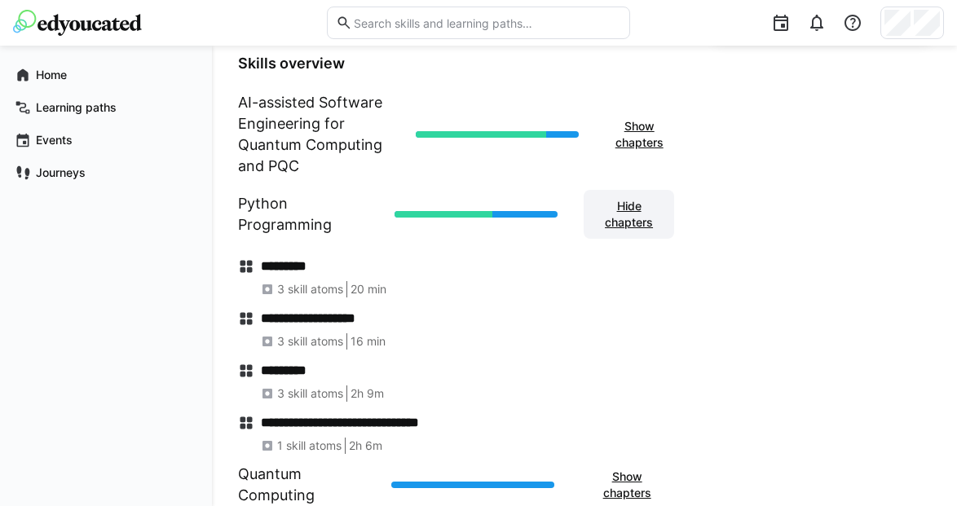
click at [632, 219] on span "Hide chapters" at bounding box center [628, 214] width 73 height 33
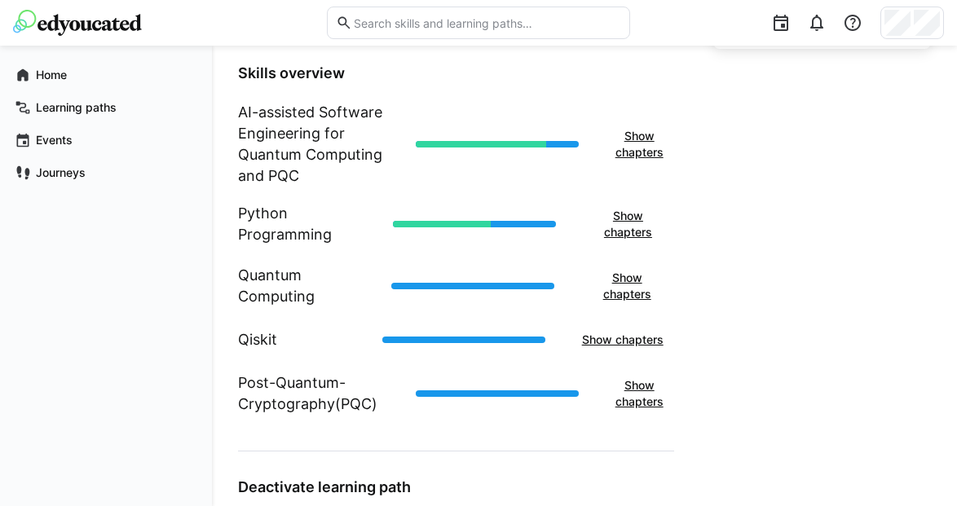
scroll to position [616, 0]
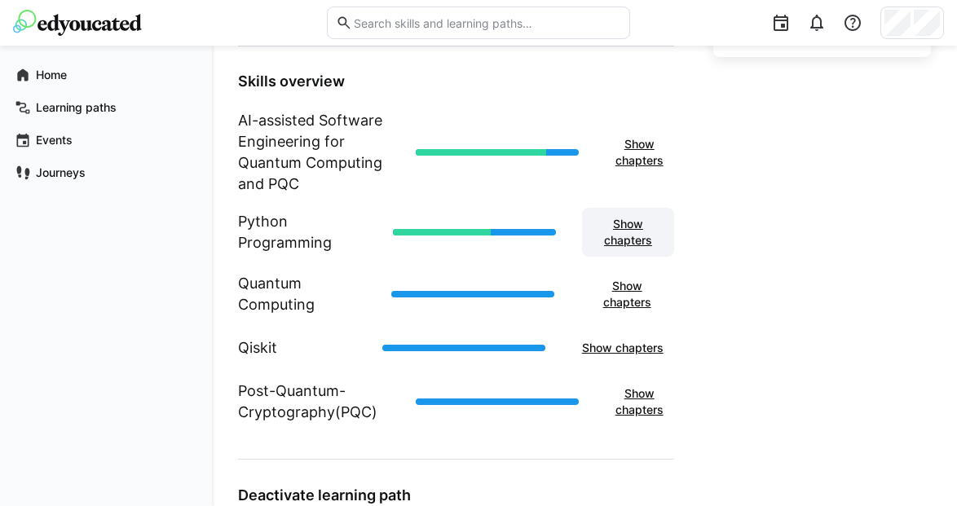
click at [640, 222] on span "Show chapters" at bounding box center [628, 232] width 76 height 33
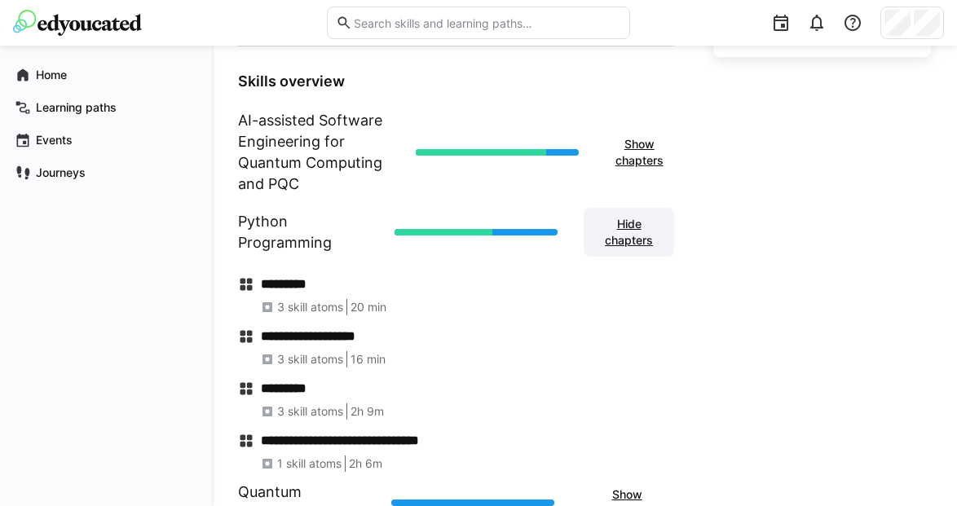
click at [640, 222] on span "Hide chapters" at bounding box center [628, 232] width 73 height 33
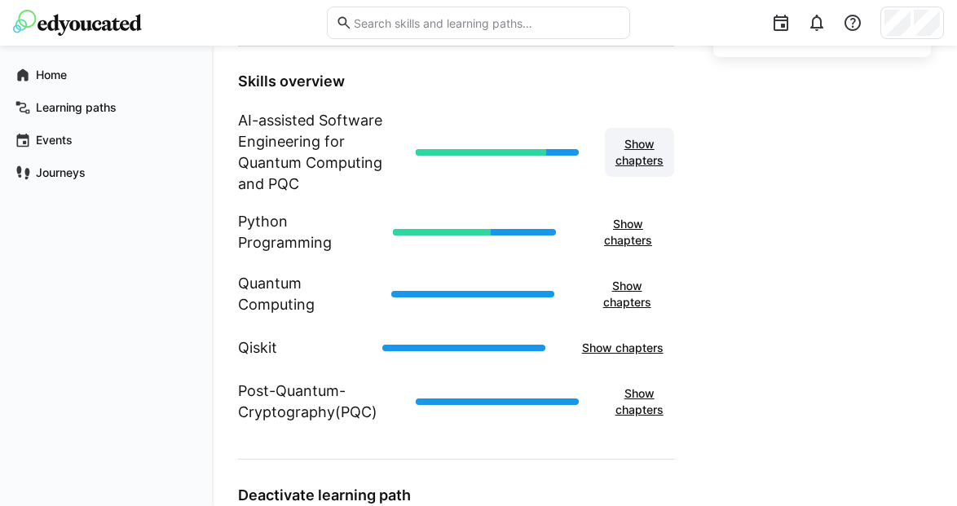
click at [636, 165] on span "Show chapters" at bounding box center [639, 152] width 53 height 33
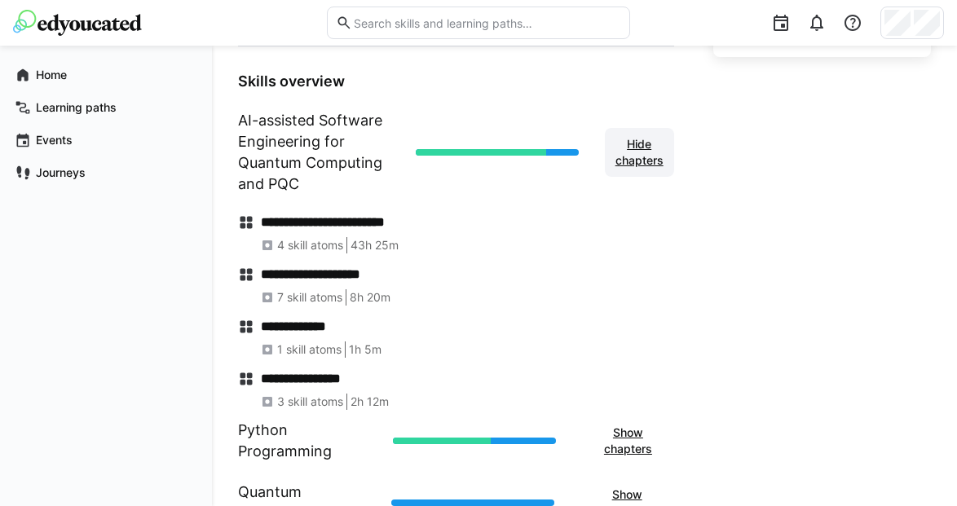
click at [636, 165] on span "Hide chapters" at bounding box center [639, 152] width 53 height 33
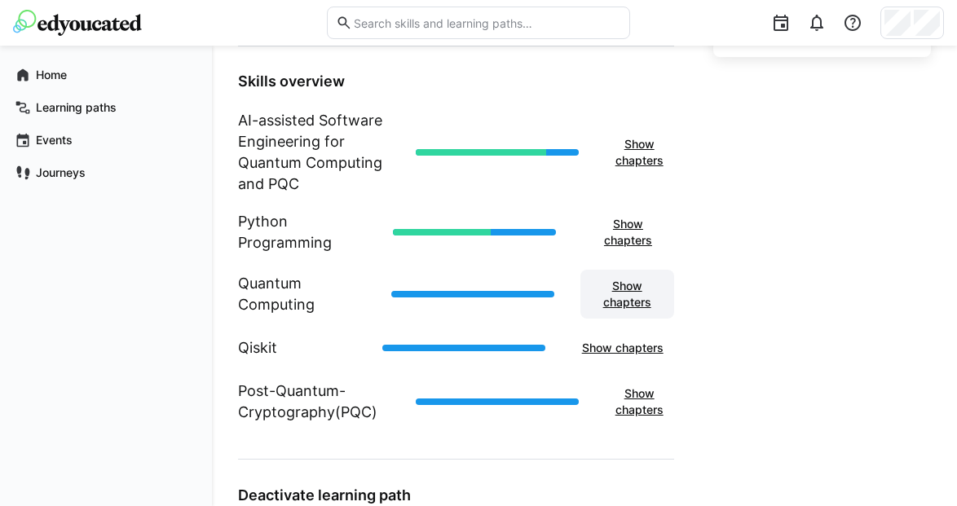
click at [627, 284] on span "Show chapters" at bounding box center [627, 294] width 77 height 33
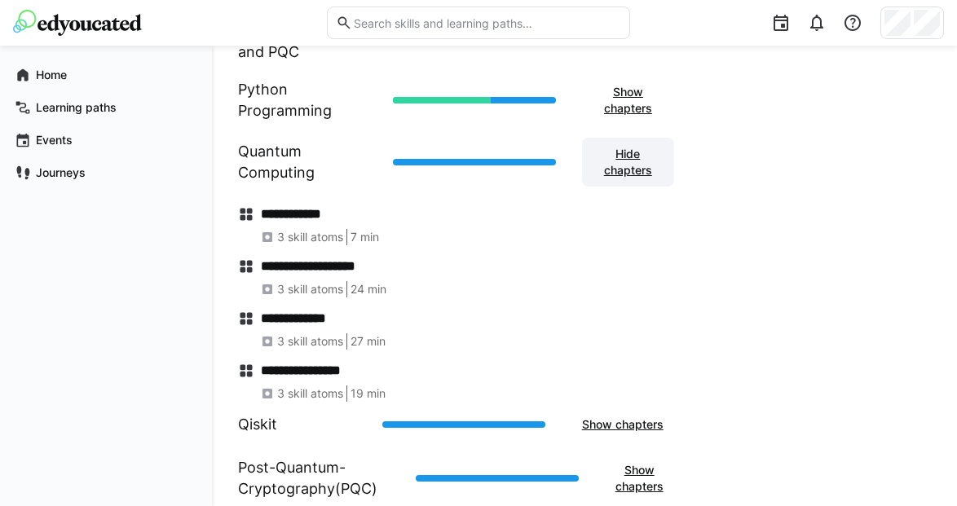
scroll to position [716, 0]
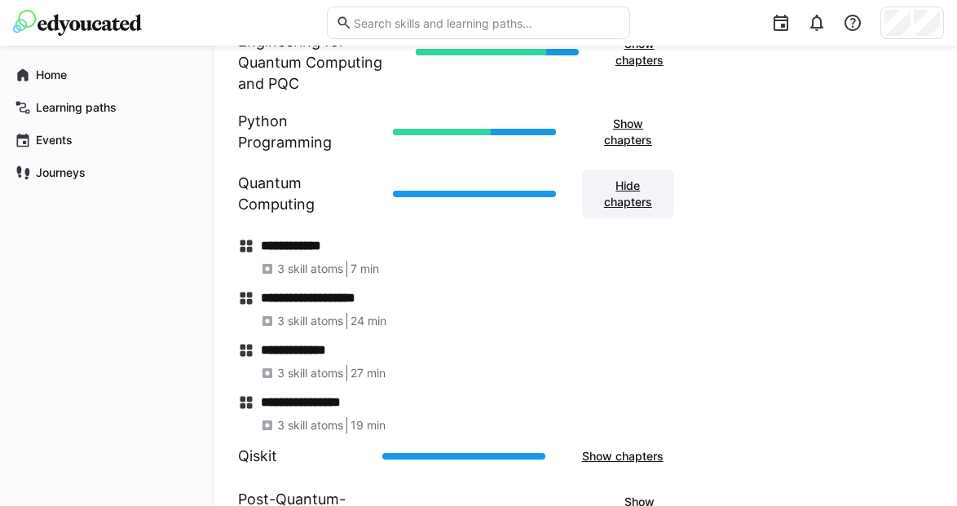
click at [628, 204] on span "Hide chapters" at bounding box center [628, 194] width 76 height 33
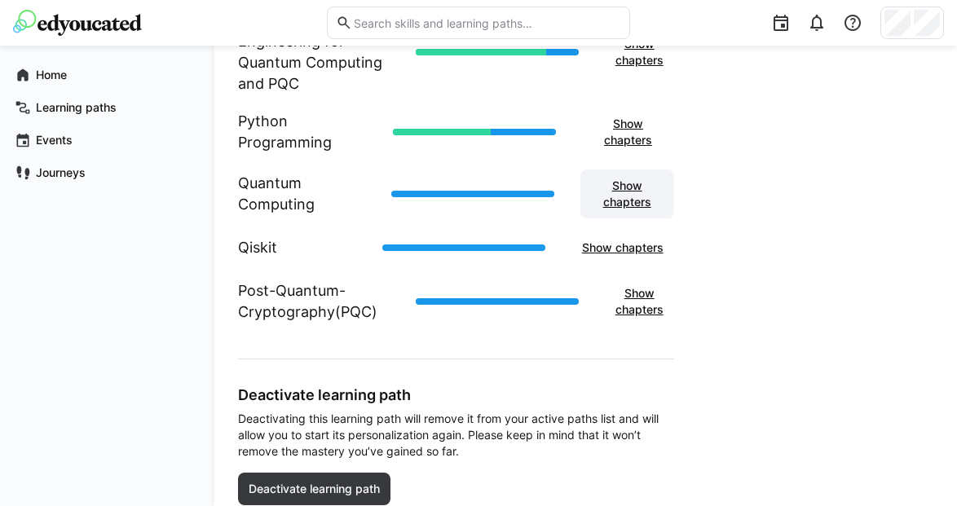
click at [643, 197] on span "Show chapters" at bounding box center [627, 194] width 77 height 33
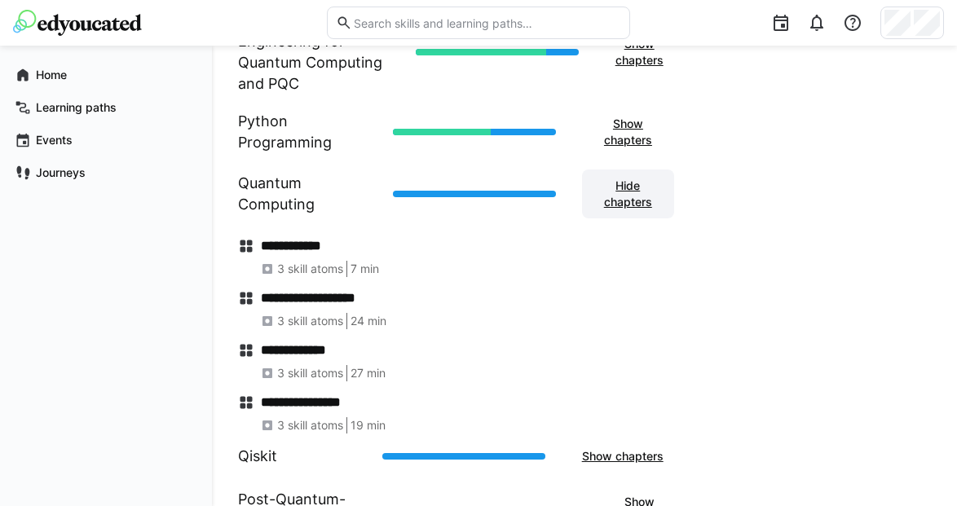
click at [643, 197] on span "Hide chapters" at bounding box center [628, 194] width 76 height 33
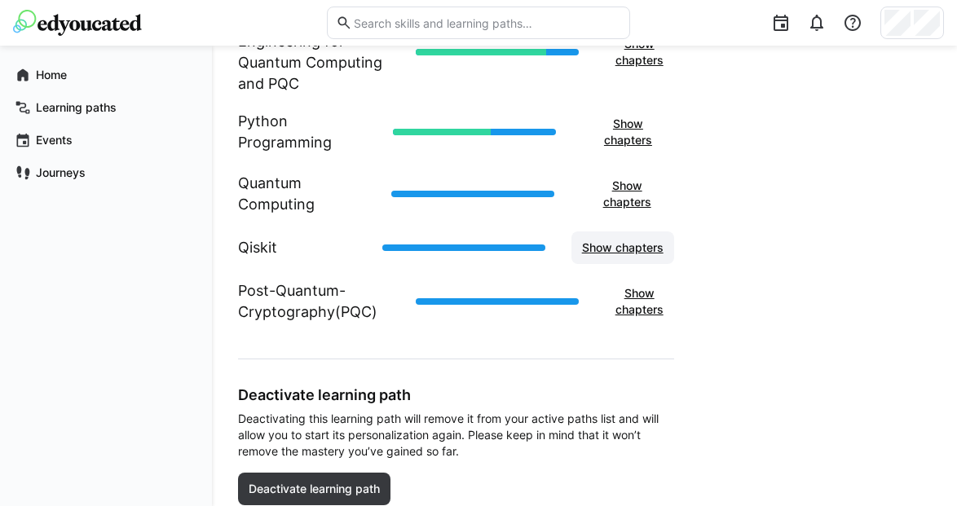
click at [640, 250] on span "Show chapters" at bounding box center [623, 248] width 86 height 16
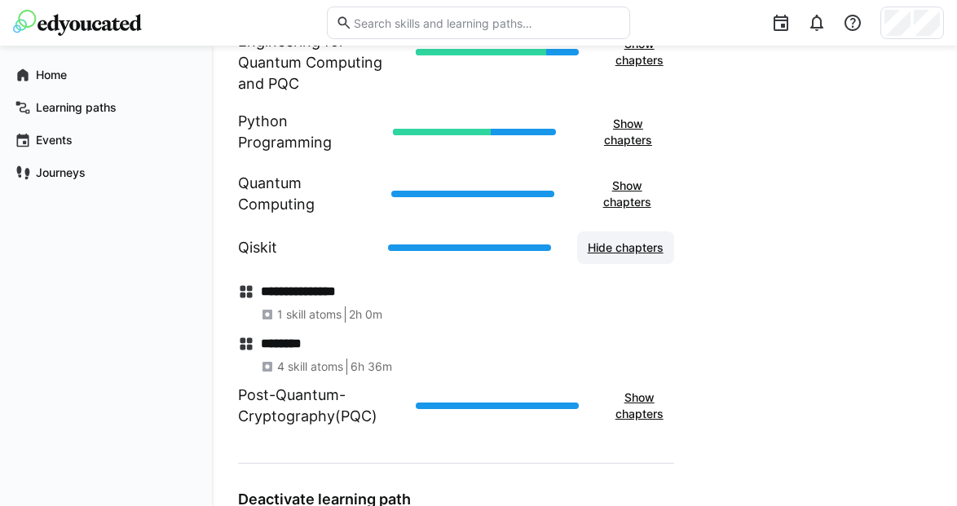
click at [640, 250] on span "Hide chapters" at bounding box center [625, 248] width 81 height 16
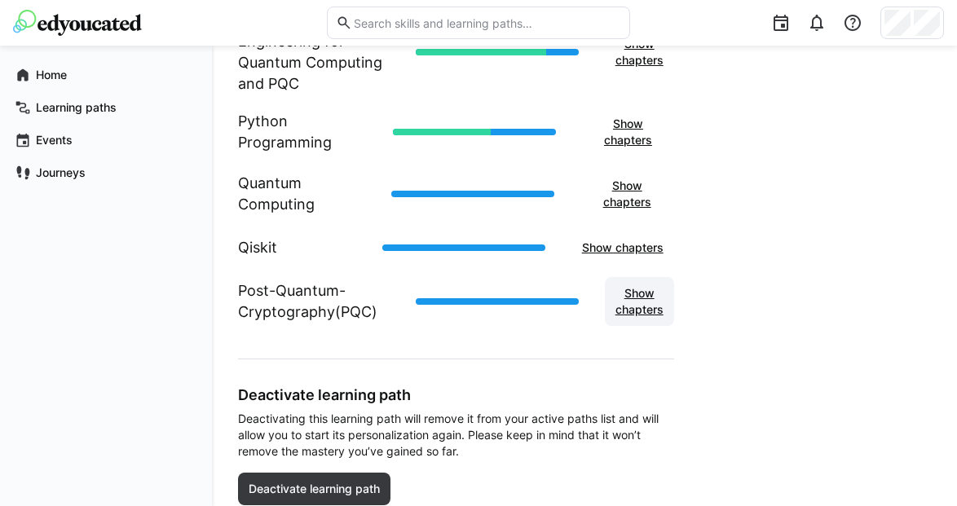
click at [640, 288] on span "Show chapters" at bounding box center [639, 301] width 53 height 33
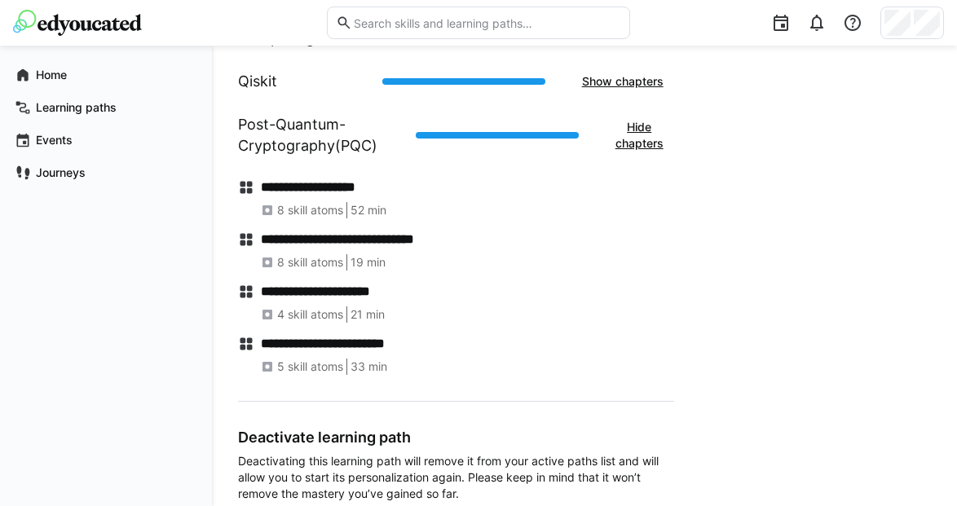
scroll to position [883, 0]
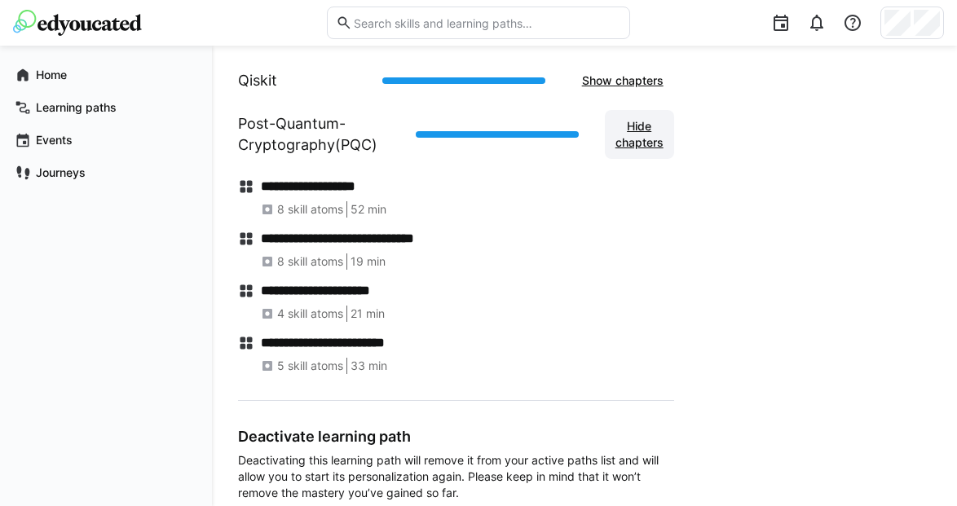
click at [629, 138] on span "Hide chapters" at bounding box center [639, 134] width 53 height 33
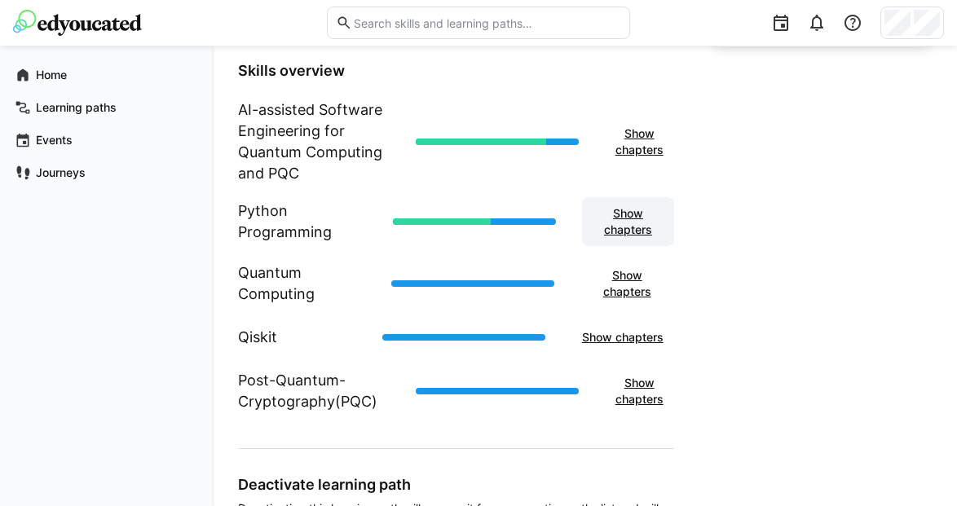
scroll to position [625, 0]
